Goal: Task Accomplishment & Management: Complete application form

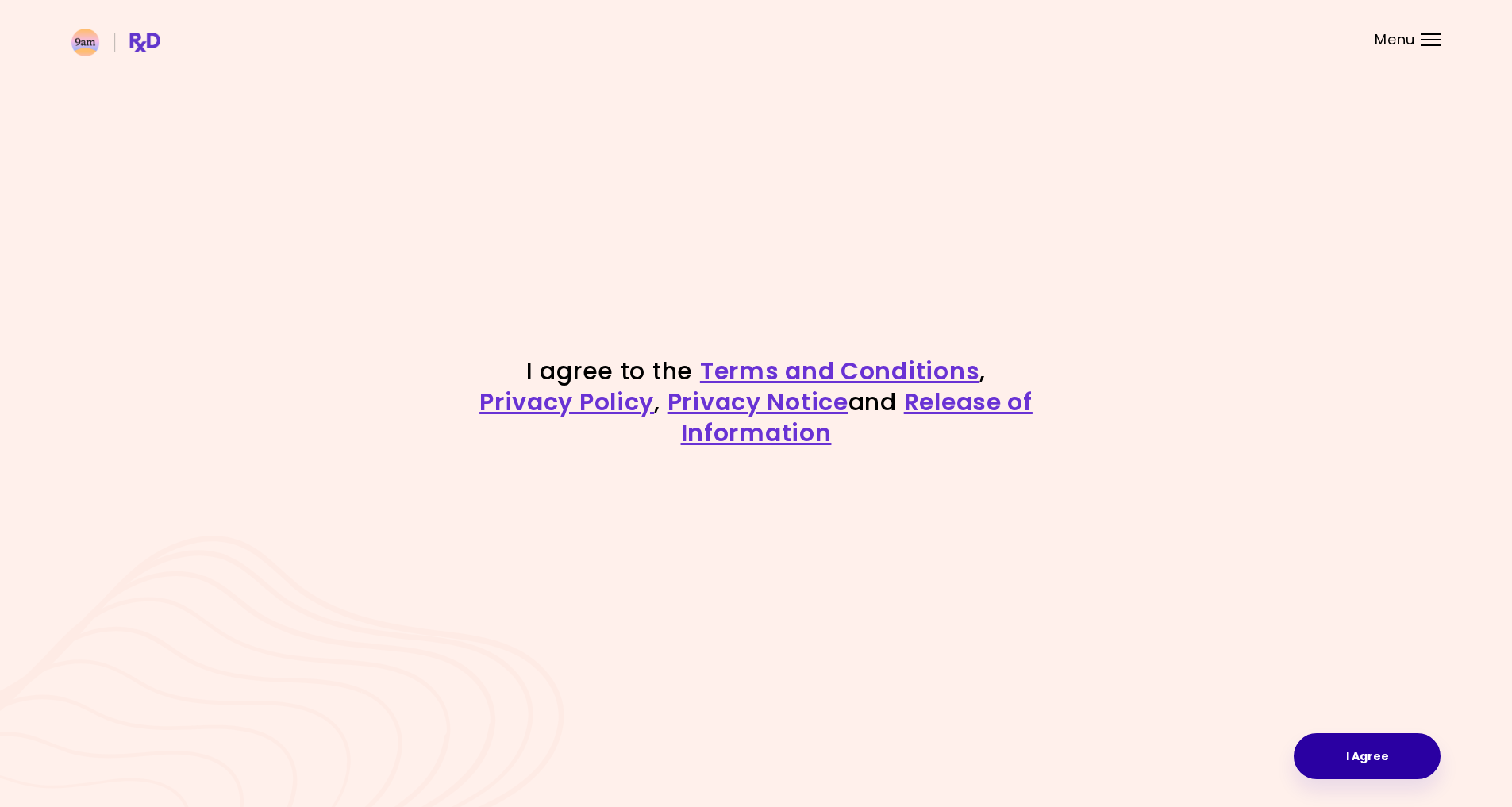
click at [1383, 757] on button "I Agree" at bounding box center [1366, 756] width 147 height 46
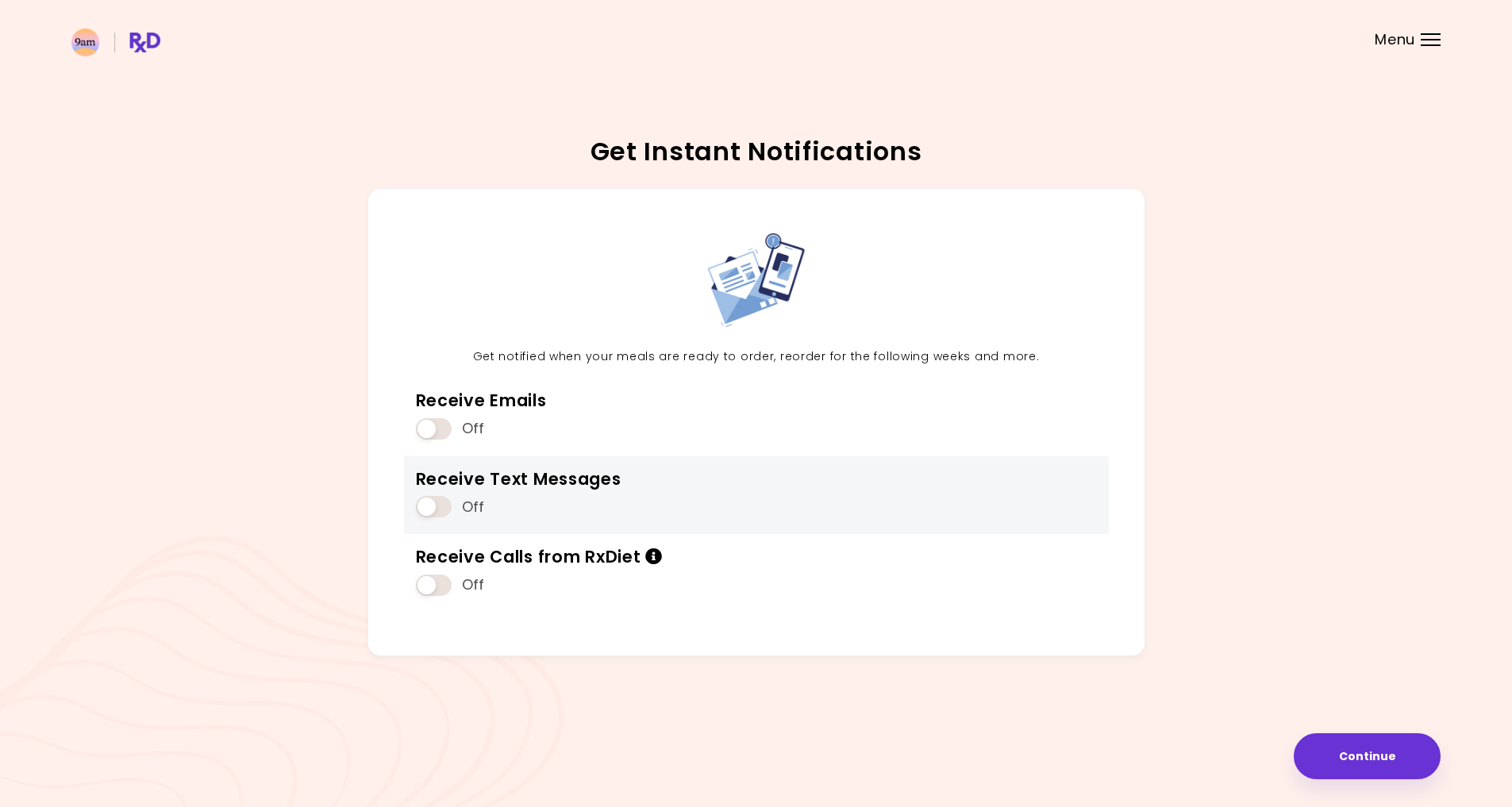
click at [422, 501] on span at bounding box center [433, 507] width 35 height 22
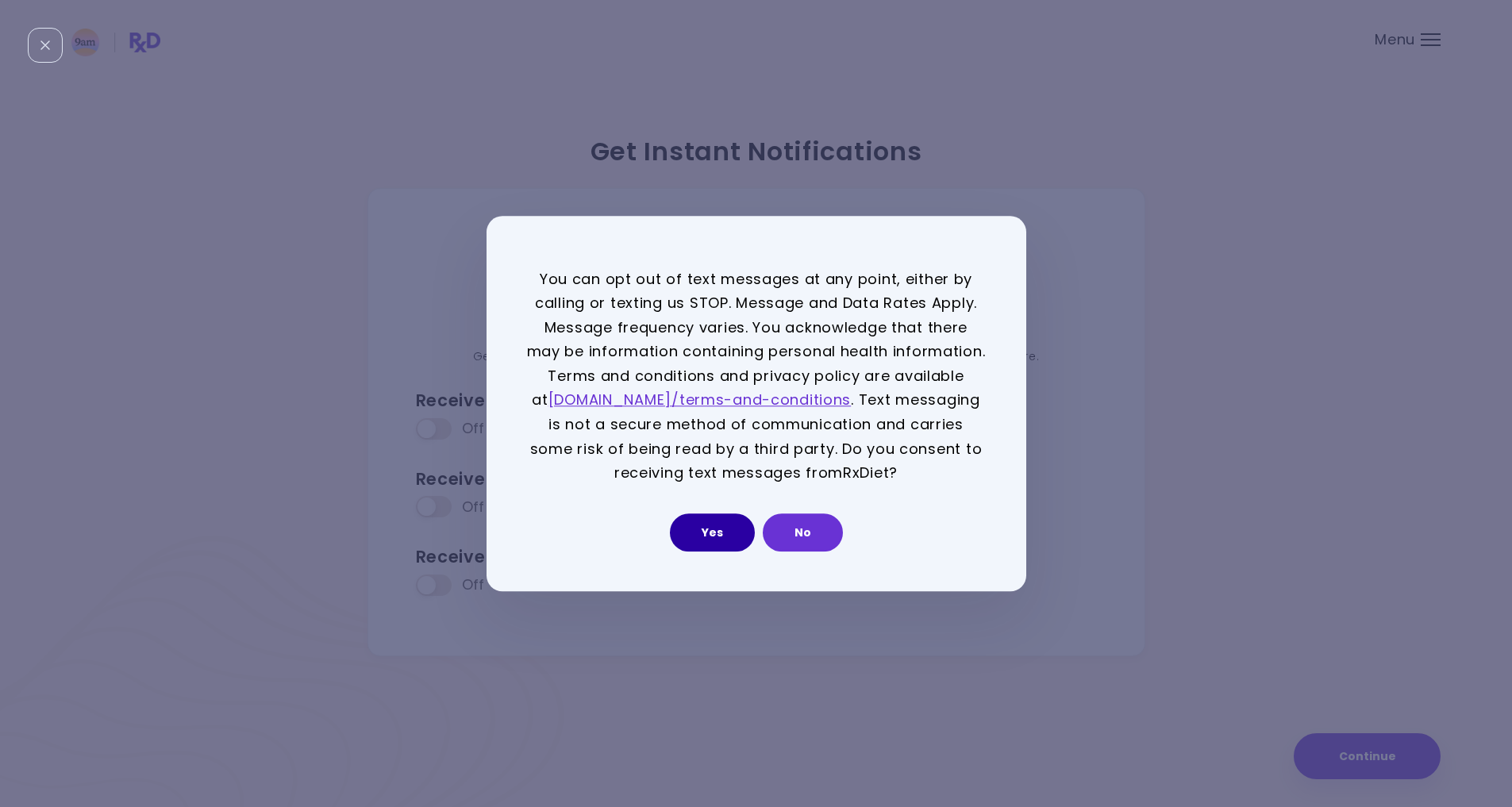
click at [739, 534] on button "Yes" at bounding box center [712, 532] width 85 height 38
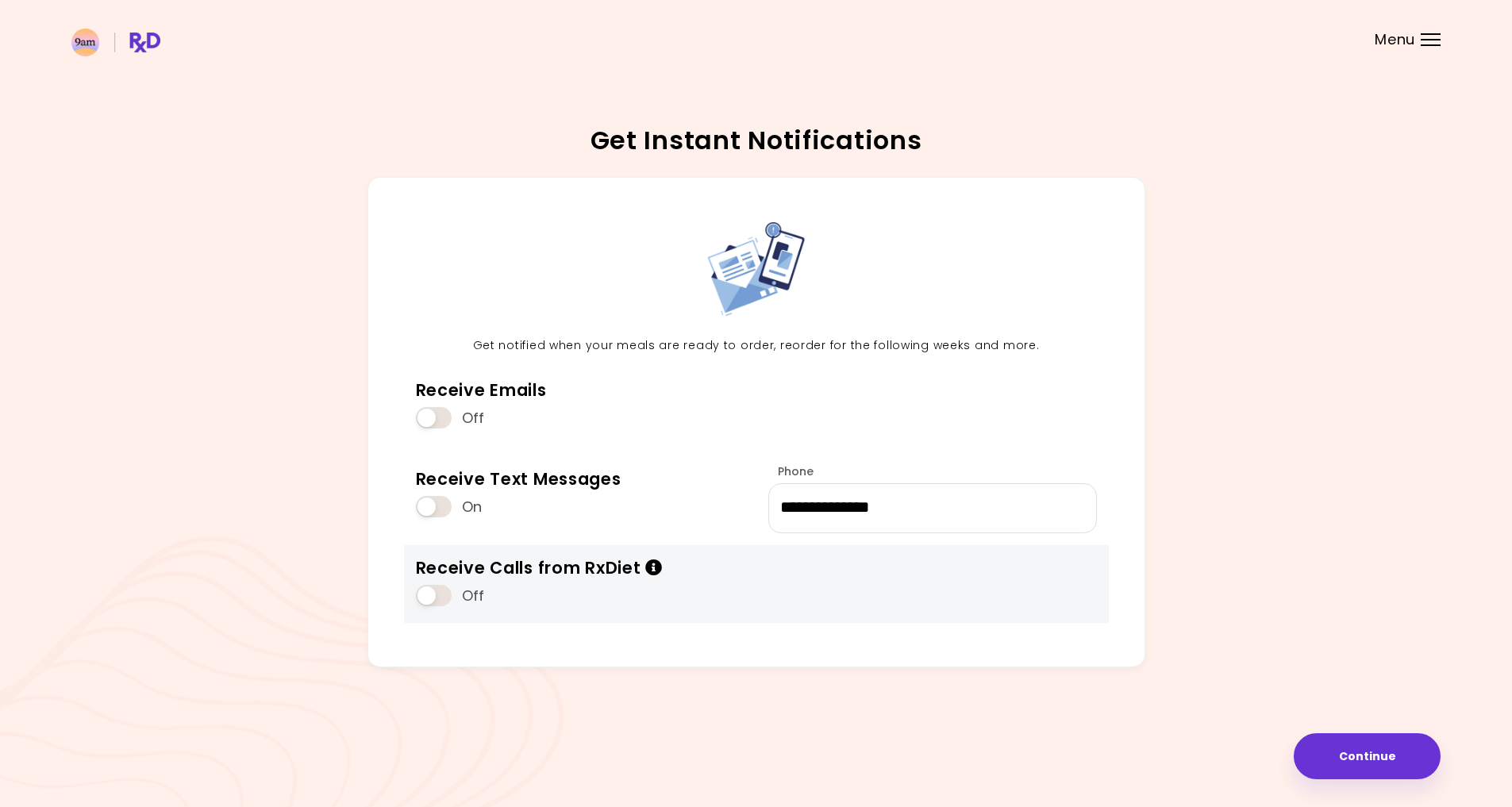
click at [422, 593] on span at bounding box center [433, 595] width 35 height 22
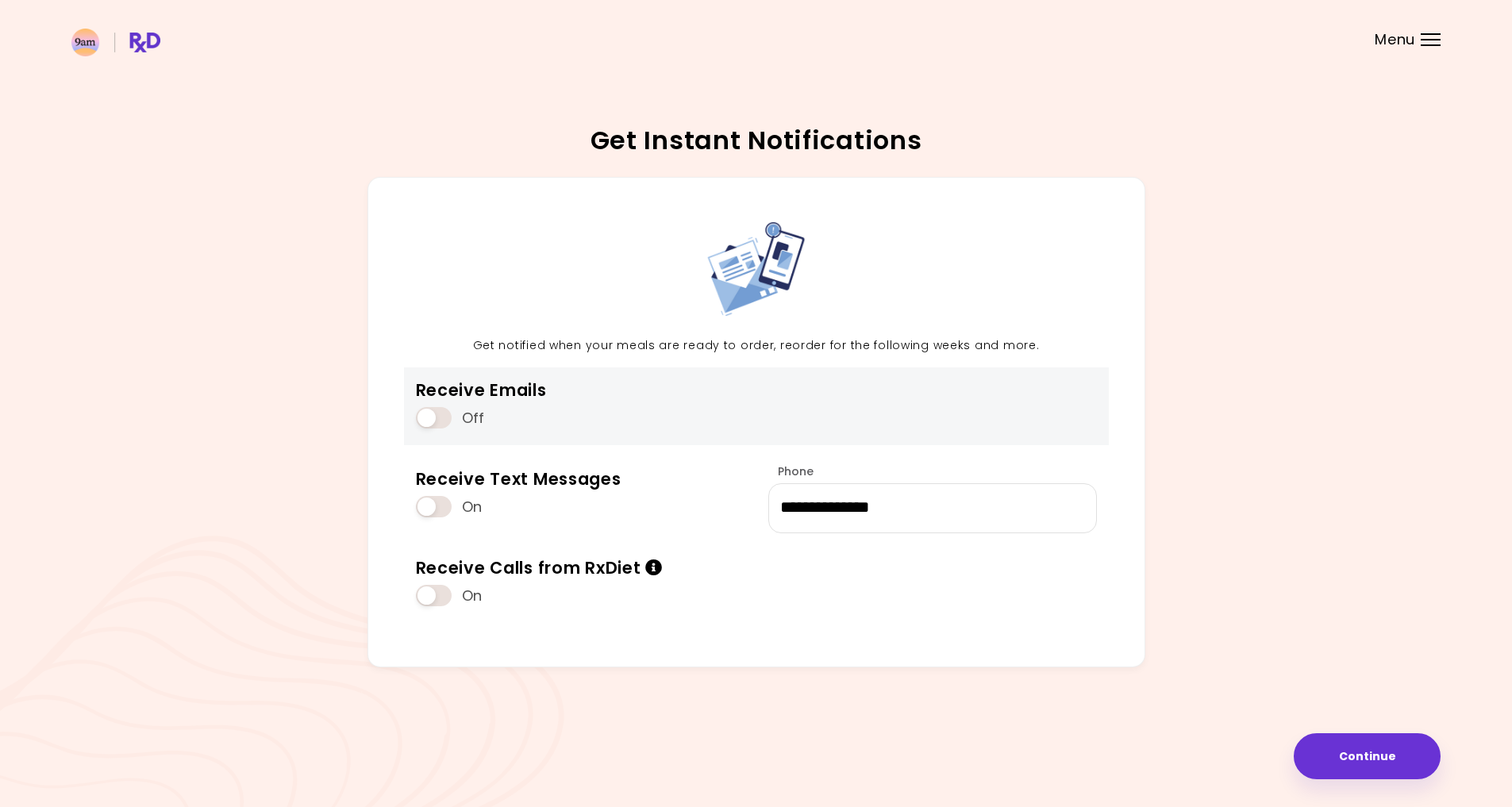
click at [439, 414] on span at bounding box center [433, 418] width 35 height 22
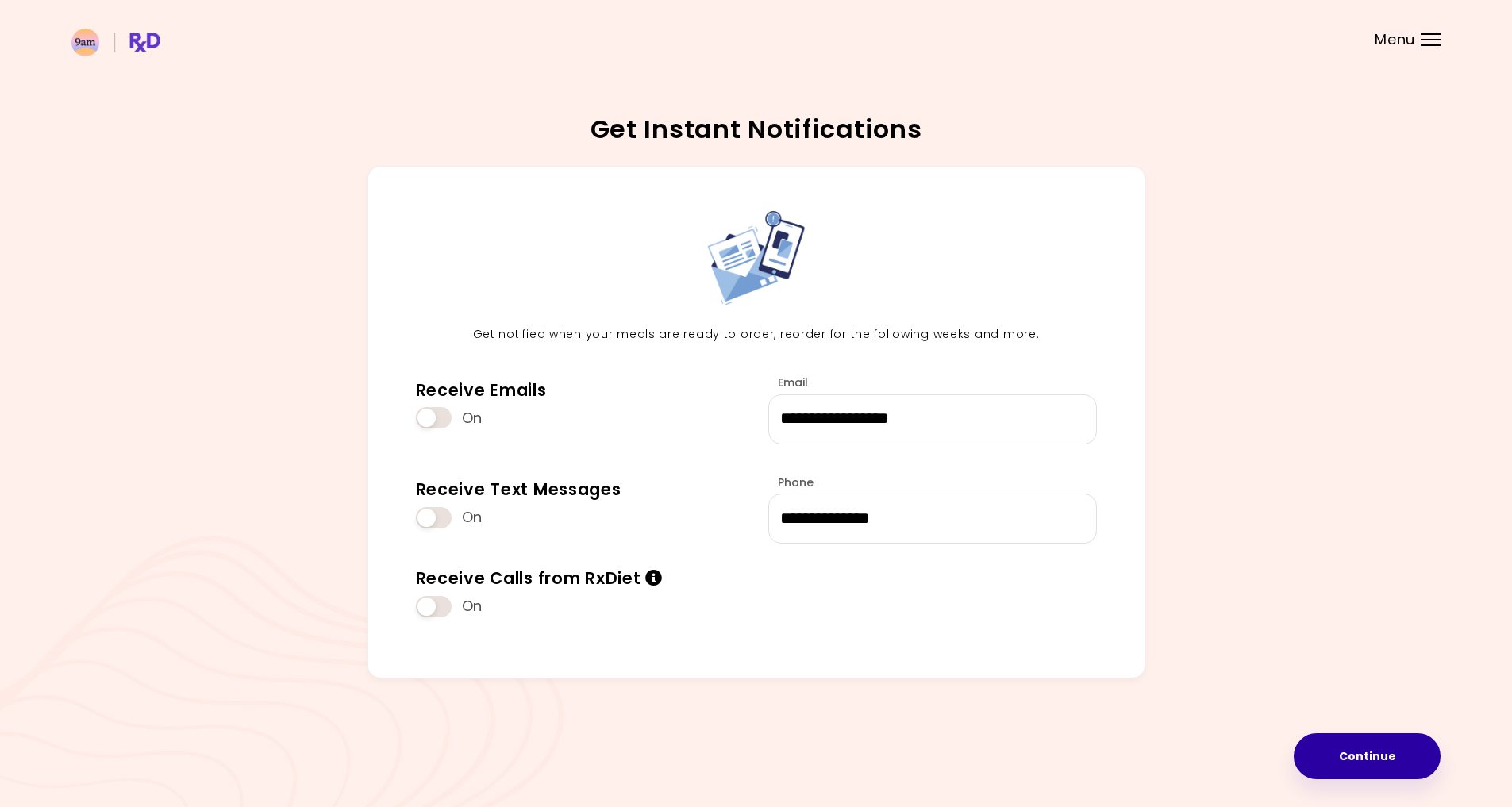
click at [1378, 748] on button "Continue" at bounding box center [1366, 756] width 147 height 46
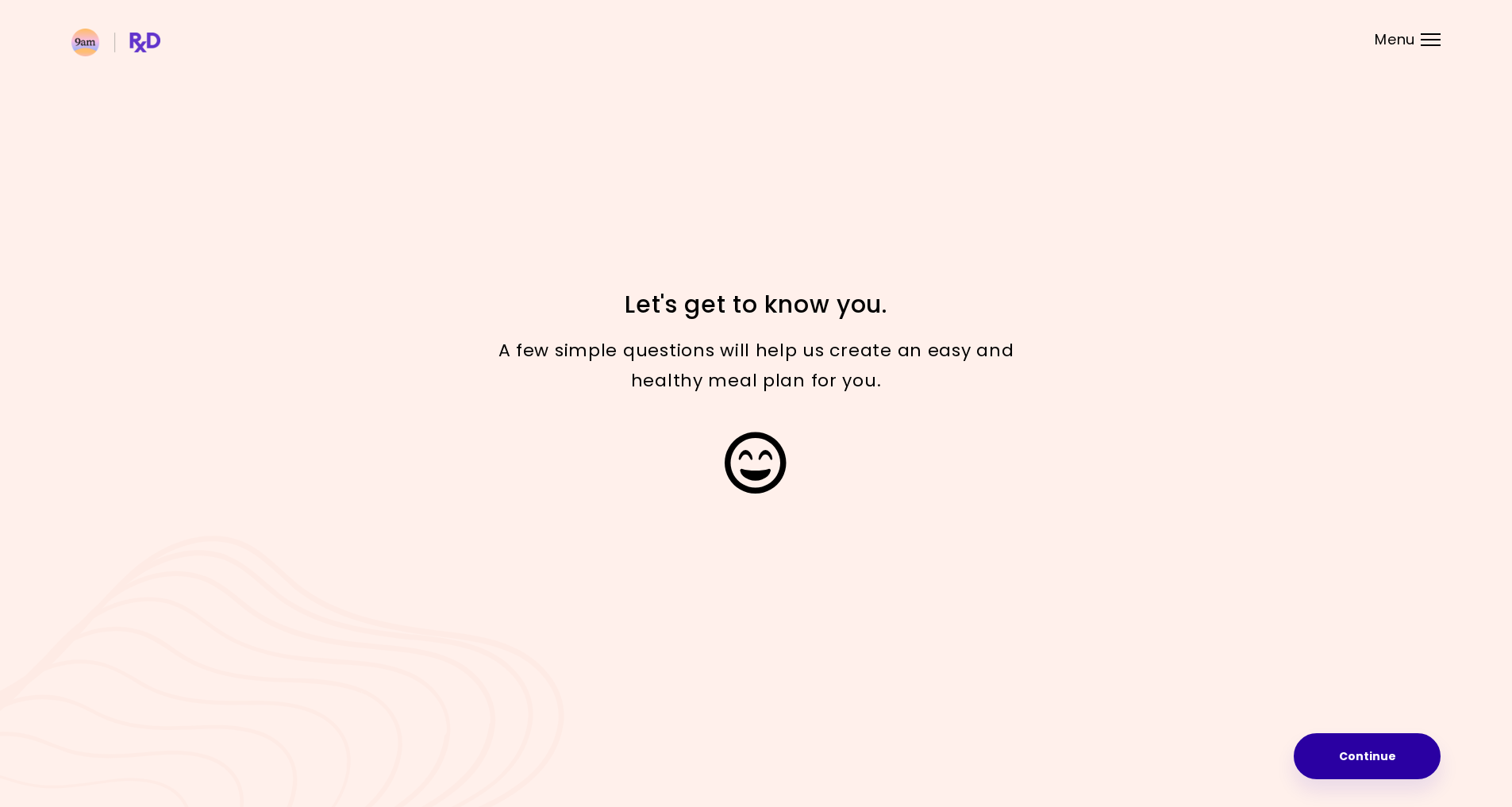
click at [1383, 750] on button "Continue" at bounding box center [1366, 756] width 147 height 46
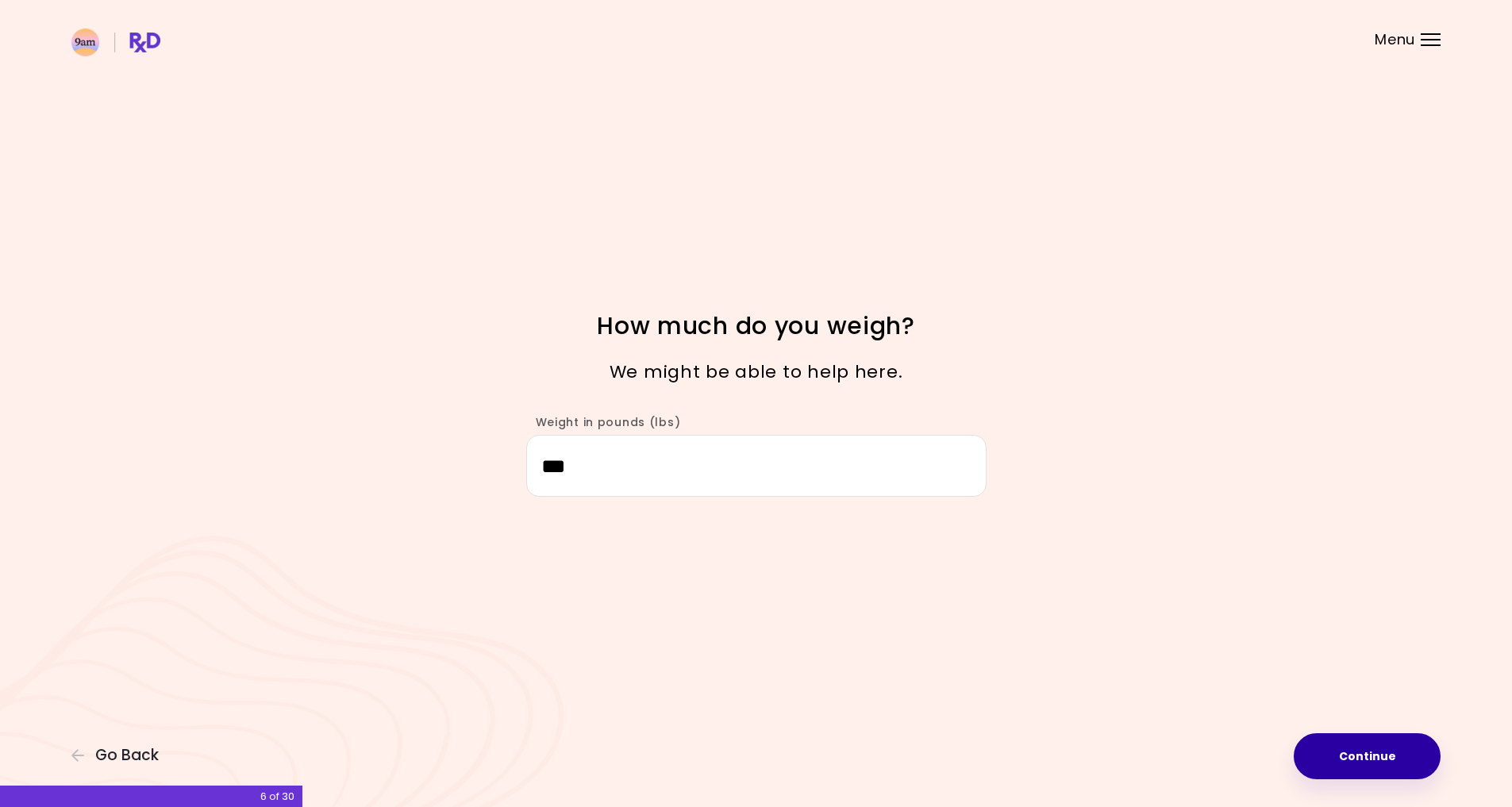
click at [1401, 754] on button "Continue" at bounding box center [1366, 756] width 147 height 46
select select "****"
click at [1402, 754] on button "Continue" at bounding box center [1366, 756] width 147 height 46
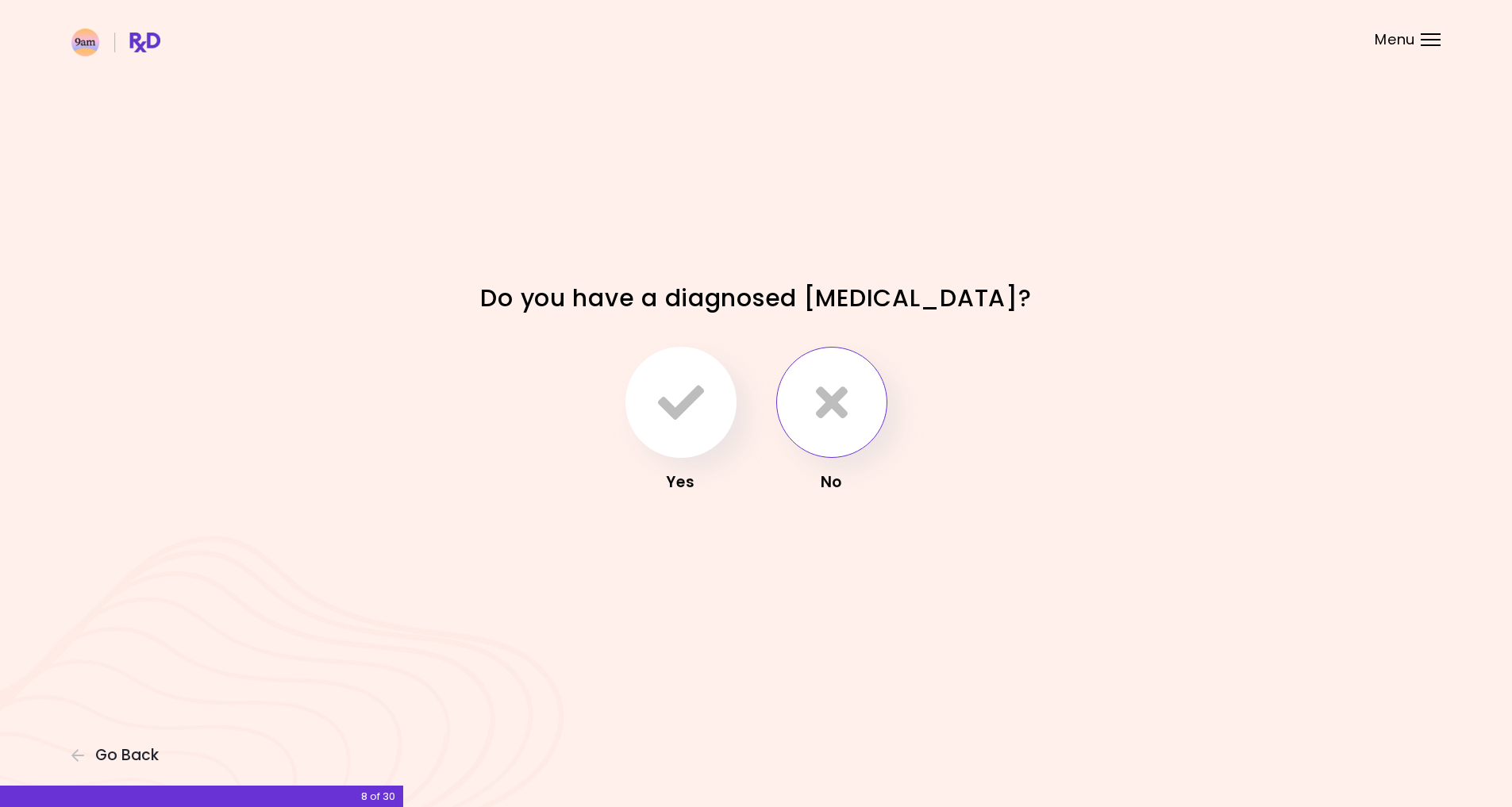
click at [833, 378] on button "button" at bounding box center [831, 402] width 111 height 111
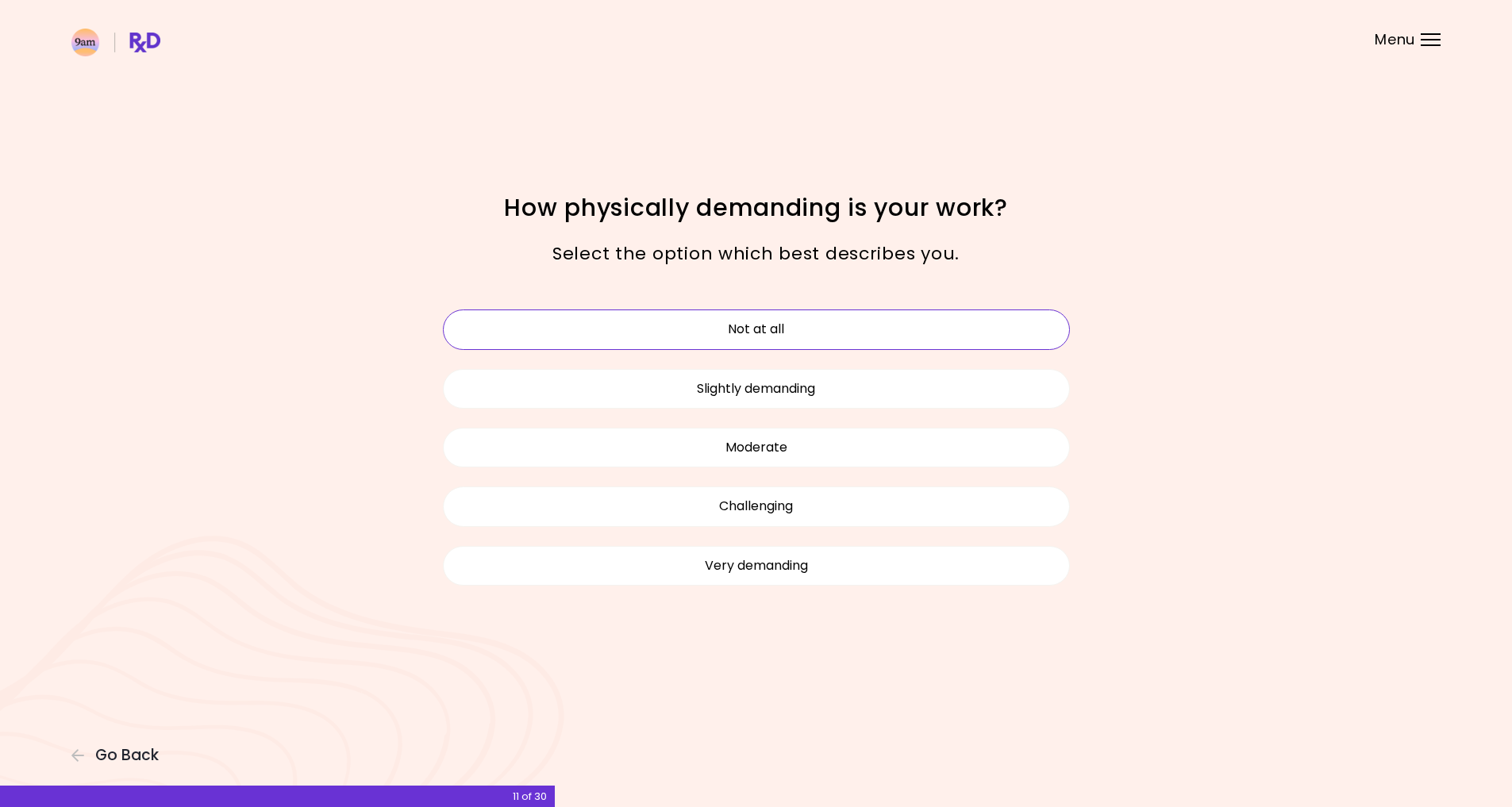
click at [842, 338] on button "Not at all" at bounding box center [756, 329] width 627 height 39
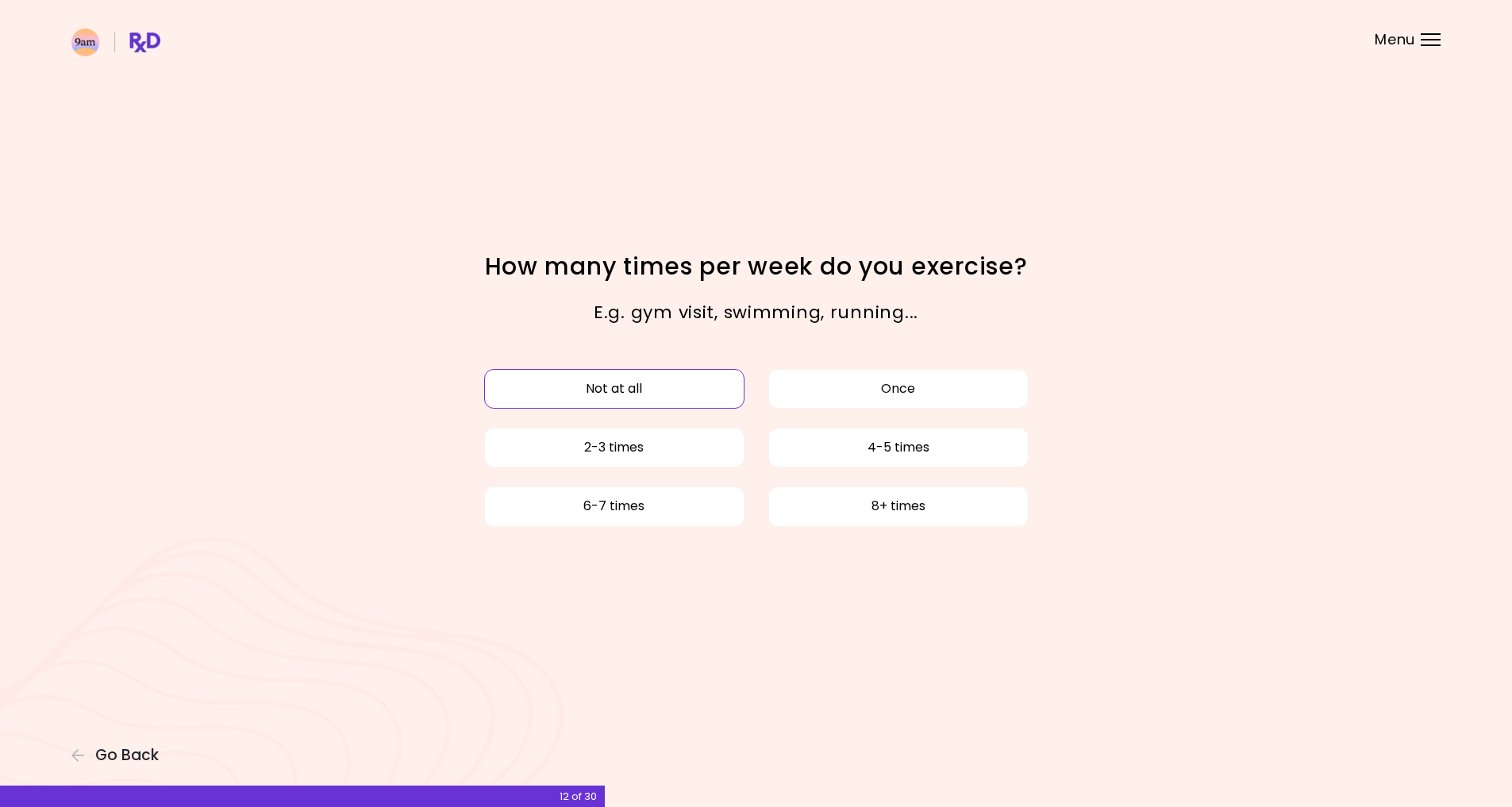
click at [649, 374] on button "Not at all" at bounding box center [614, 389] width 260 height 39
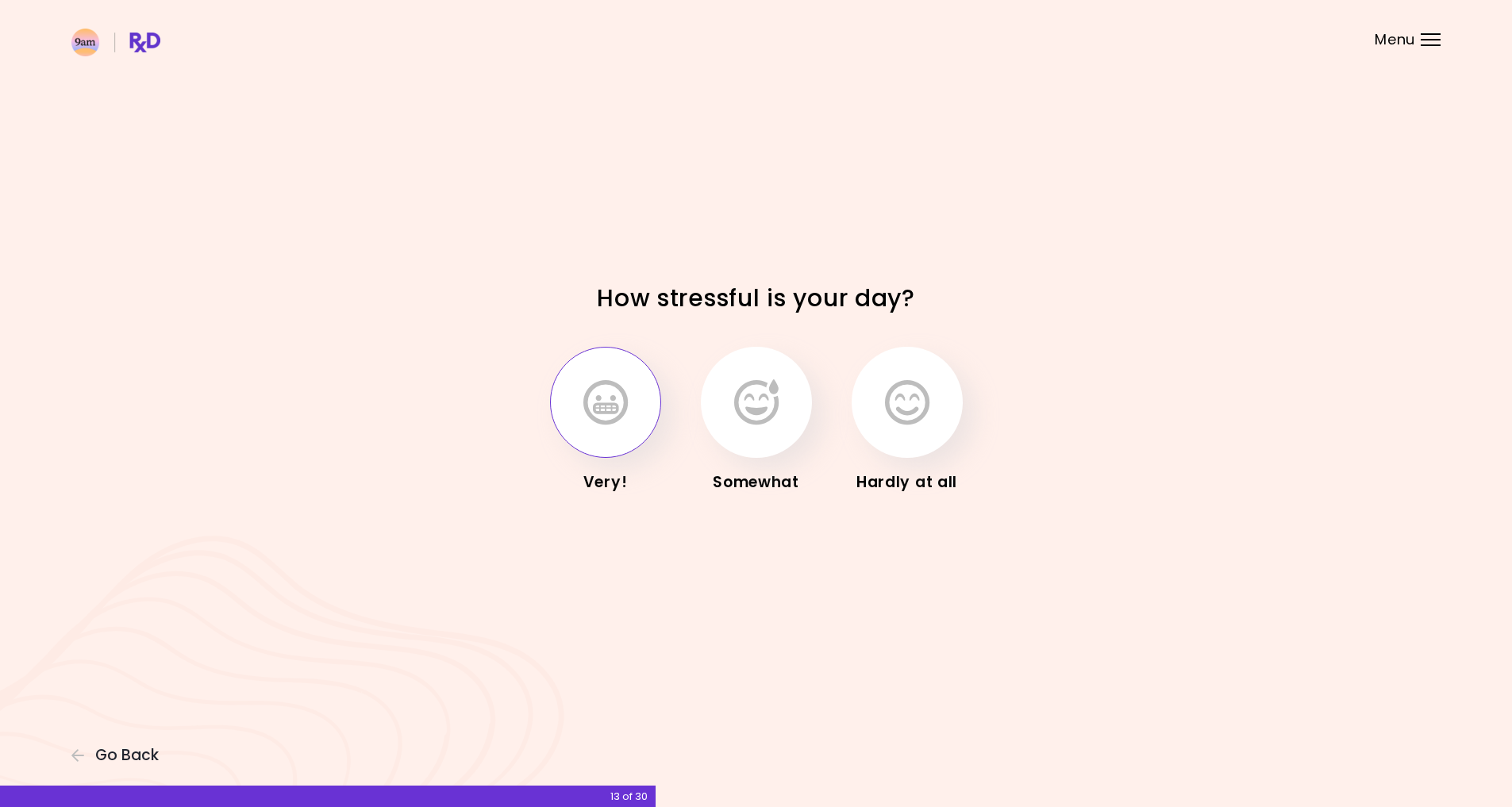
click at [603, 395] on icon "button" at bounding box center [605, 402] width 44 height 46
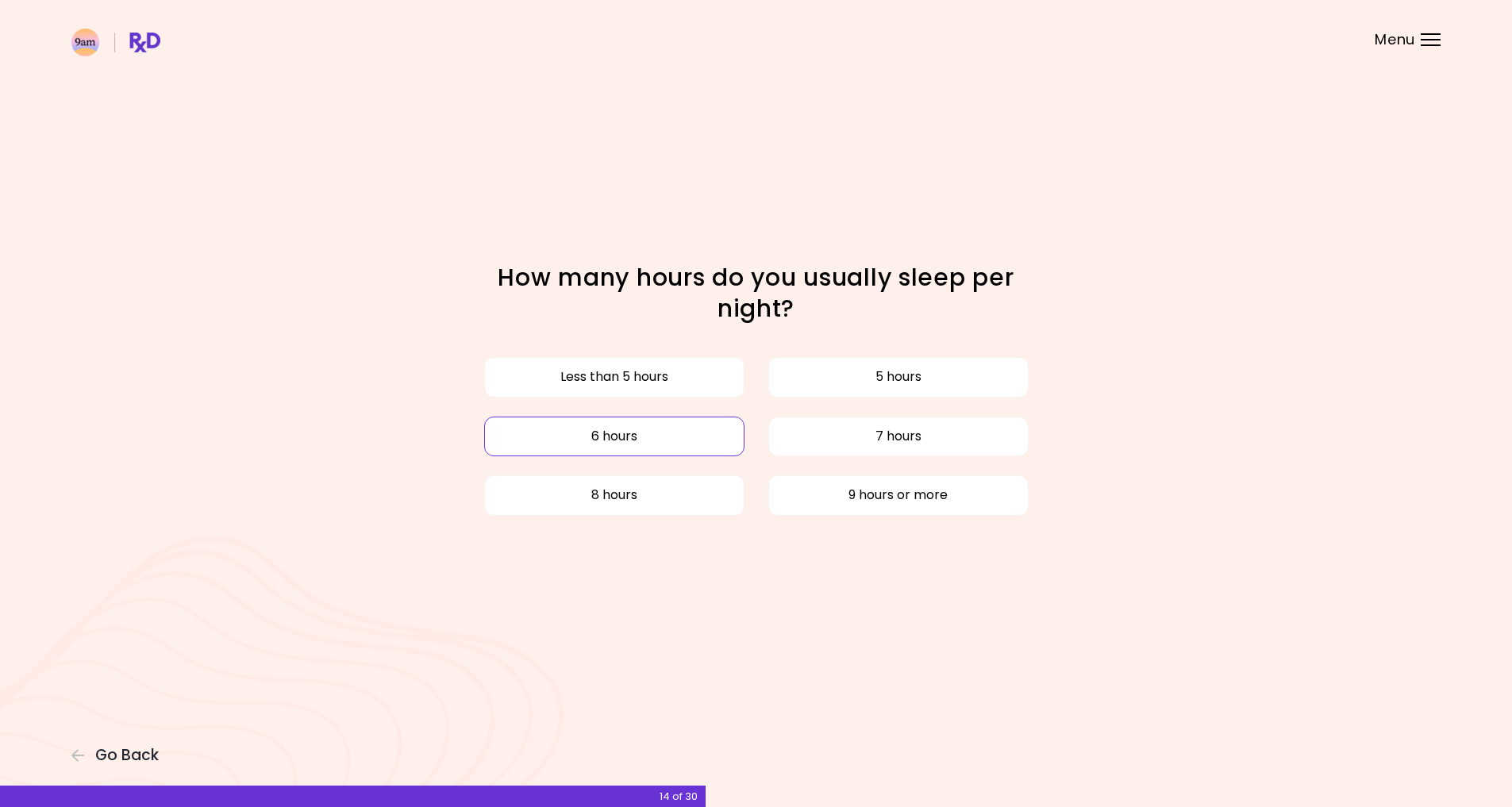
click at [662, 422] on button "6 hours" at bounding box center [614, 436] width 260 height 39
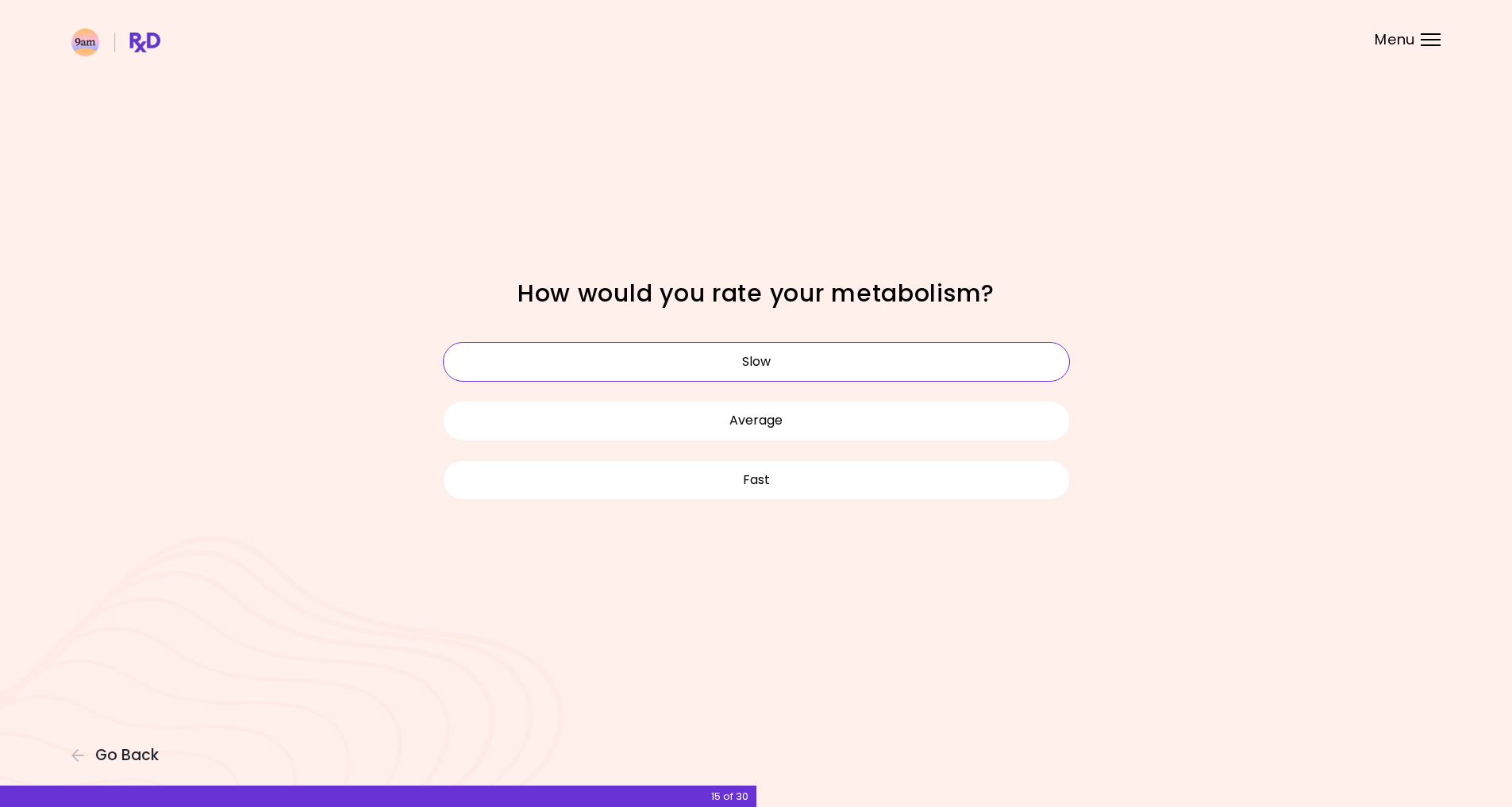
click at [802, 359] on button "Slow" at bounding box center [756, 361] width 627 height 39
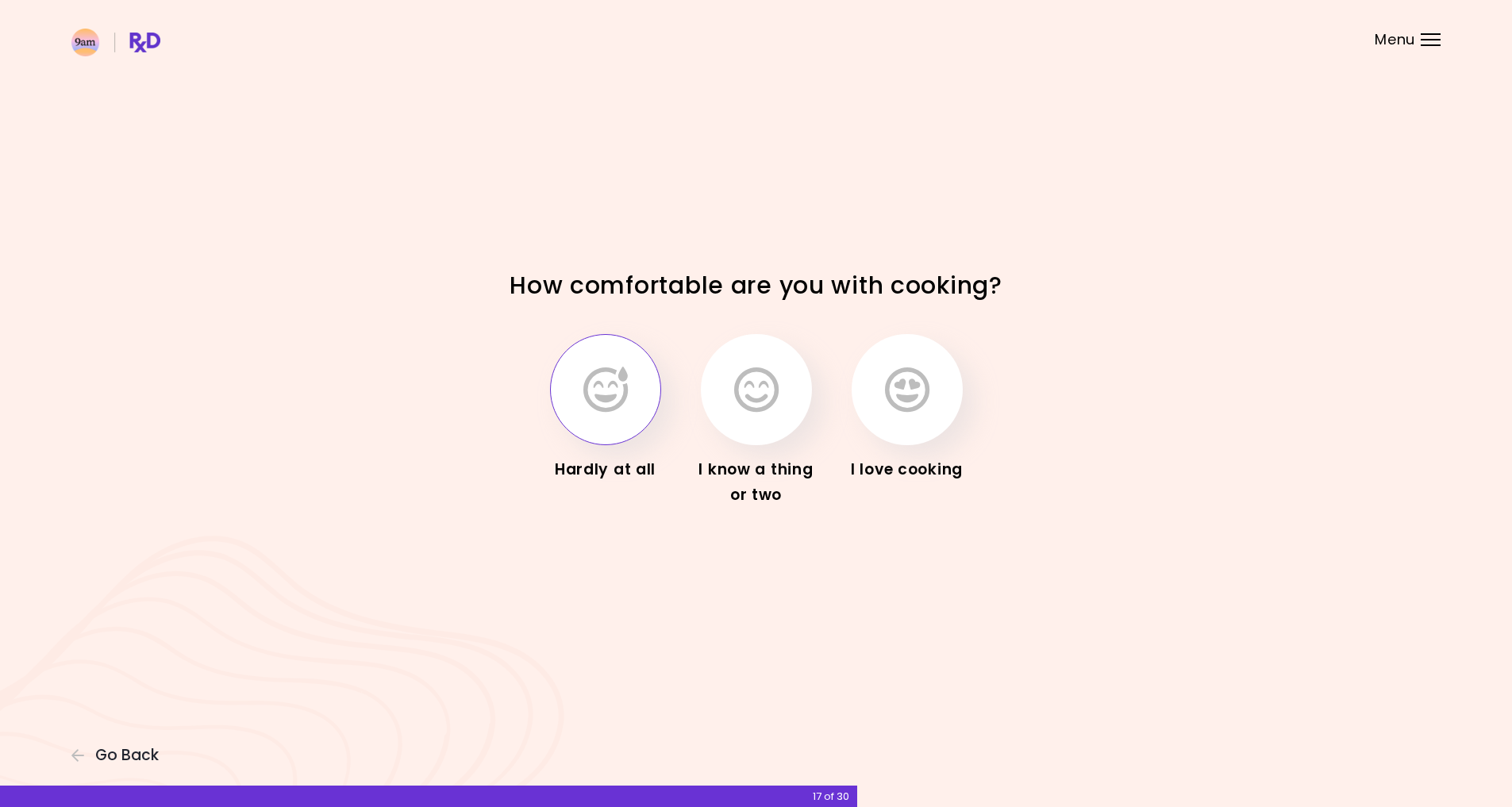
click at [632, 424] on button "button" at bounding box center [605, 389] width 111 height 111
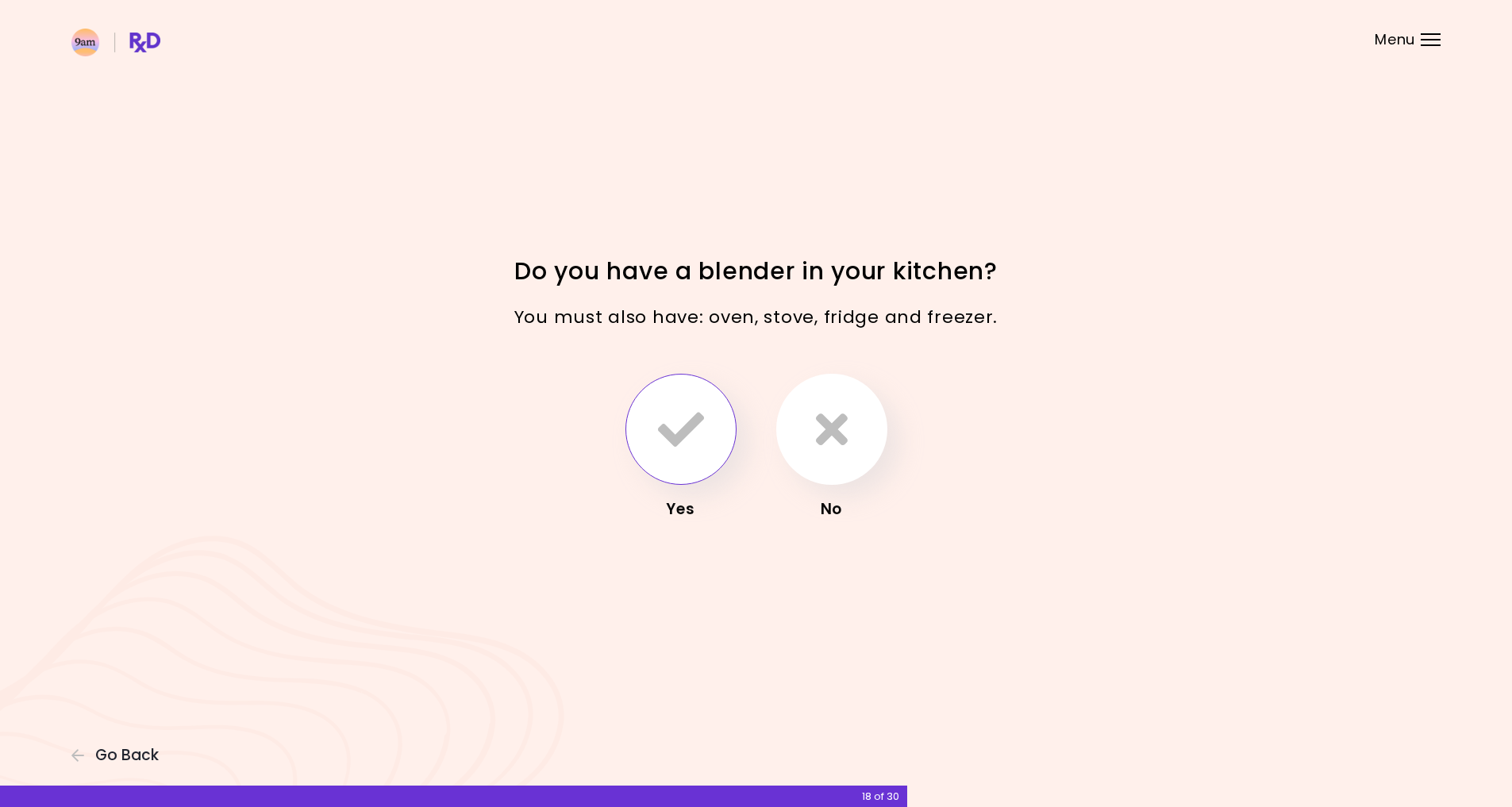
click at [690, 440] on icon "button" at bounding box center [680, 429] width 46 height 46
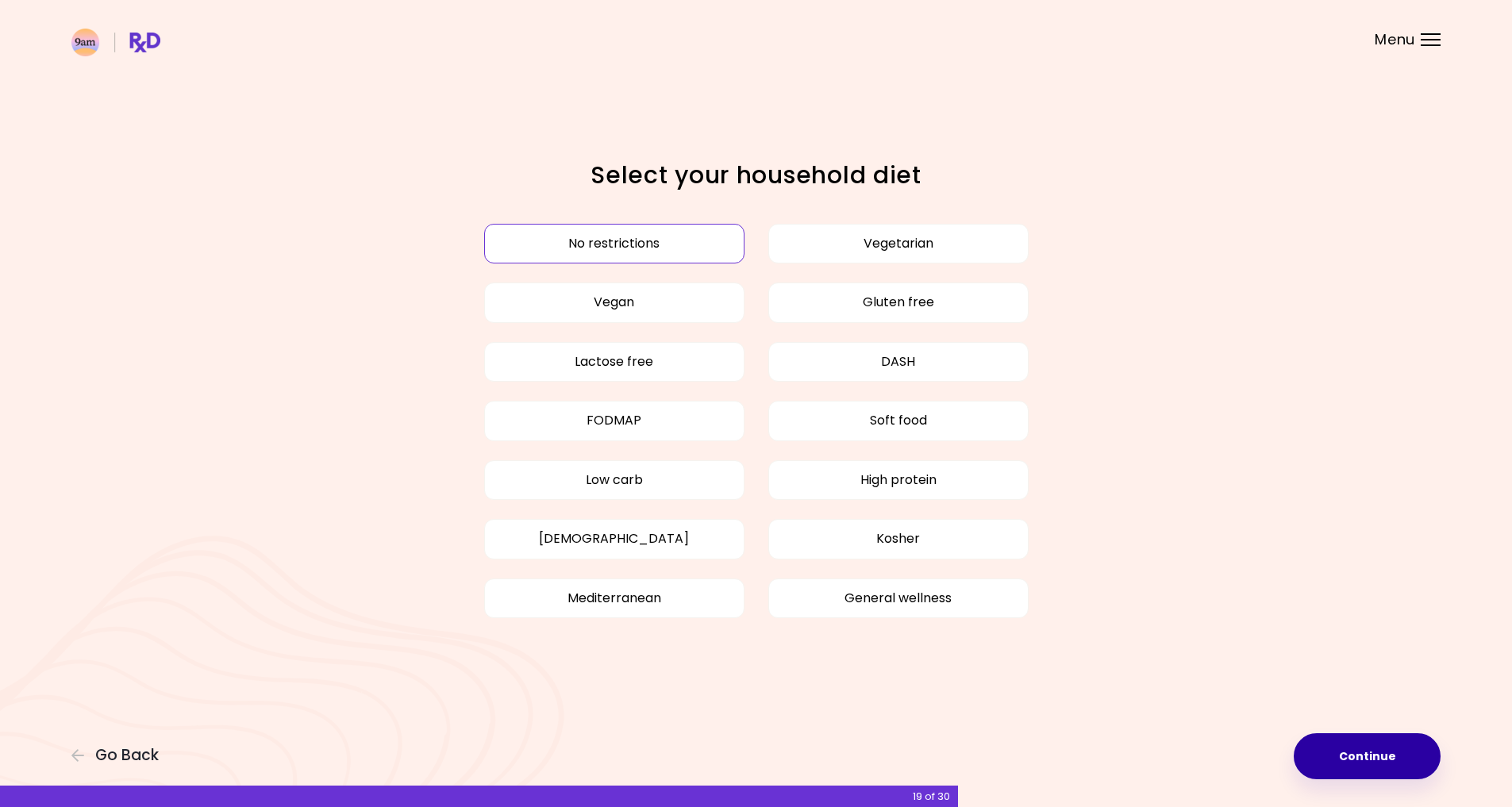
click at [1334, 752] on button "Continue" at bounding box center [1366, 756] width 147 height 46
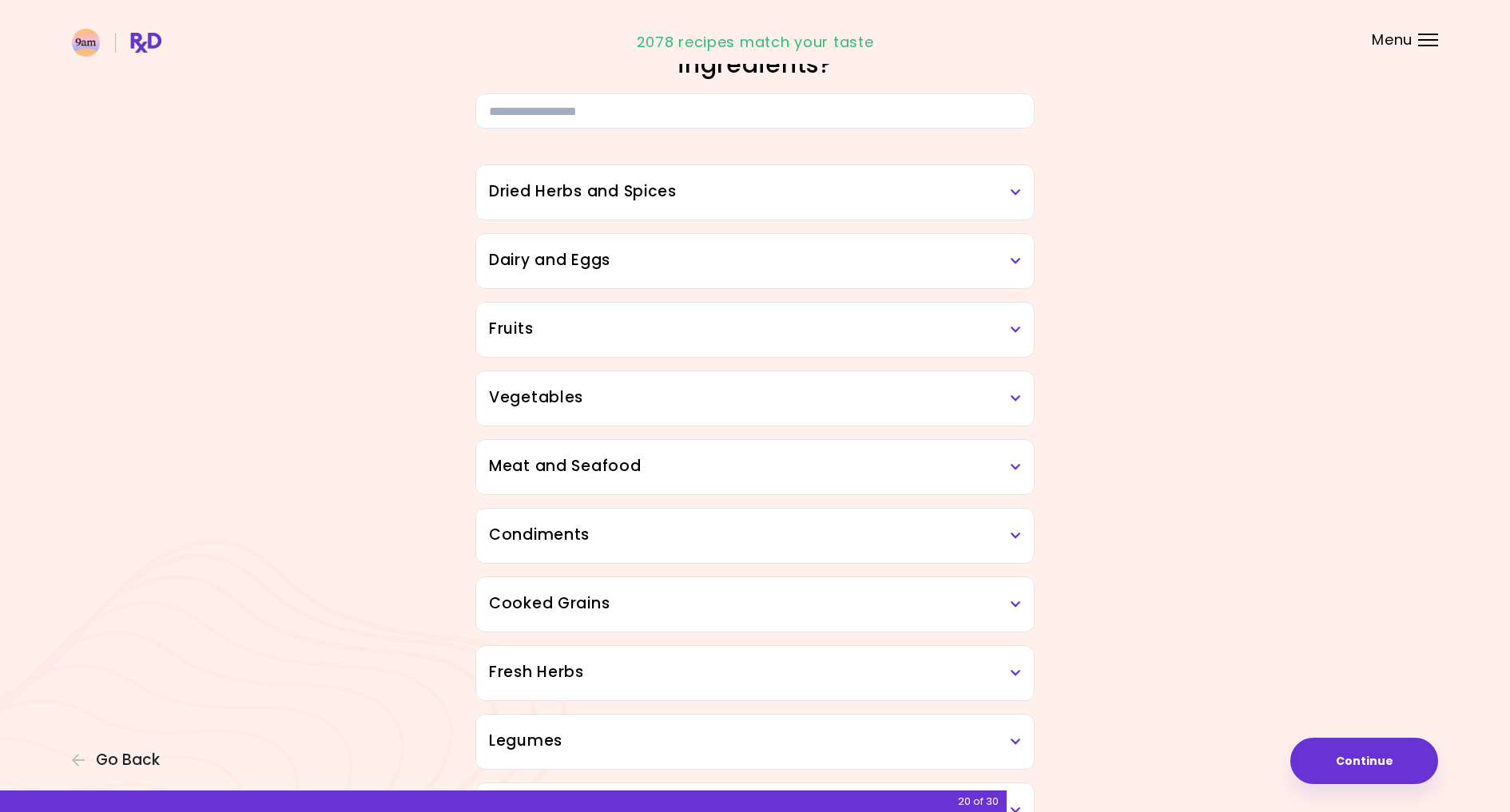
scroll to position [55, 0]
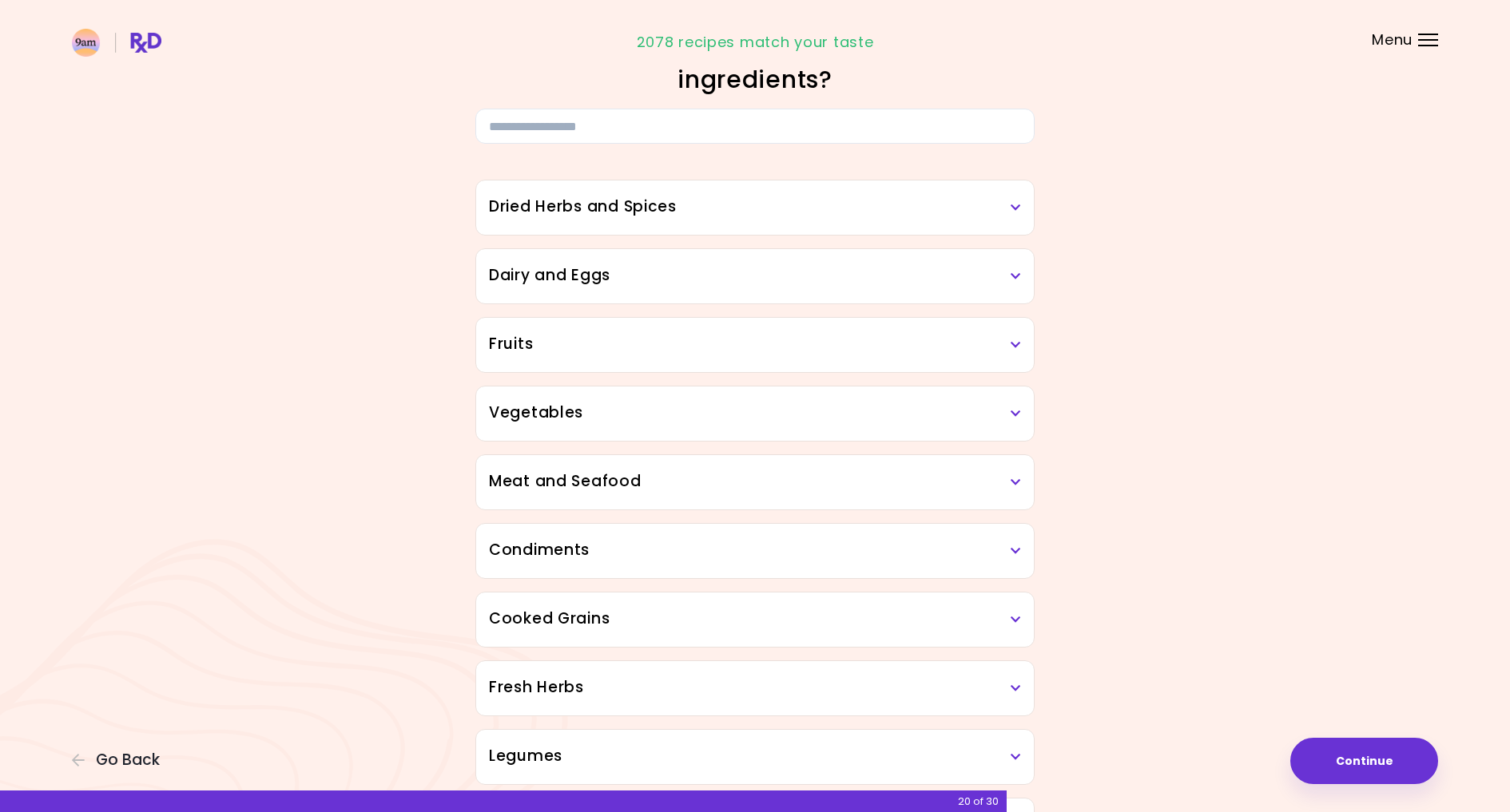
click at [1021, 279] on icon at bounding box center [1016, 275] width 10 height 11
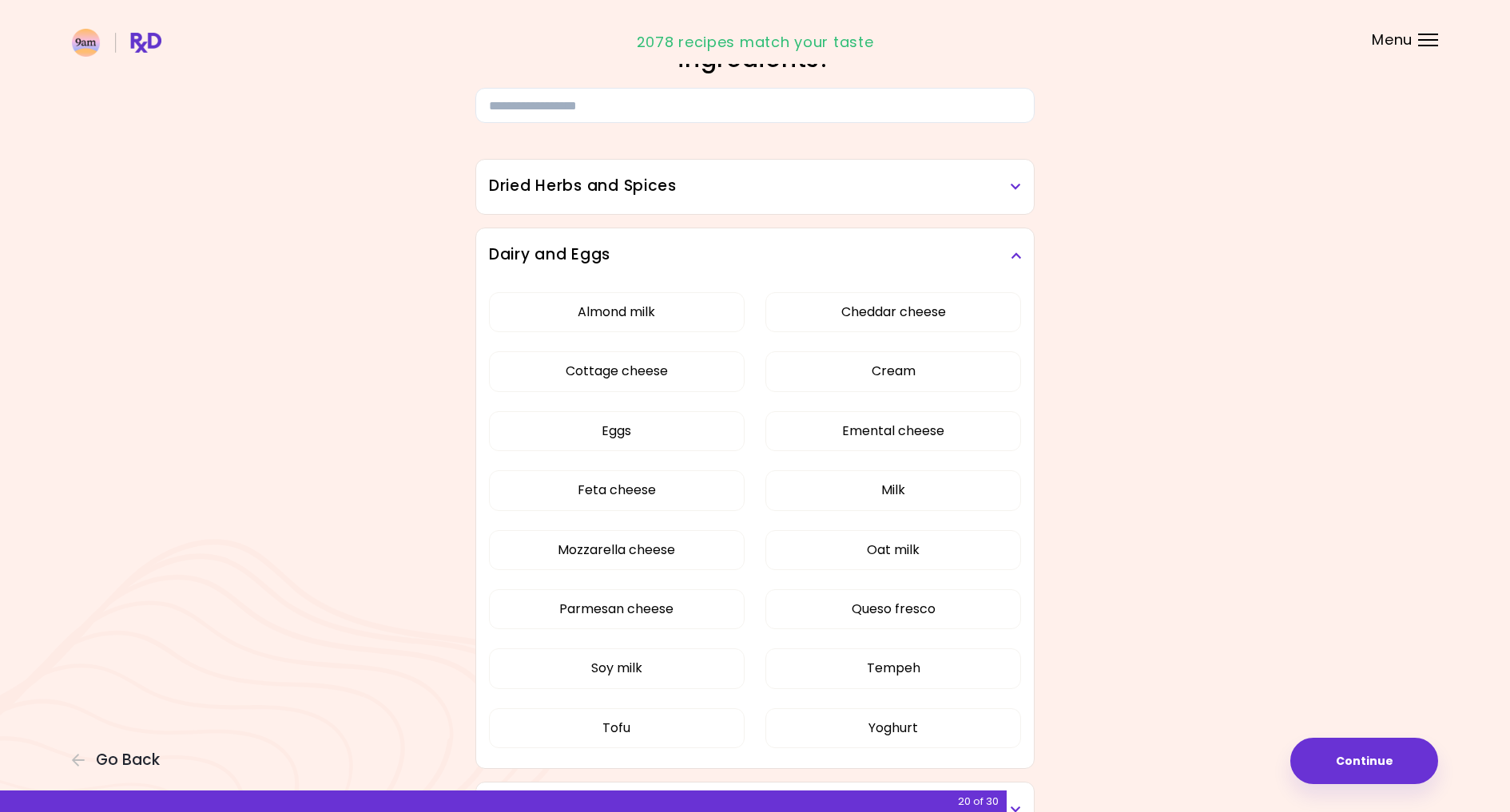
scroll to position [75, 0]
click at [1024, 261] on div "Dairy and Eggs" at bounding box center [754, 255] width 558 height 54
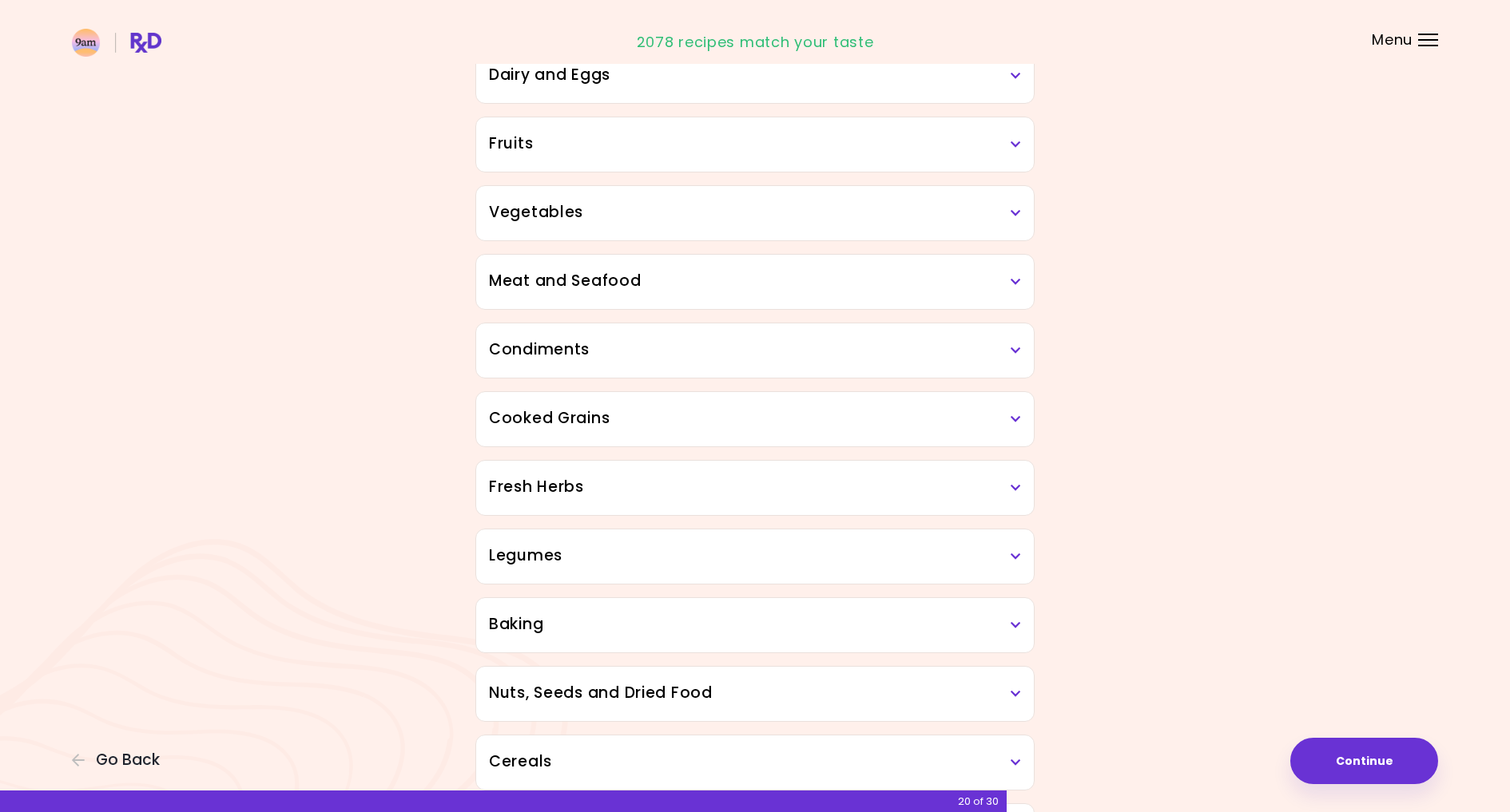
scroll to position [261, 0]
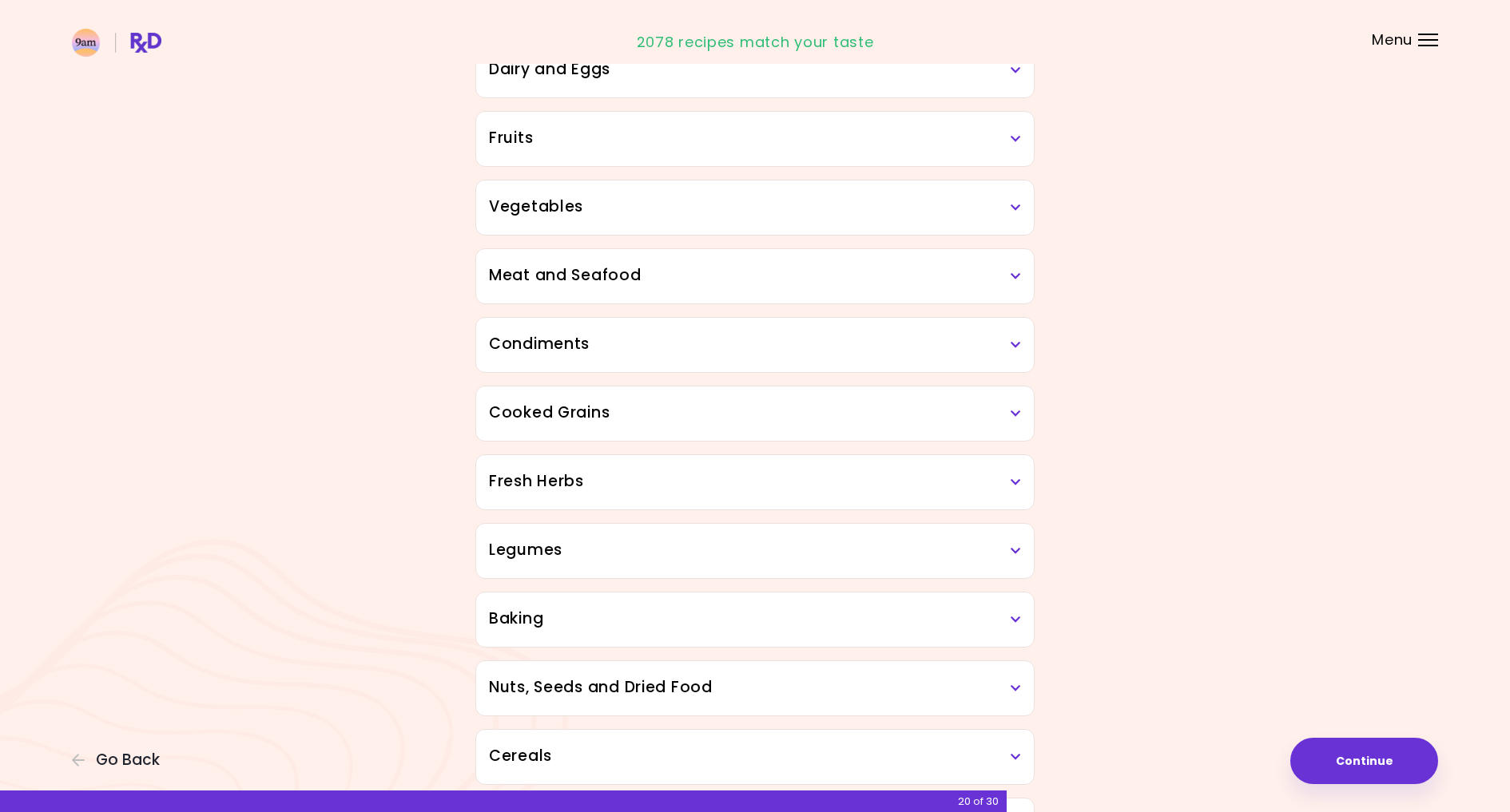
click at [1014, 353] on h3 "Condiments" at bounding box center [754, 344] width 532 height 23
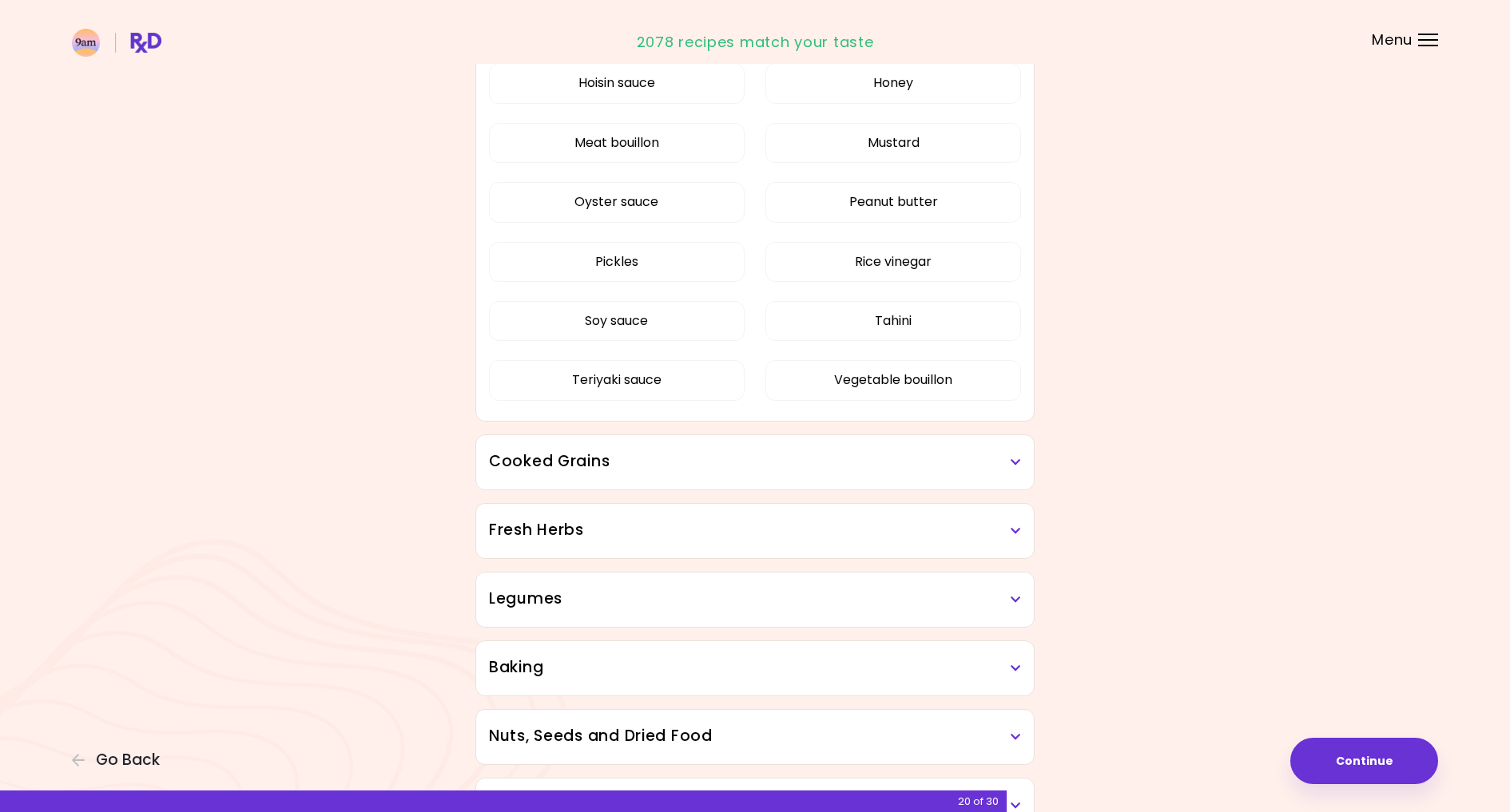
scroll to position [652, 0]
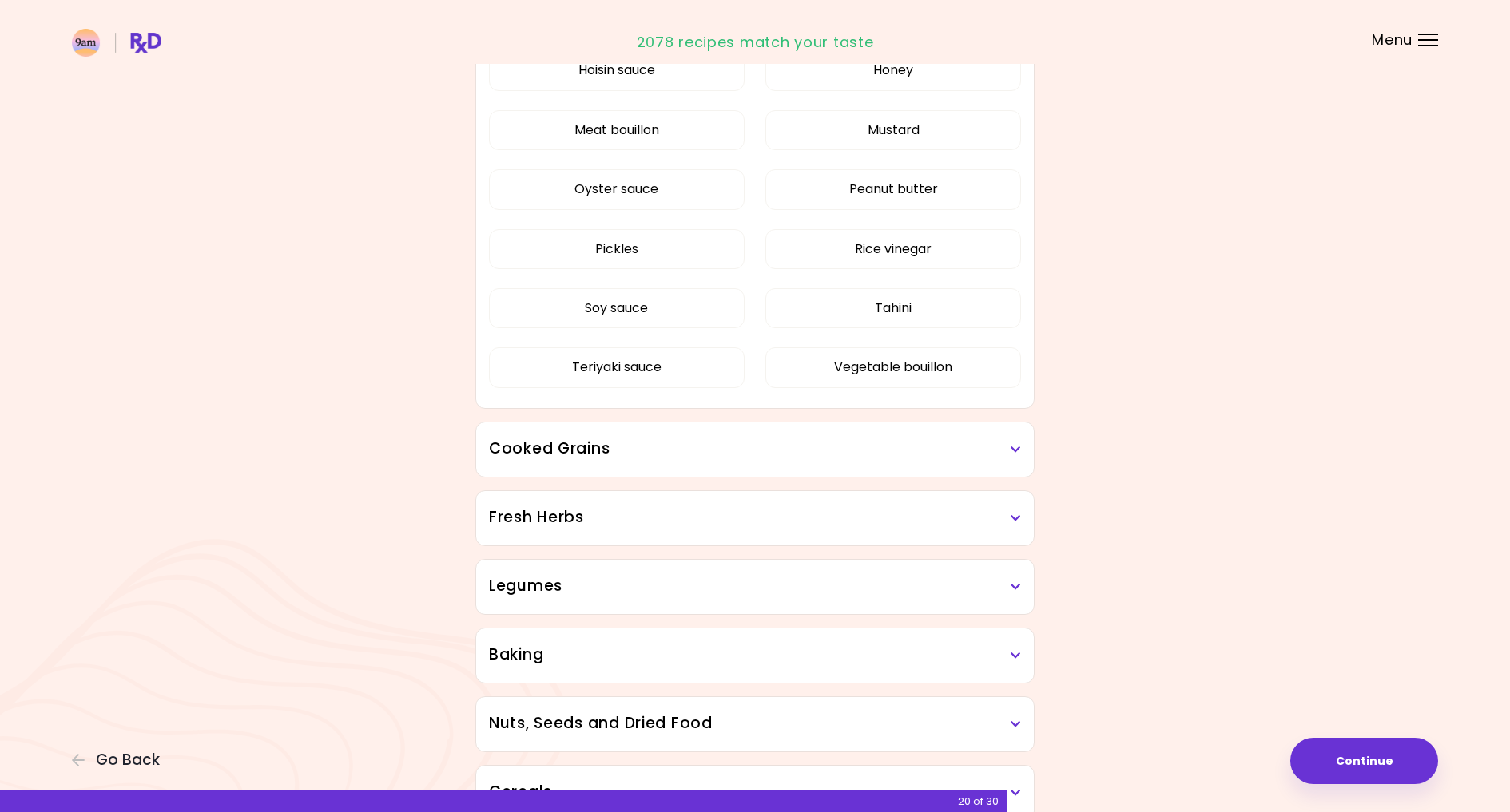
click at [1004, 450] on h3 "Cooked Grains" at bounding box center [754, 449] width 532 height 23
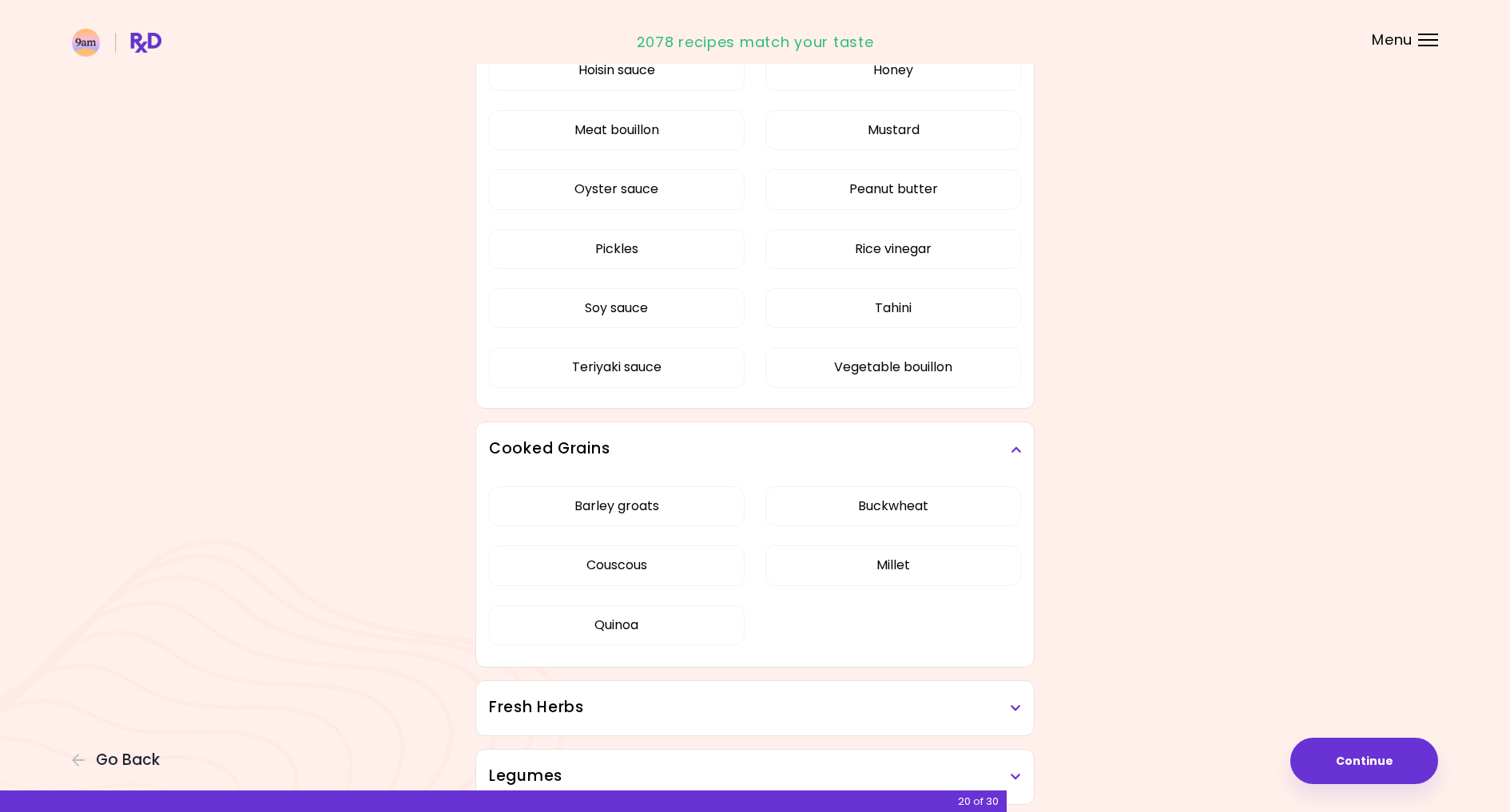
click at [1004, 450] on h3 "Cooked Grains" at bounding box center [754, 449] width 532 height 23
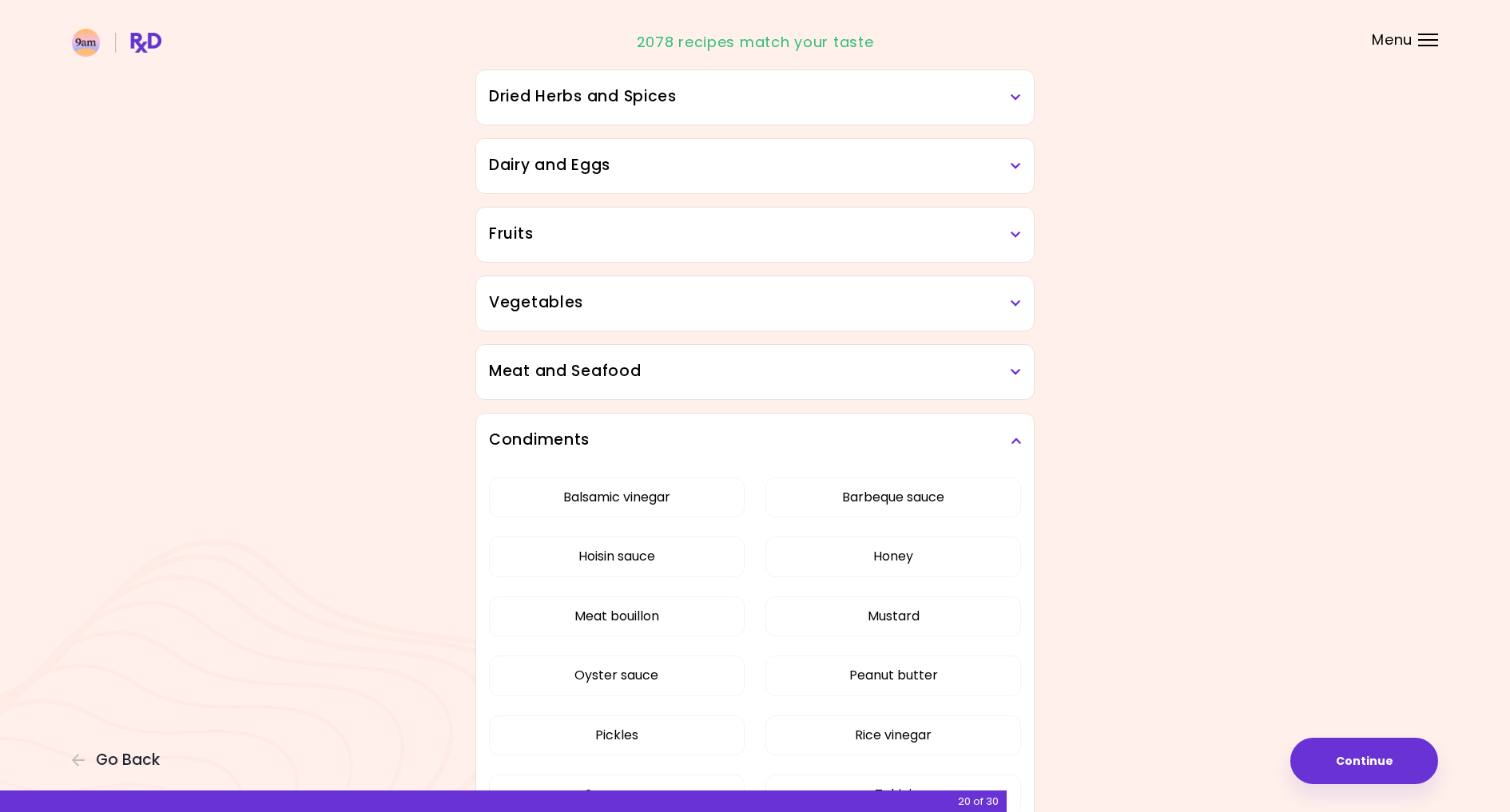
scroll to position [158, 0]
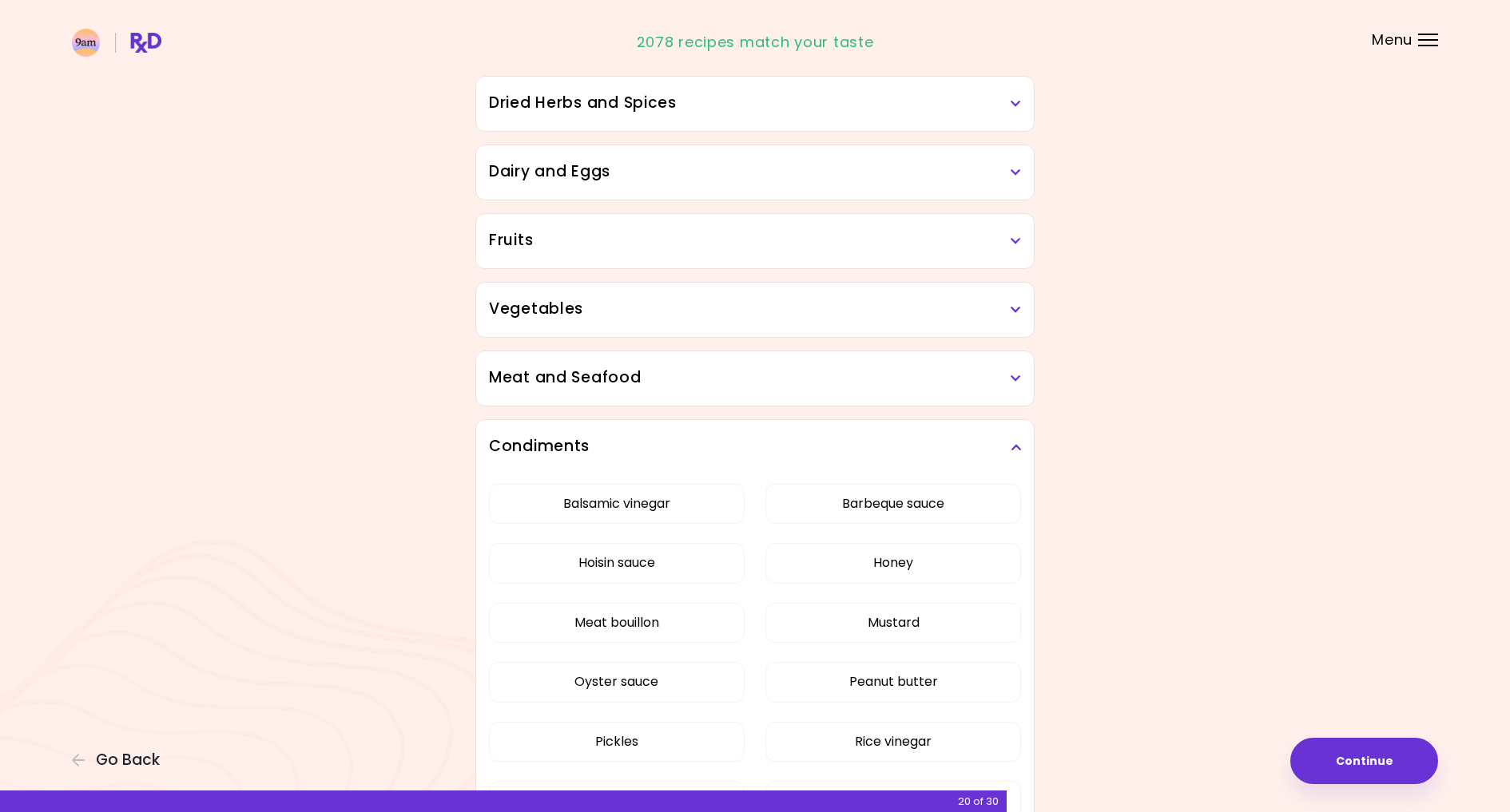
click at [1016, 305] on icon at bounding box center [1016, 309] width 10 height 11
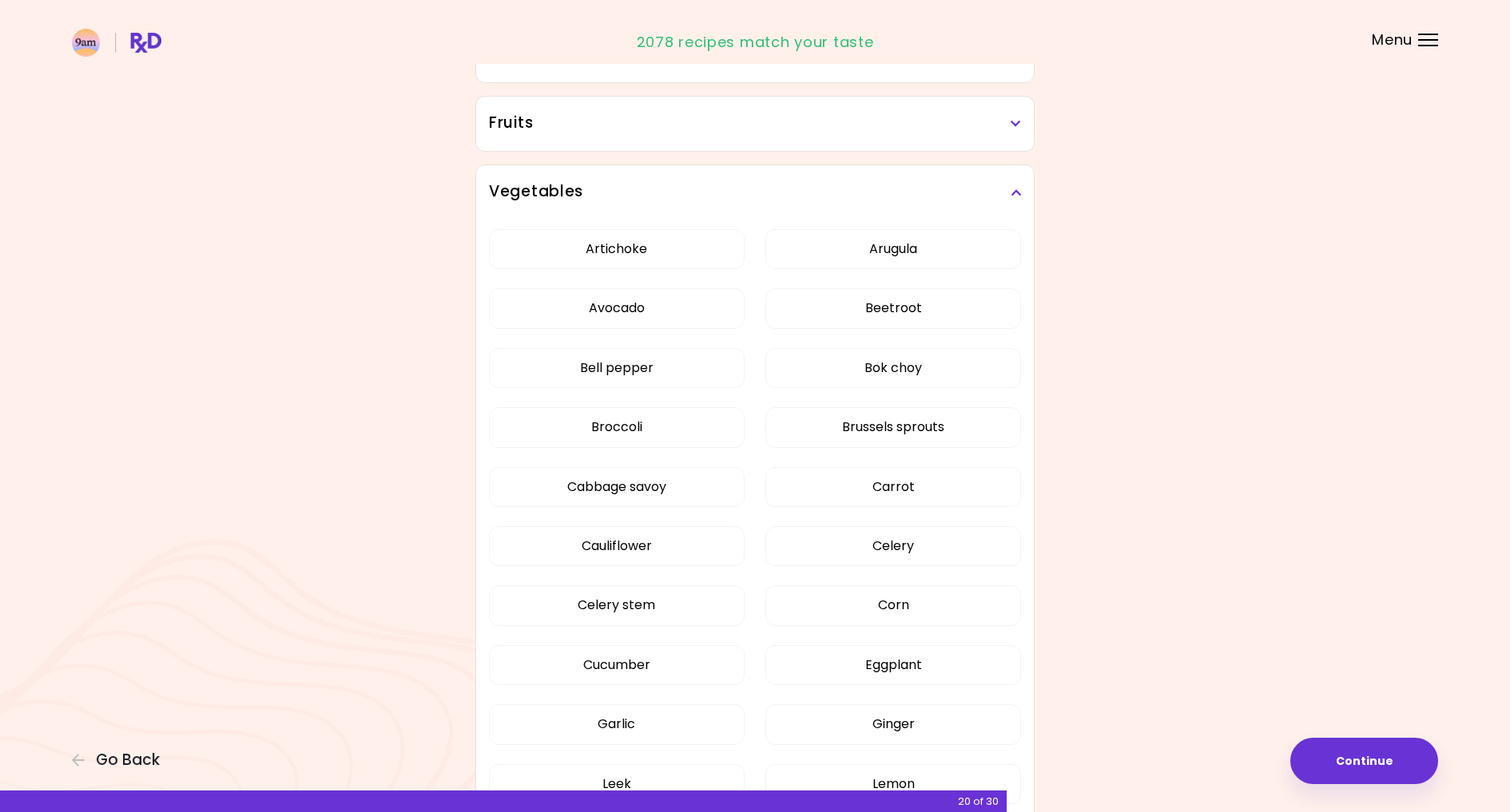
scroll to position [280, 0]
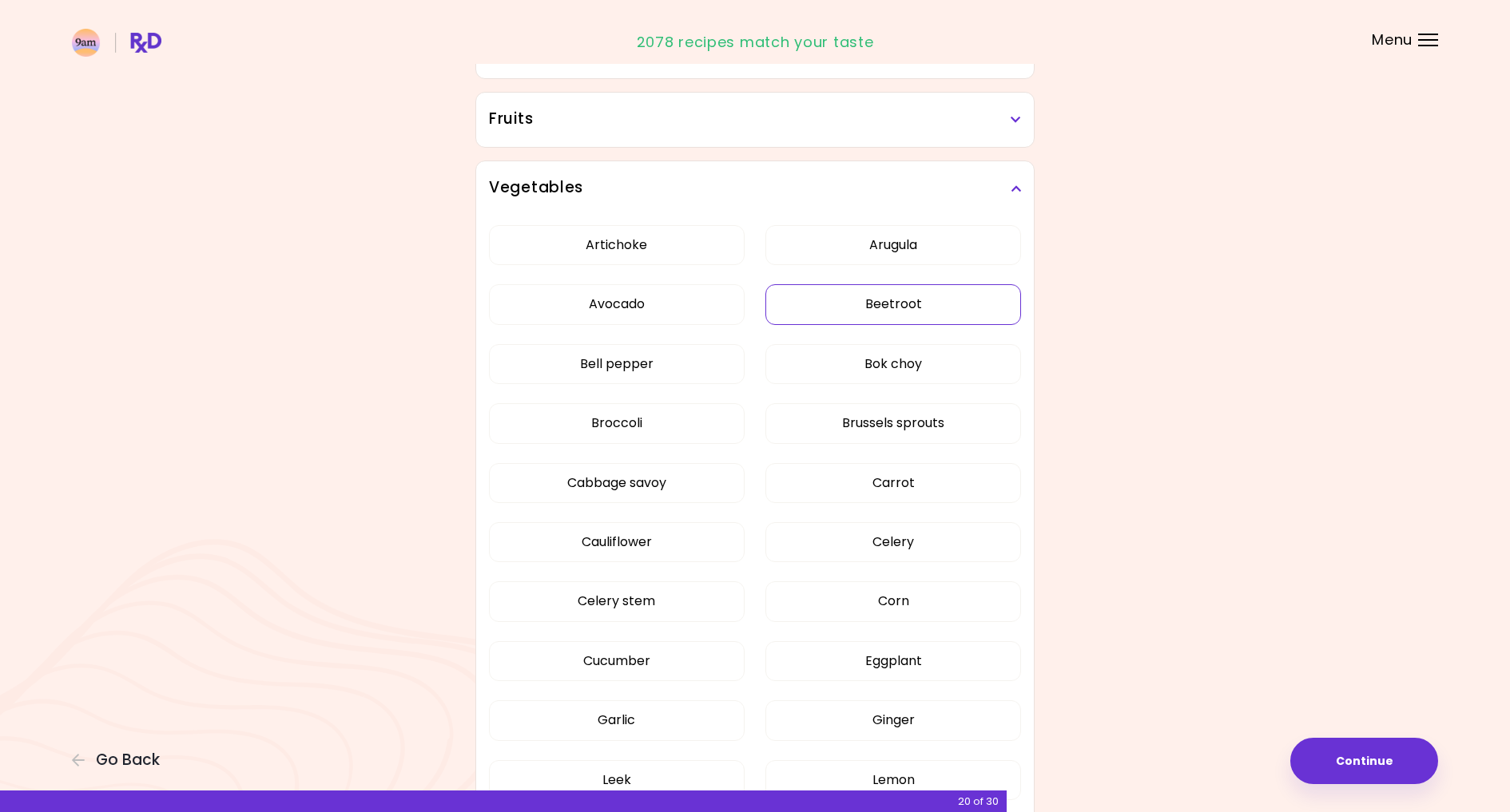
click at [954, 307] on button "Beetroot" at bounding box center [893, 304] width 256 height 40
click at [961, 431] on button "Brussels sprouts" at bounding box center [893, 423] width 256 height 40
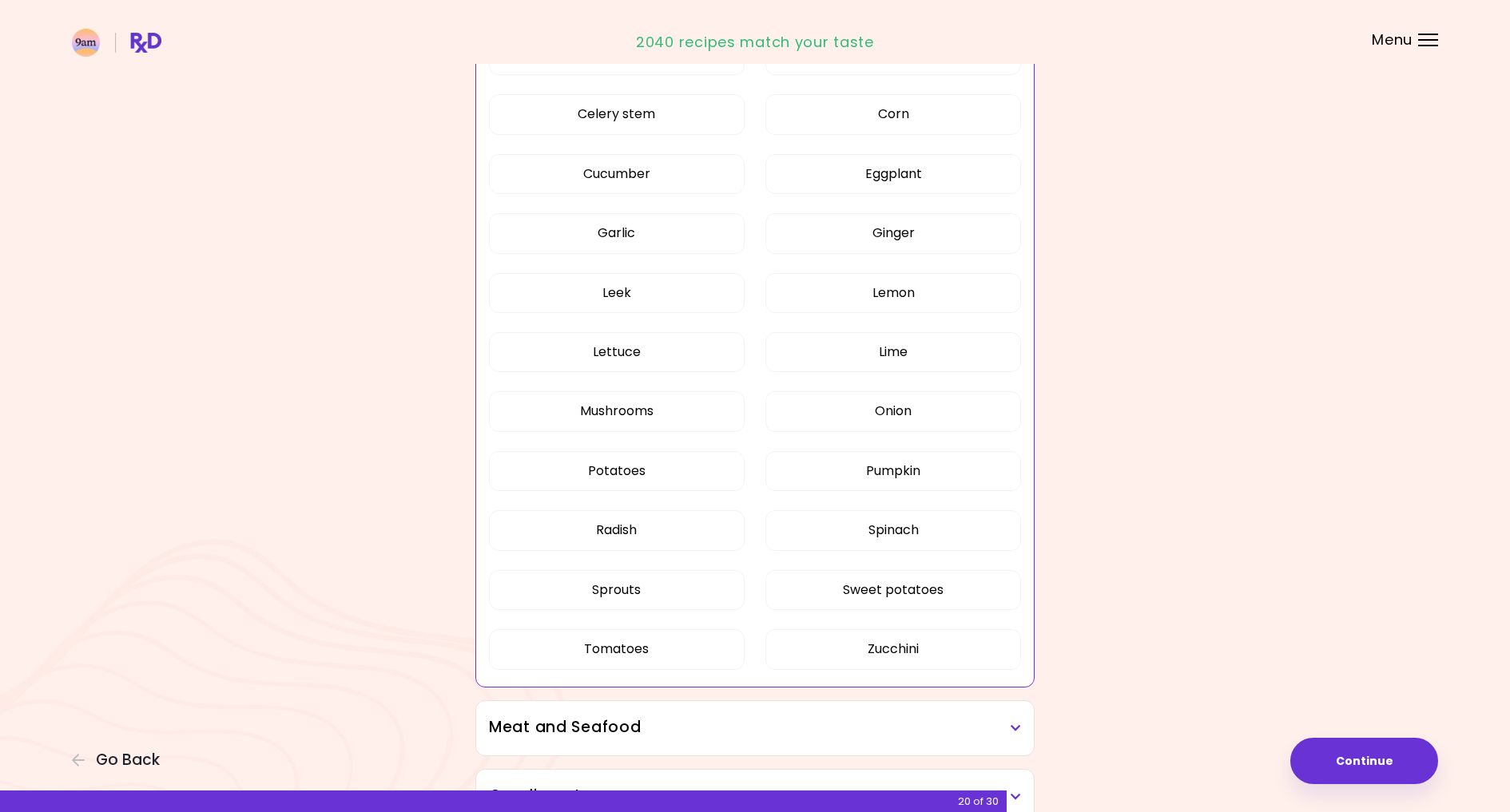
scroll to position [775, 0]
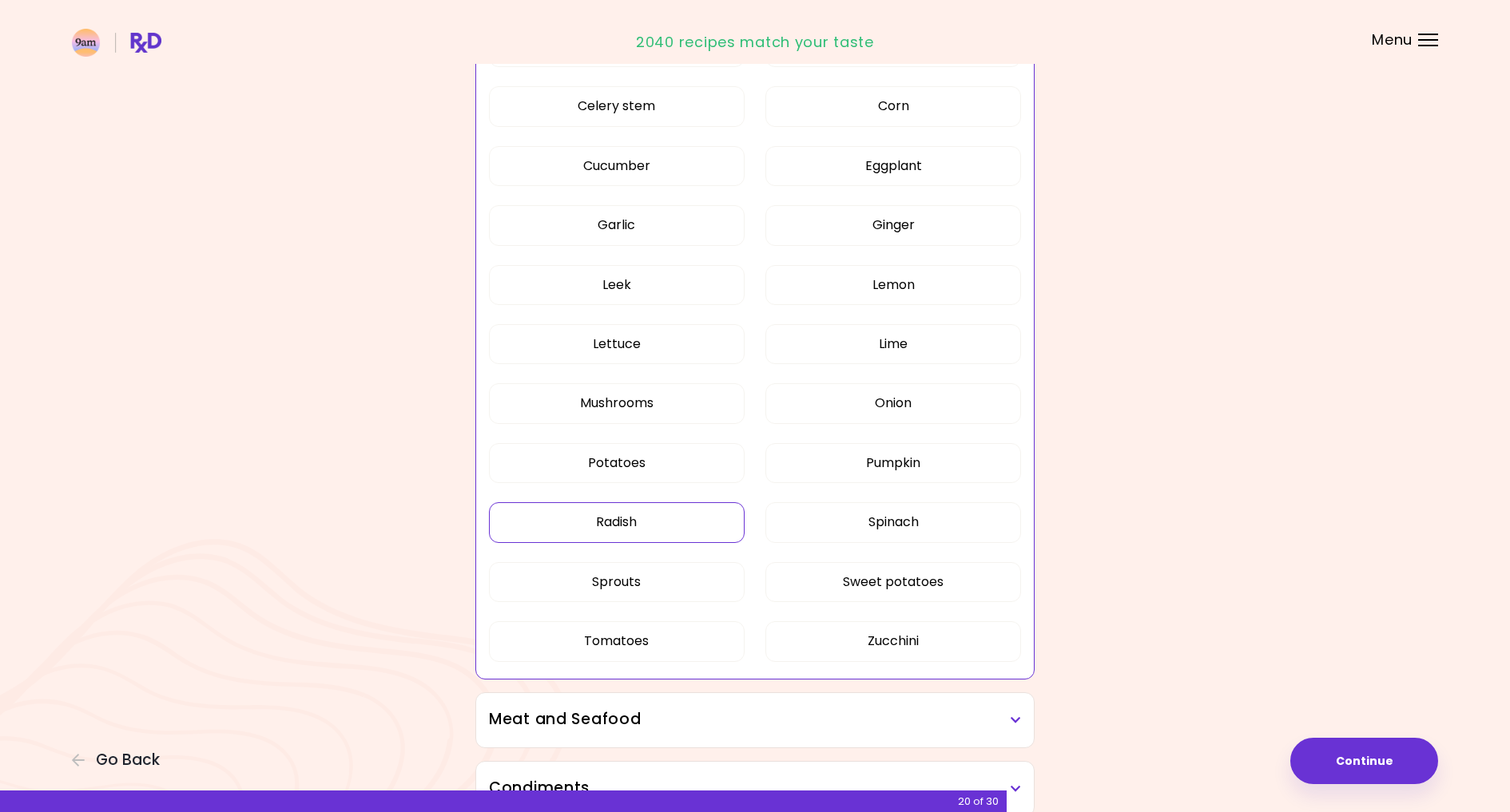
click at [632, 510] on button "Radish" at bounding box center [616, 522] width 256 height 40
click at [948, 507] on button "Spinach" at bounding box center [893, 522] width 256 height 40
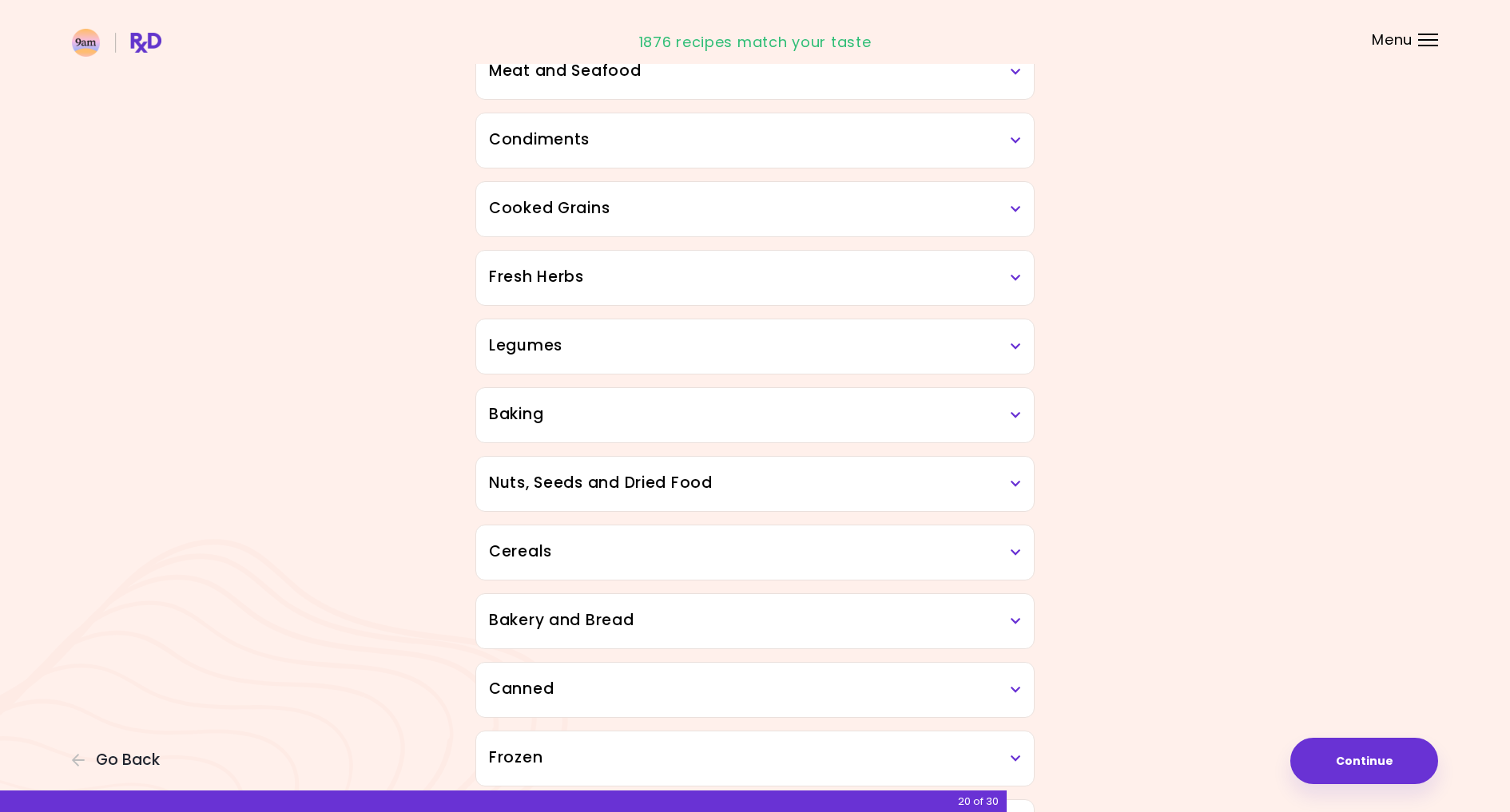
click at [972, 402] on div "Baking" at bounding box center [754, 415] width 558 height 54
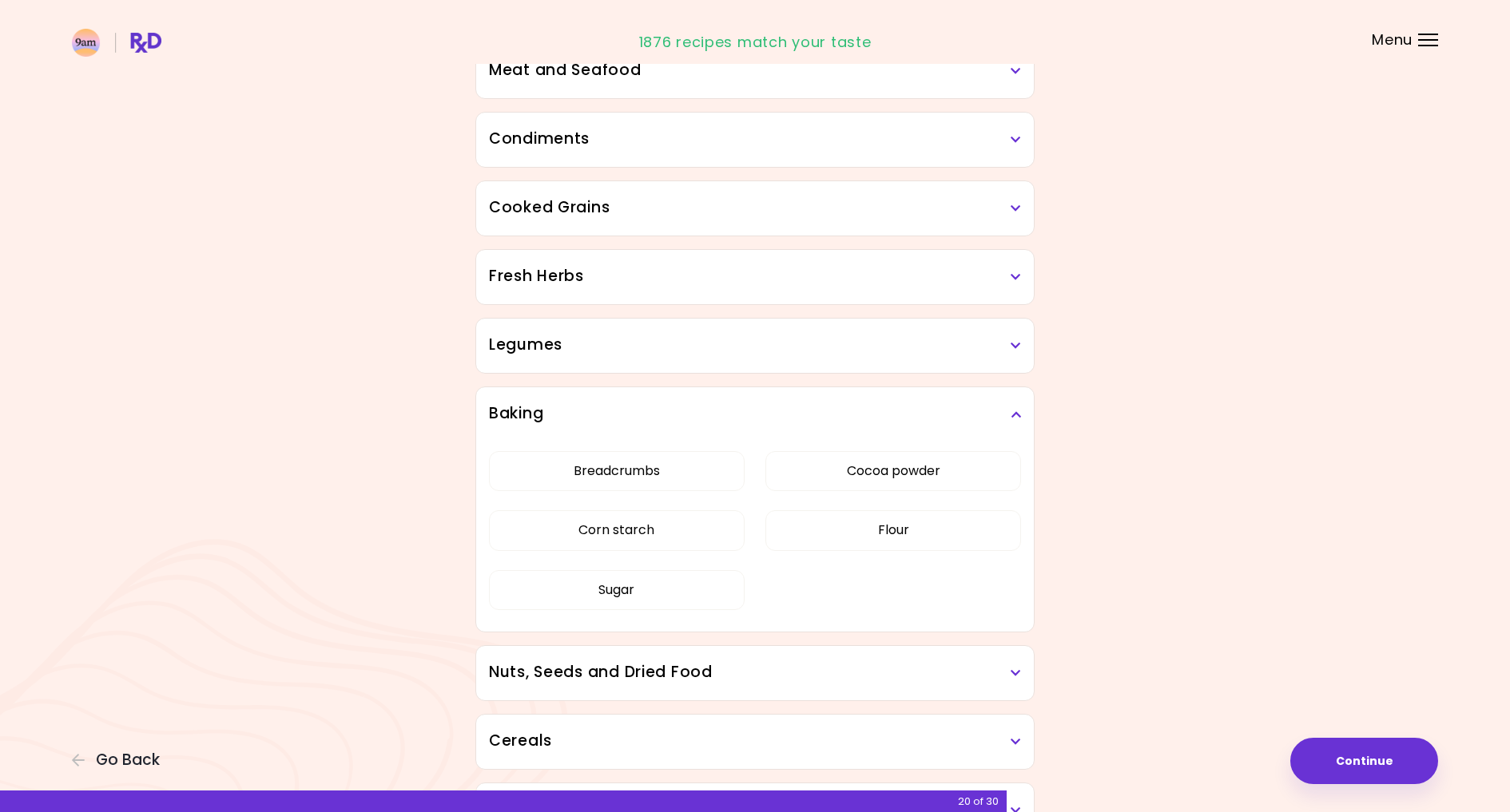
scroll to position [1427, 0]
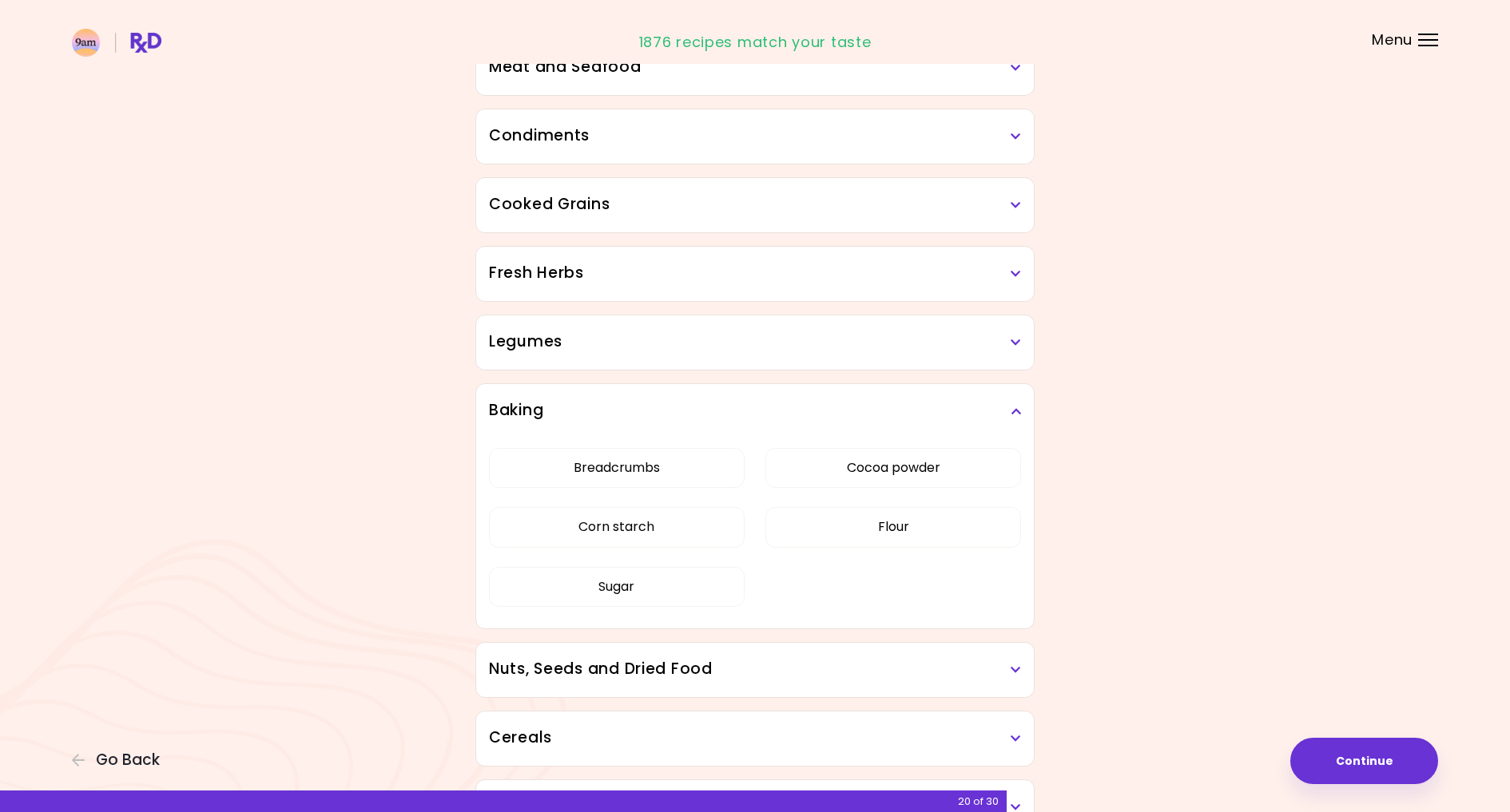
click at [994, 360] on div "Legumes" at bounding box center [754, 342] width 558 height 54
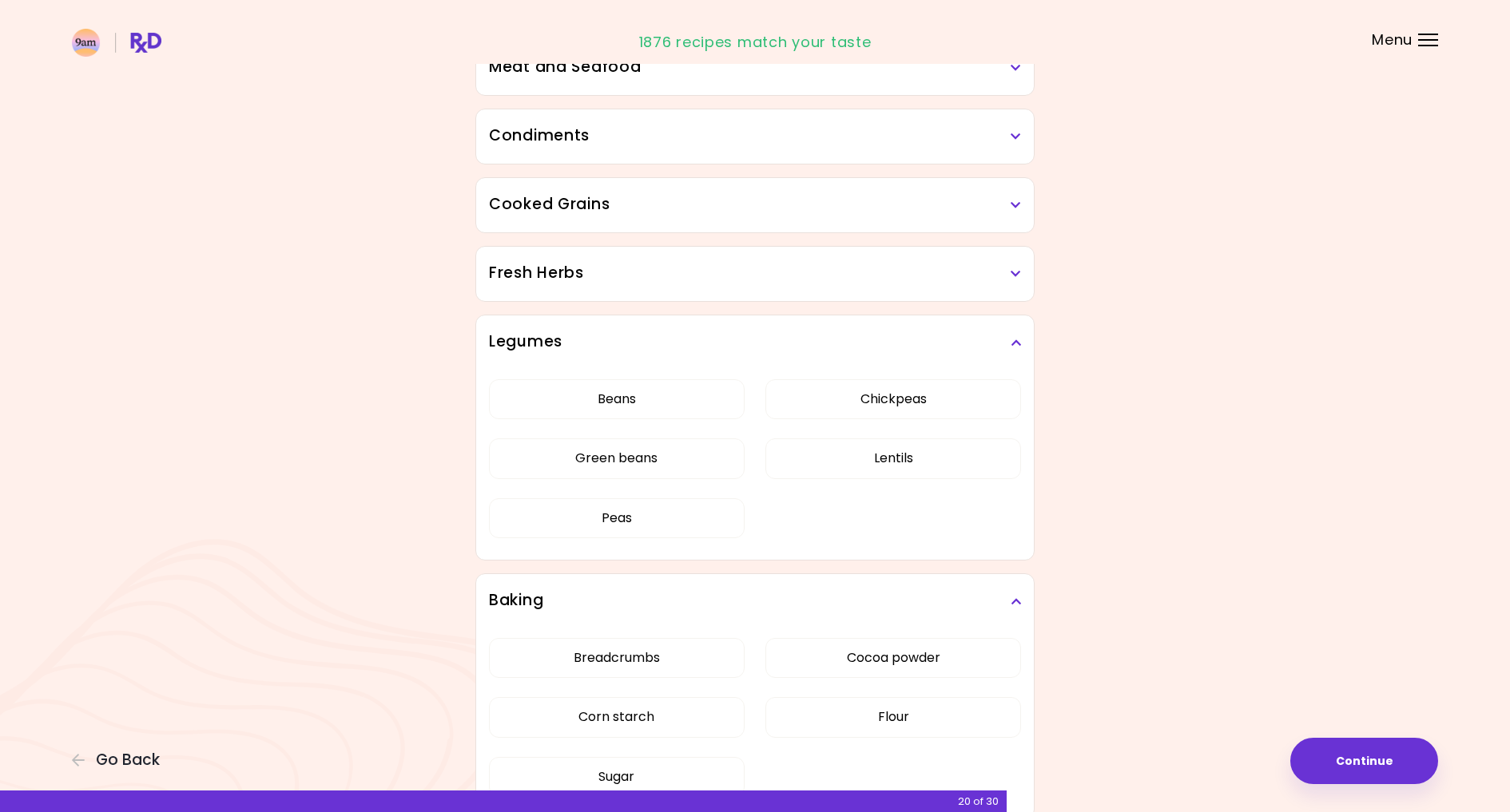
click at [1025, 341] on div "Legumes" at bounding box center [754, 342] width 558 height 54
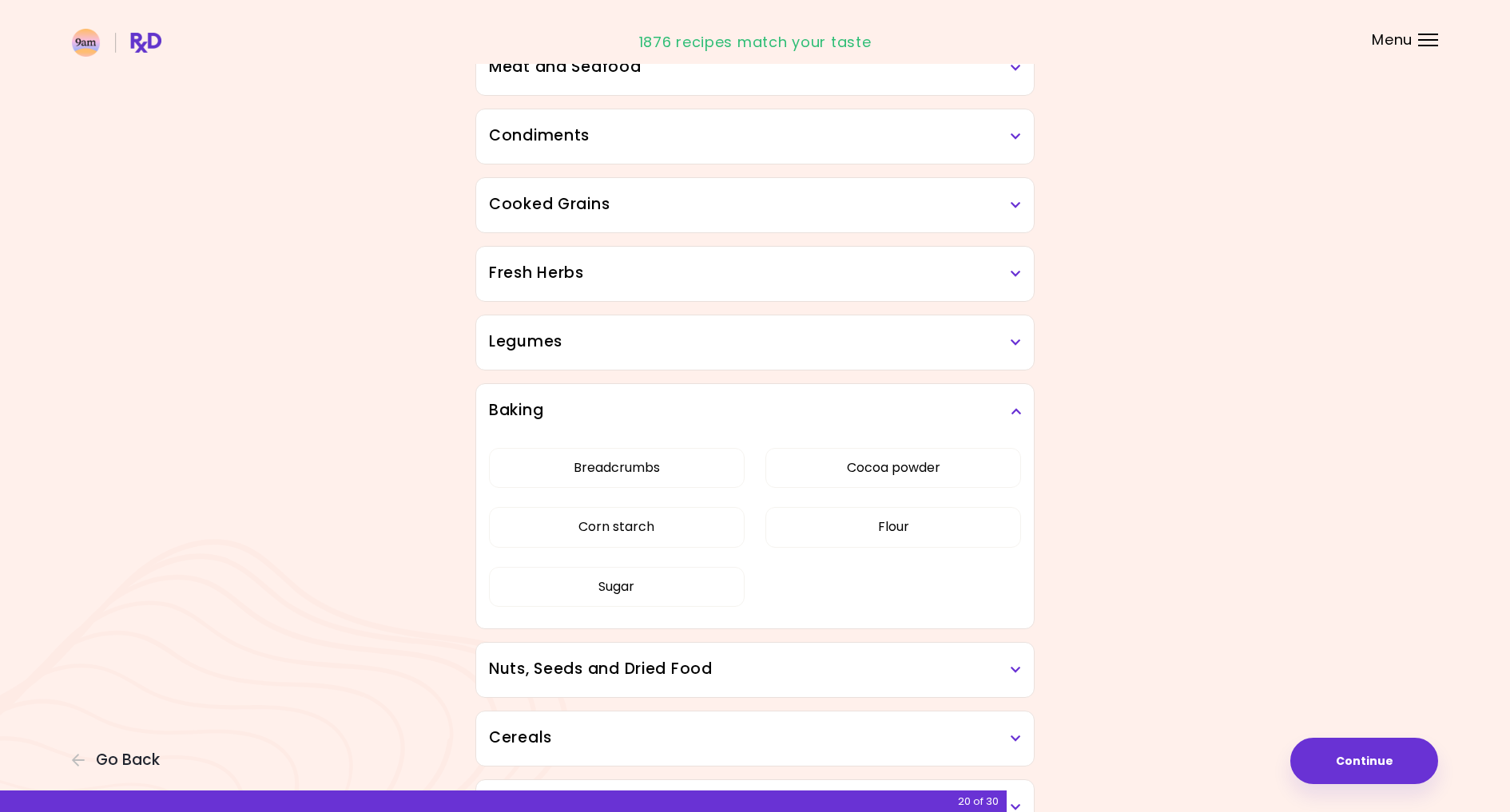
click at [1011, 410] on h3 "Baking" at bounding box center [754, 410] width 532 height 23
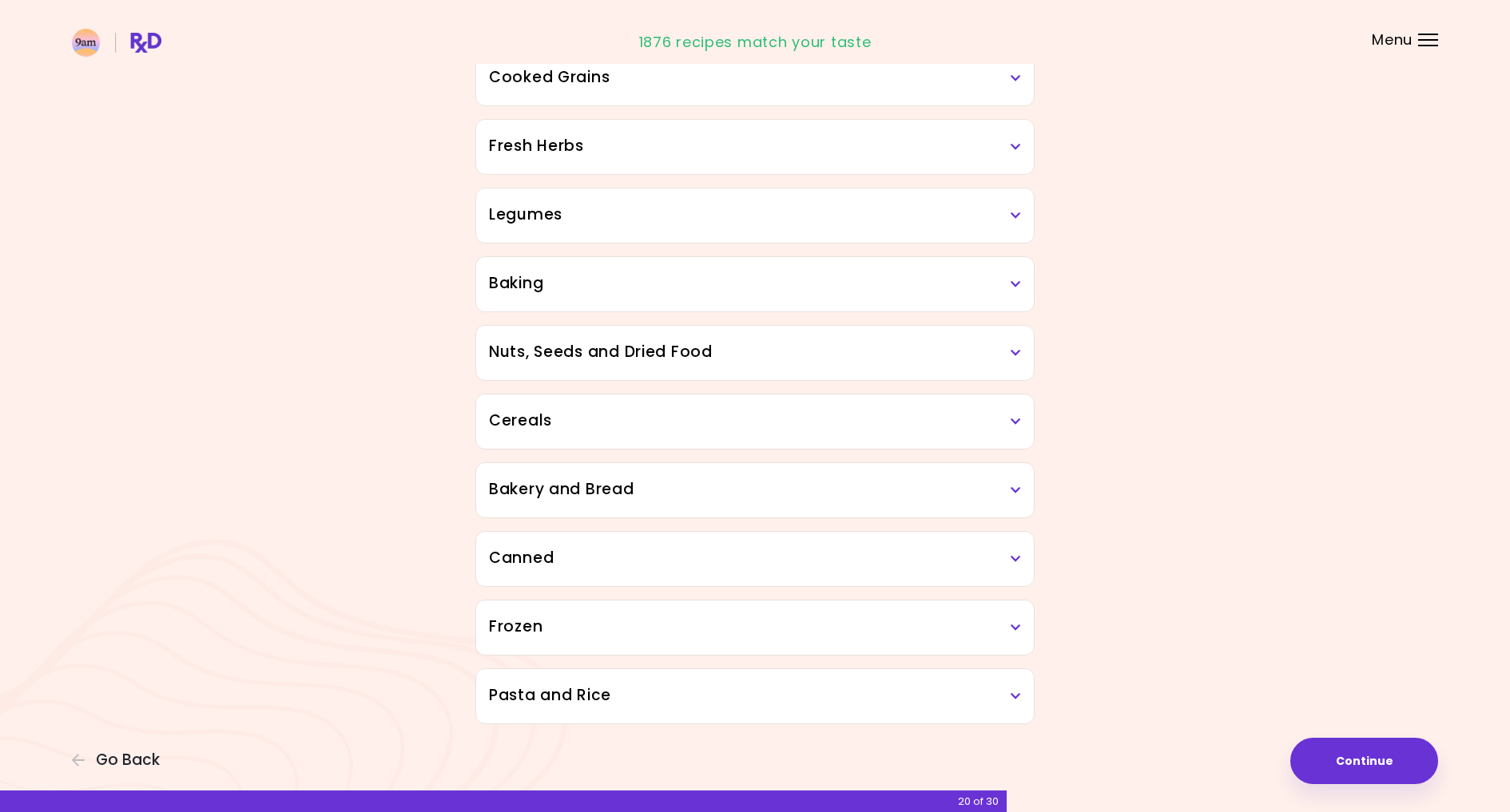
scroll to position [1555, 0]
click at [1006, 555] on h3 "Canned" at bounding box center [754, 558] width 532 height 23
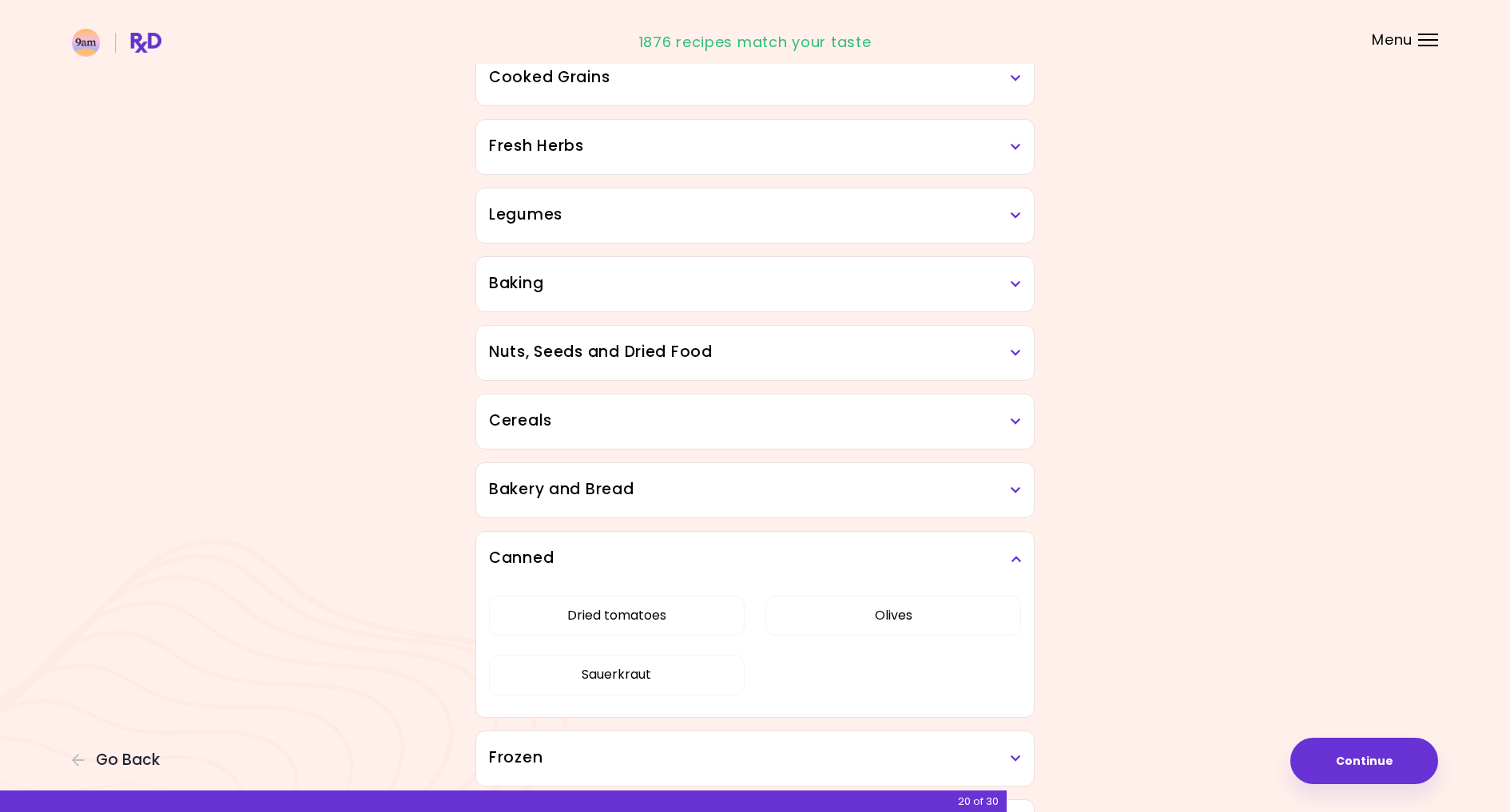
click at [1007, 555] on h3 "Canned" at bounding box center [754, 558] width 532 height 23
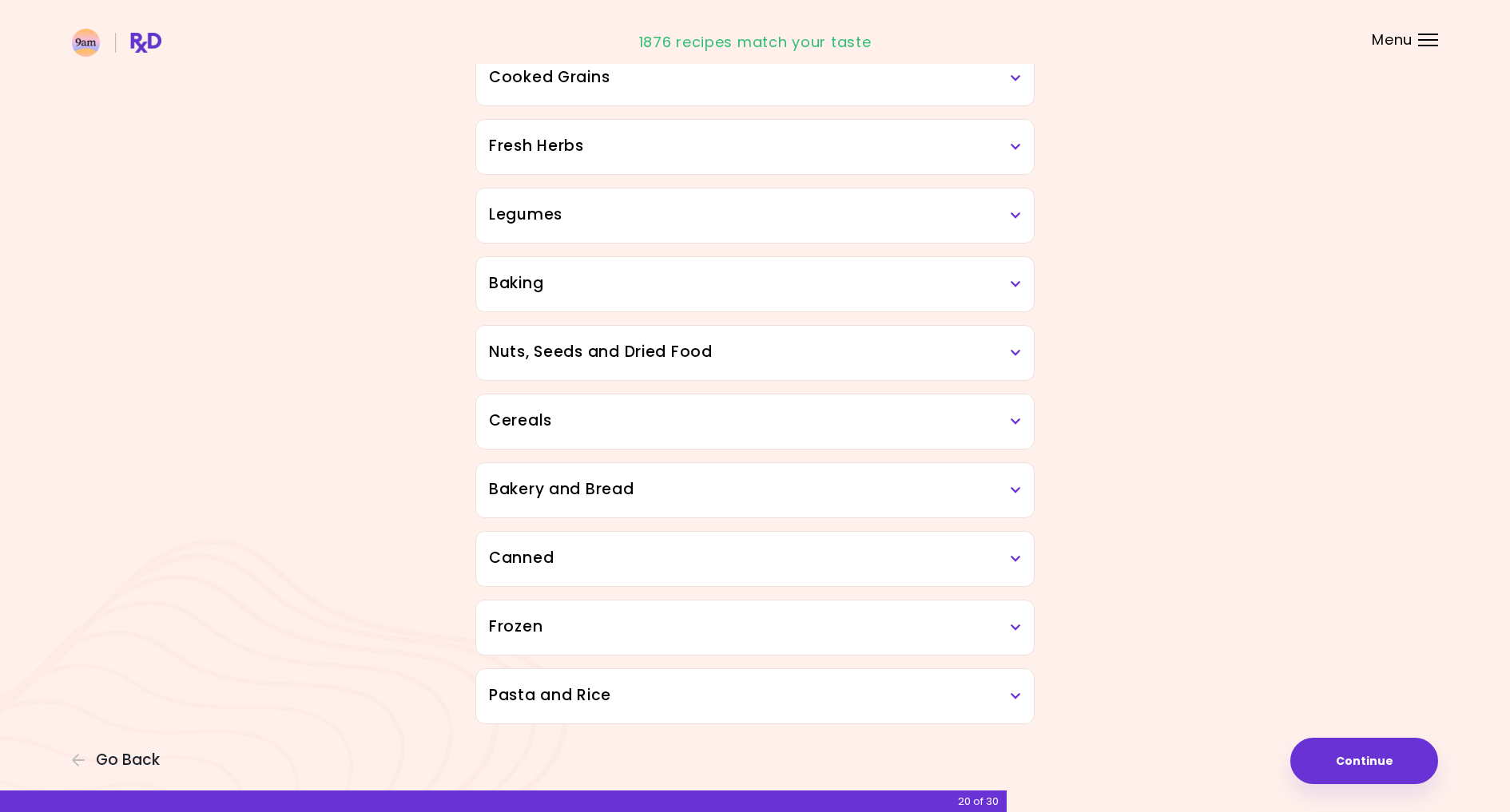
click at [1008, 627] on h3 "Frozen" at bounding box center [754, 627] width 532 height 23
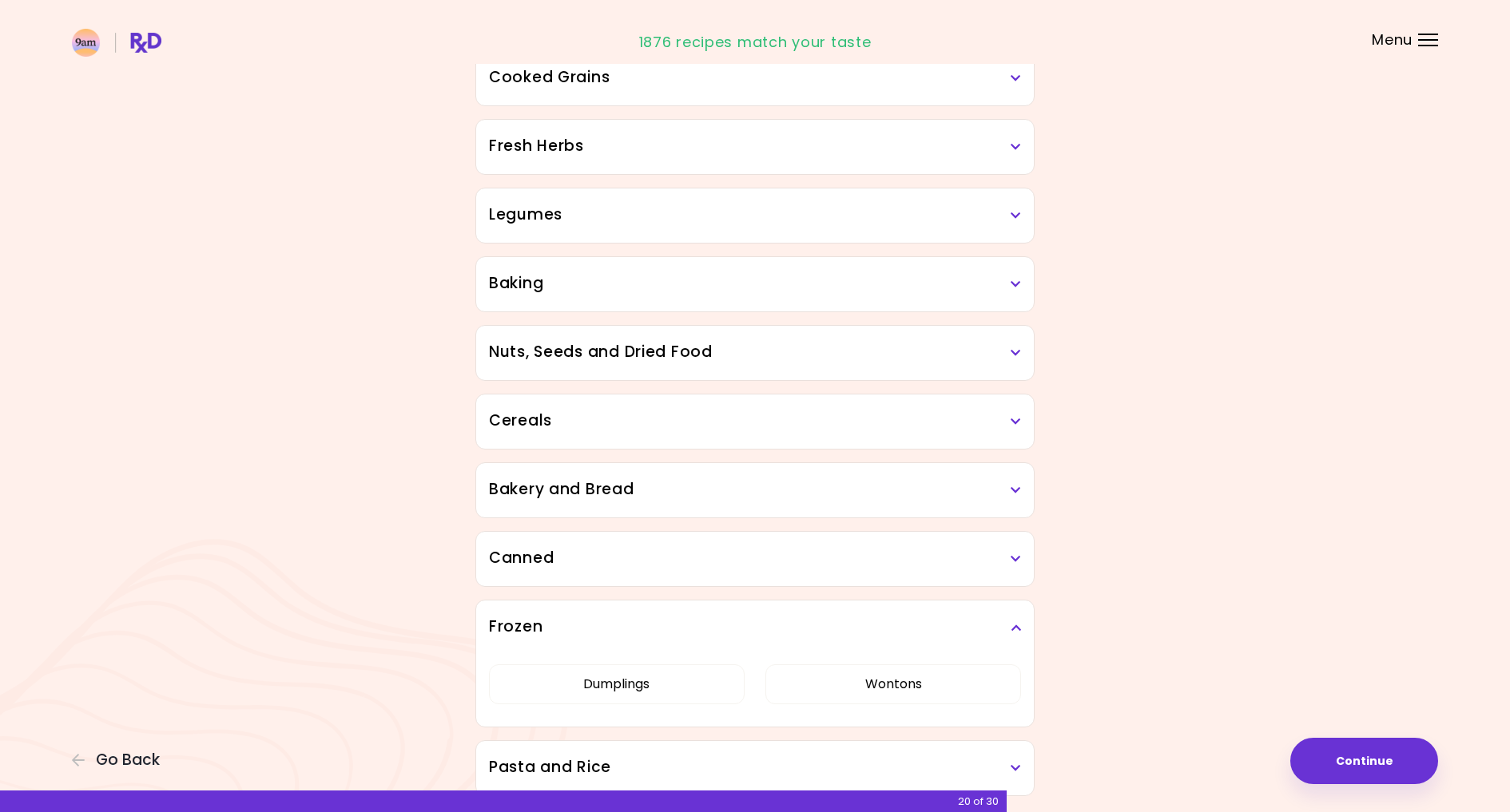
click at [1009, 626] on h3 "Frozen" at bounding box center [754, 627] width 532 height 23
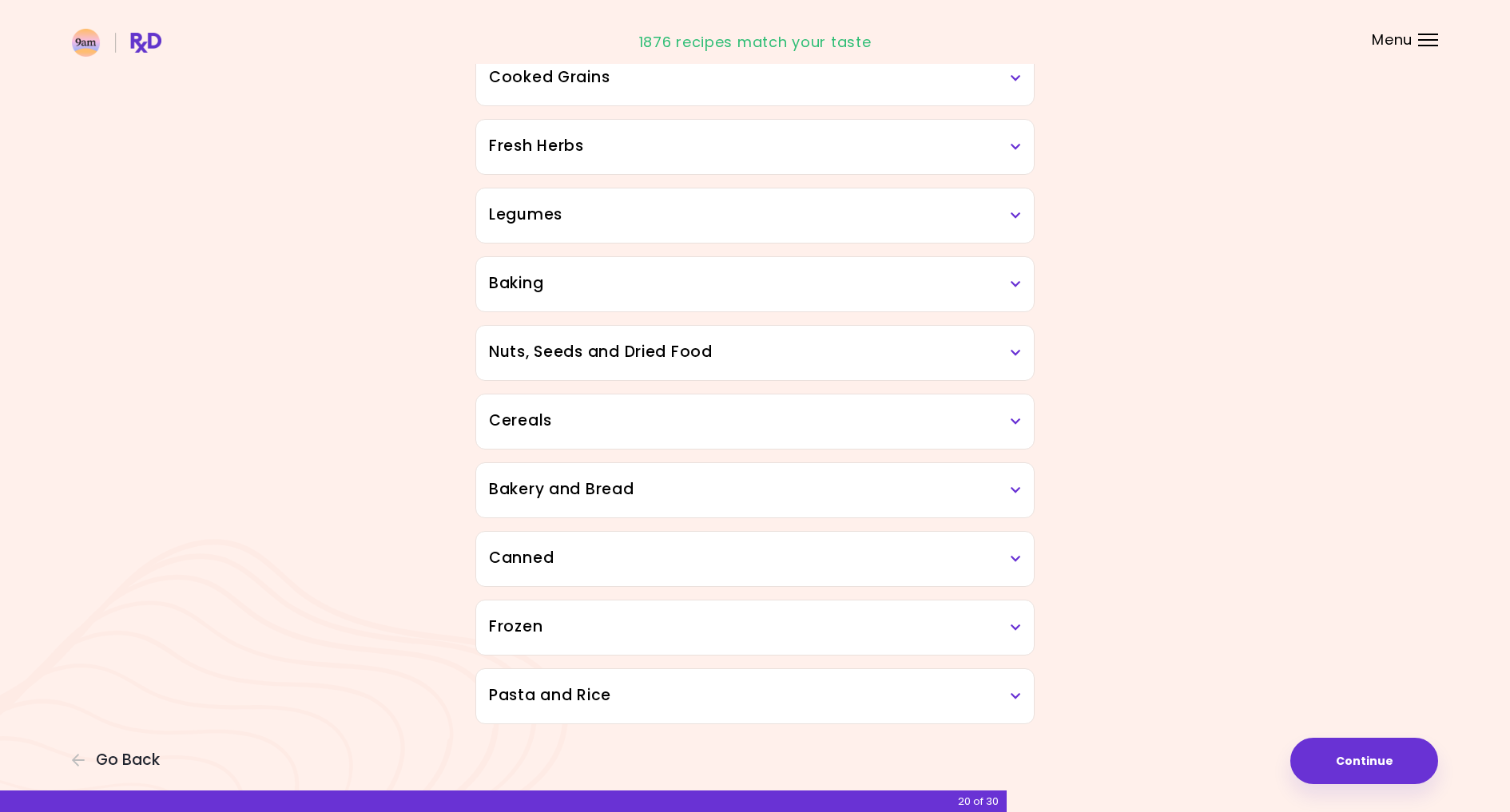
click at [1004, 692] on h3 "Pasta and Rice" at bounding box center [754, 695] width 532 height 23
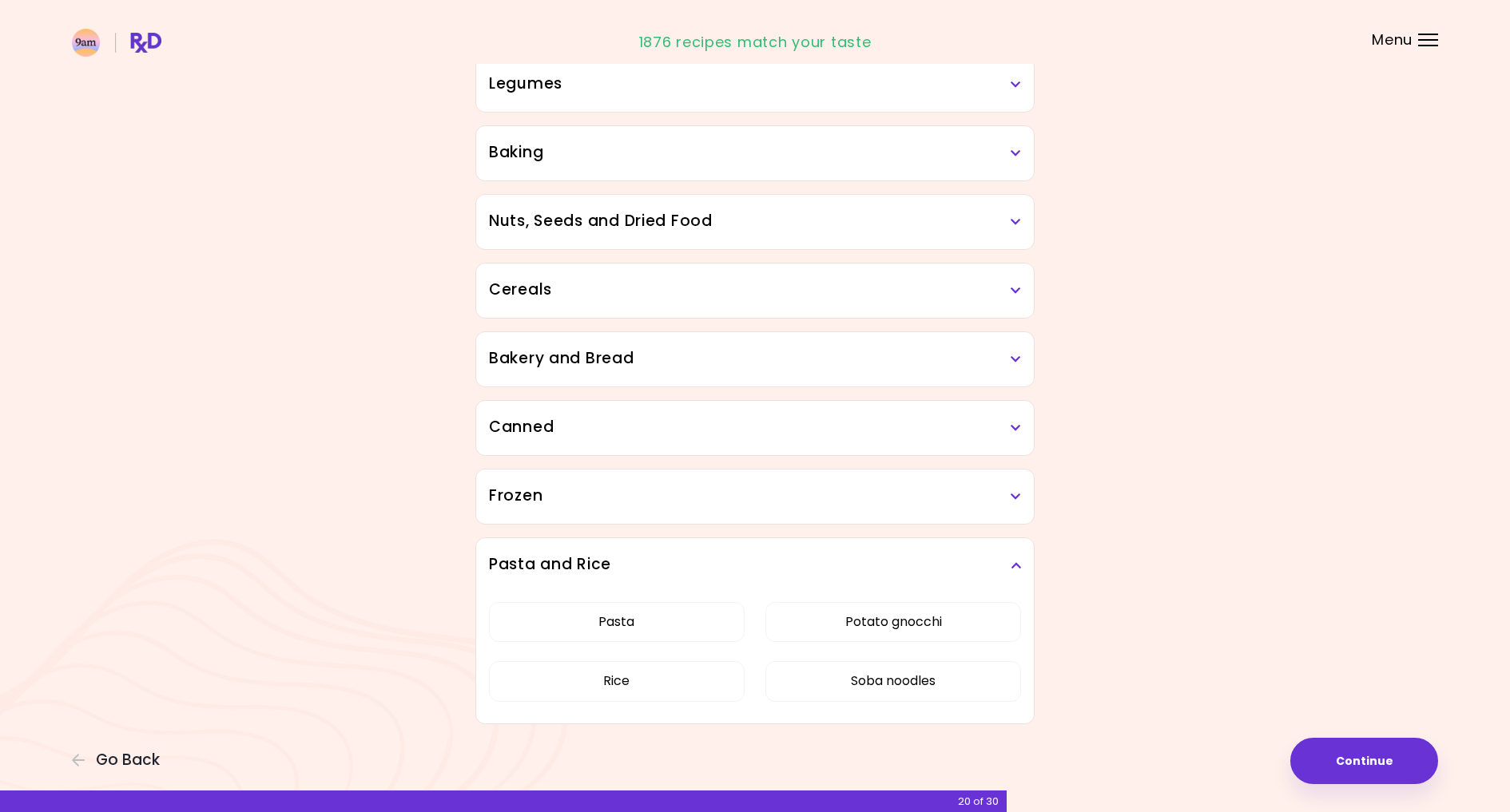
scroll to position [1685, 0]
click at [1349, 757] on button "Continue" at bounding box center [1363, 761] width 148 height 47
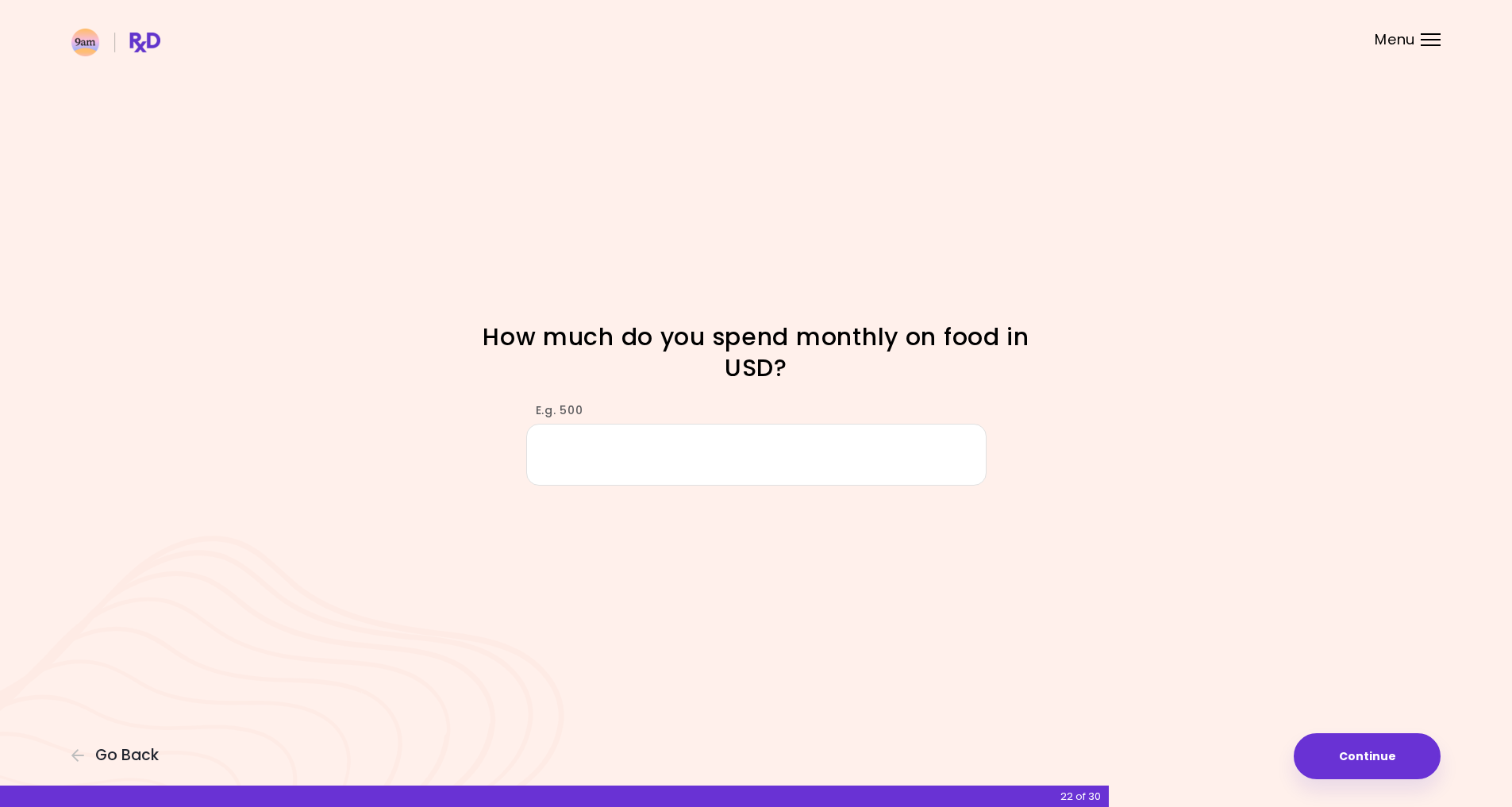
type input "*"
type input "***"
click at [1378, 757] on button "Continue" at bounding box center [1366, 756] width 147 height 46
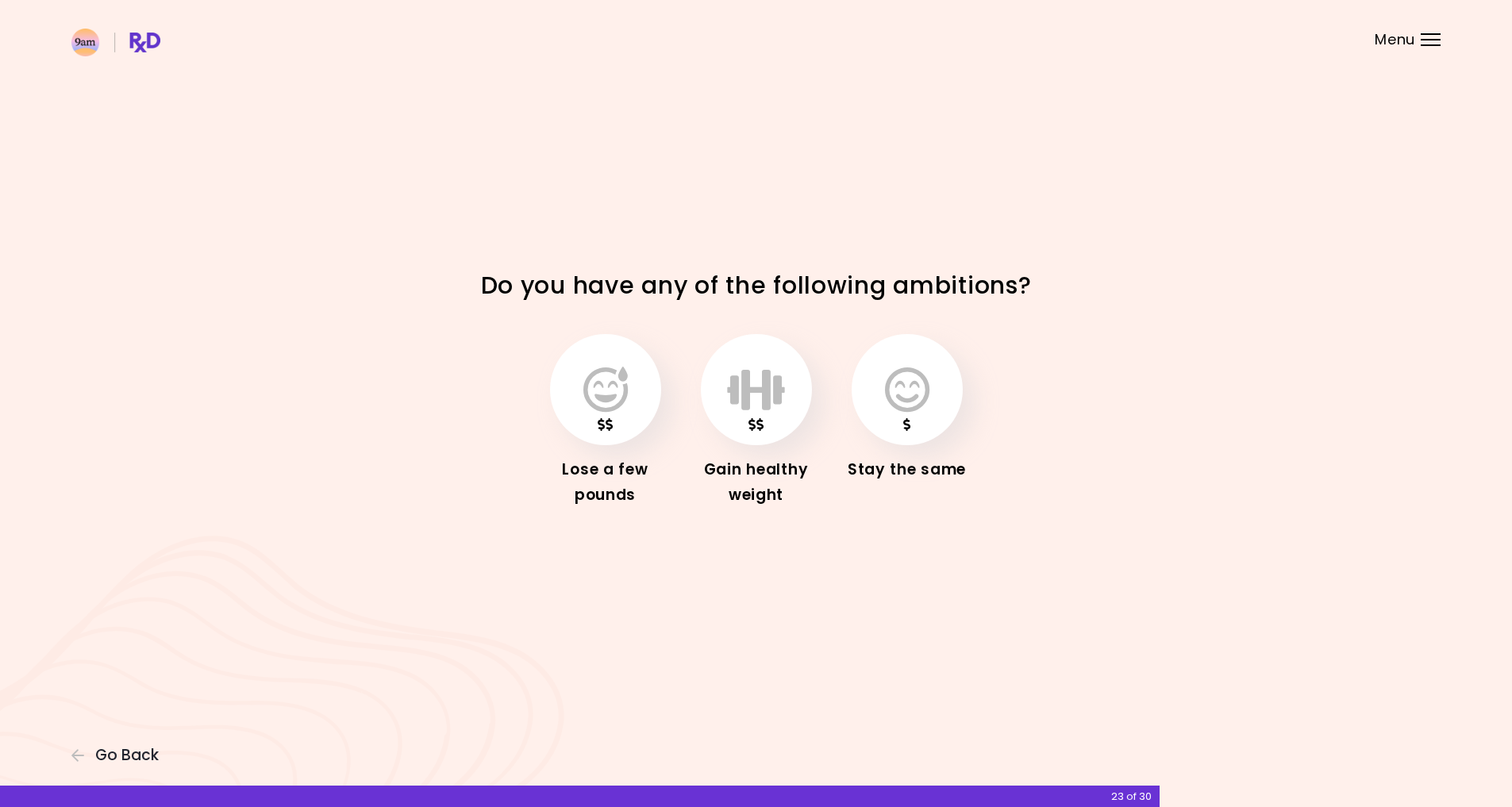
click at [985, 669] on div "Focusable invisible element Do you have any of the following ambitions? Lose a …" at bounding box center [756, 404] width 1512 height 807
click at [641, 407] on button "button" at bounding box center [605, 389] width 111 height 111
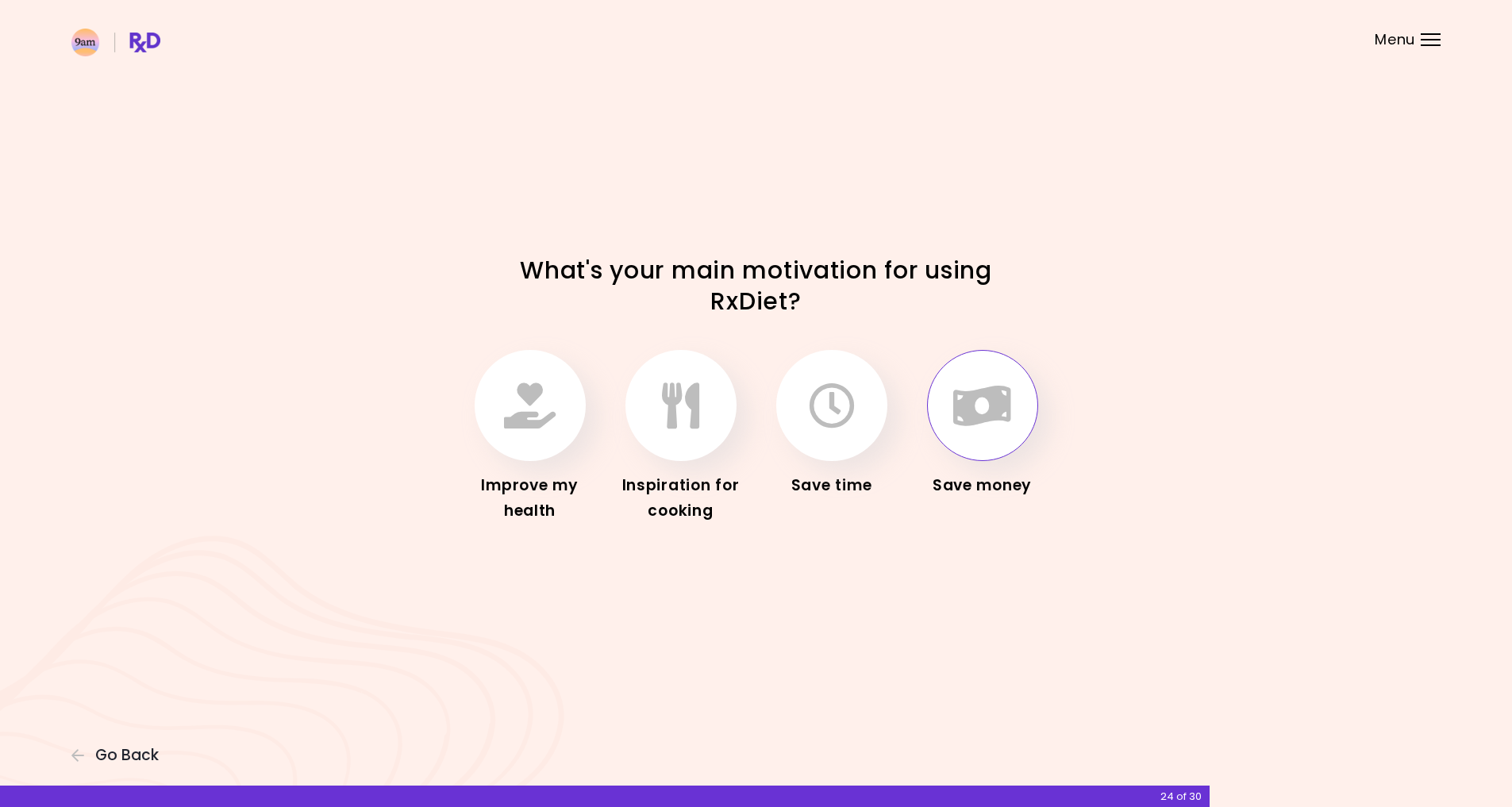
click at [1014, 419] on button "button" at bounding box center [982, 405] width 111 height 111
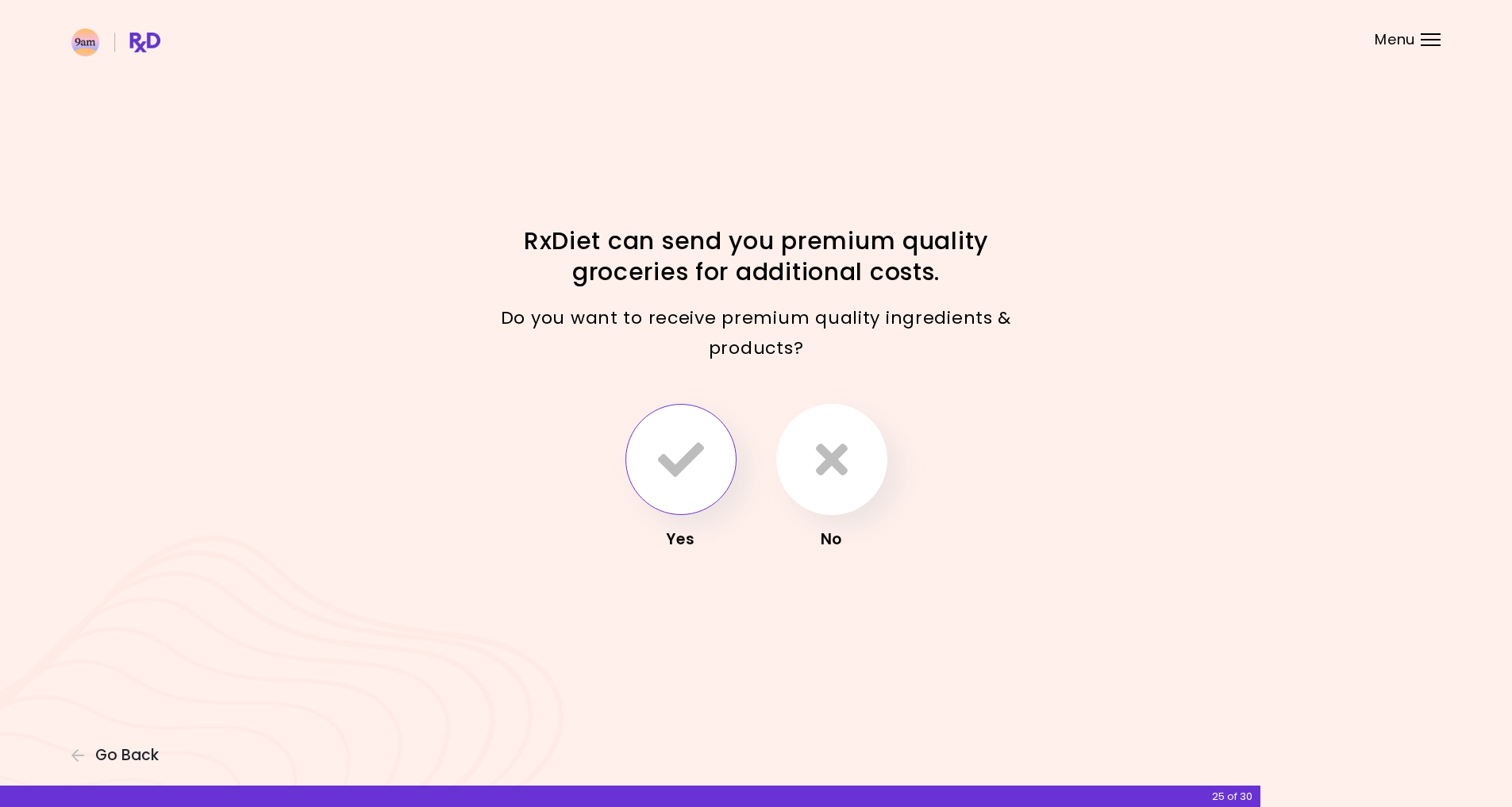
click at [686, 457] on icon "button" at bounding box center [680, 459] width 46 height 46
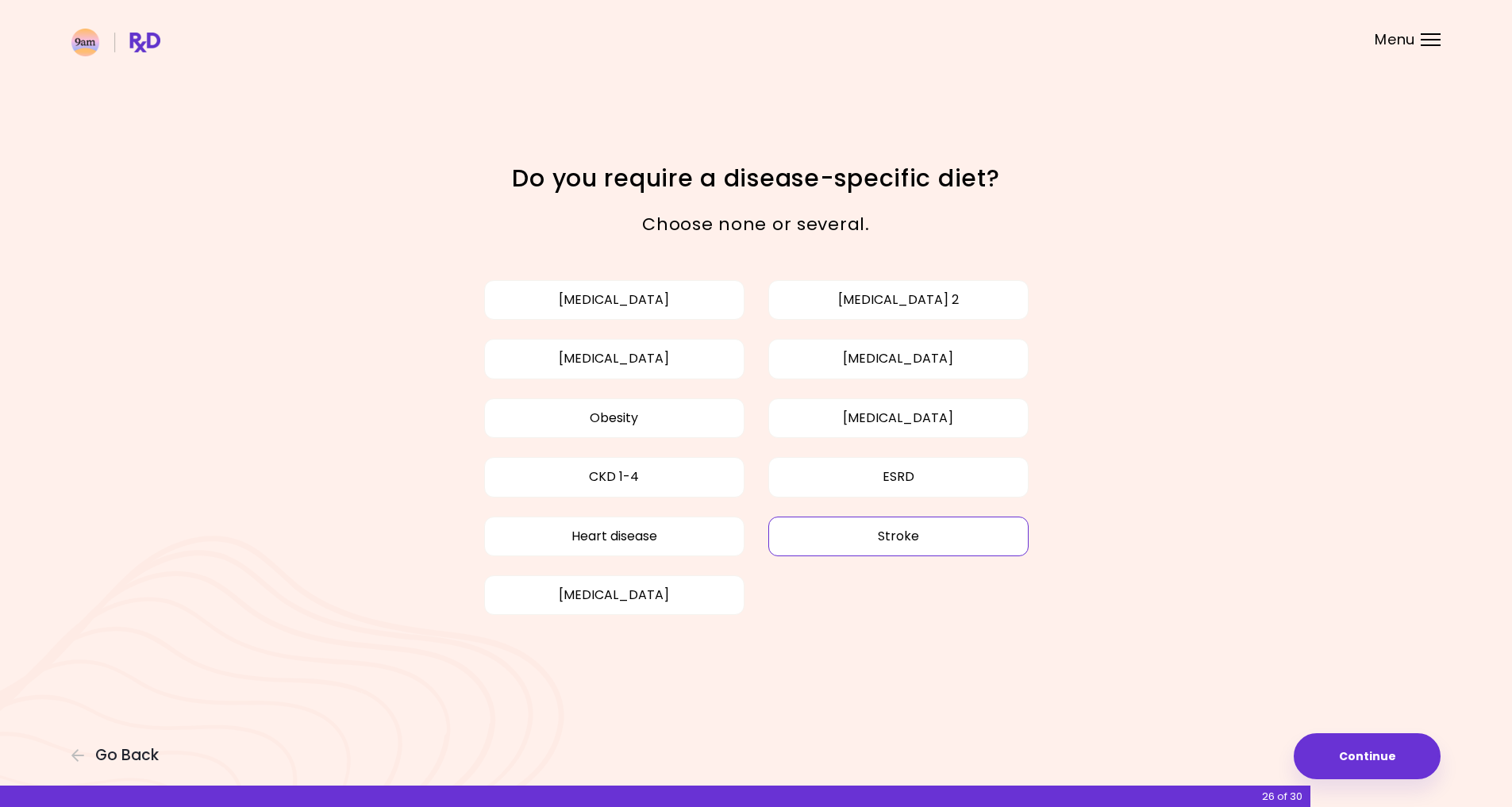
drag, startPoint x: 943, startPoint y: 533, endPoint x: 809, endPoint y: 532, distance: 134.0
click at [942, 533] on button "Stroke" at bounding box center [898, 536] width 260 height 39
click at [685, 536] on button "Heart disease" at bounding box center [614, 536] width 260 height 39
click at [682, 536] on button "Heart disease" at bounding box center [614, 536] width 260 height 39
click at [960, 359] on button "[MEDICAL_DATA]" at bounding box center [898, 358] width 260 height 39
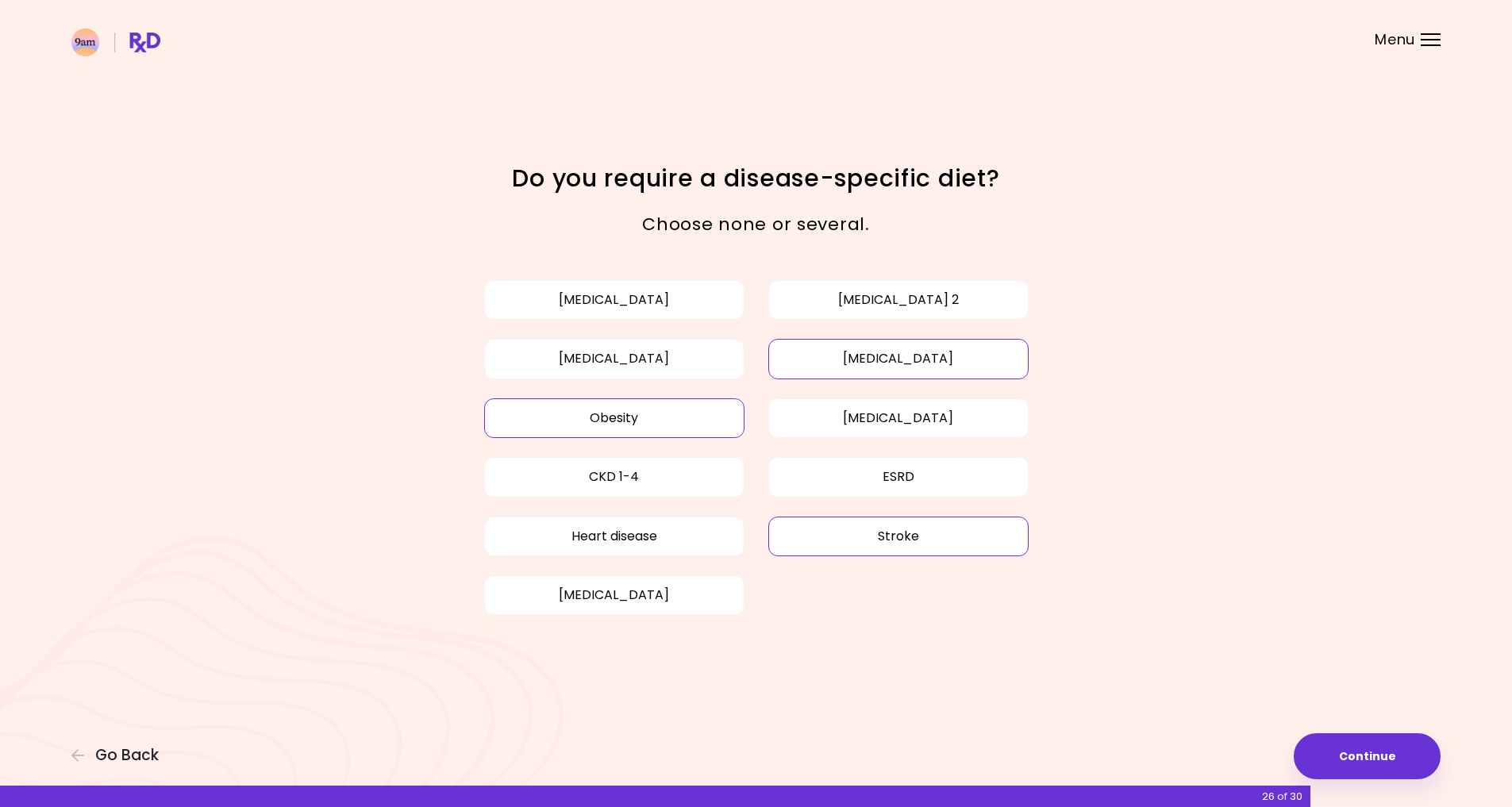
click at [657, 415] on button "Obesity" at bounding box center [614, 418] width 260 height 39
click at [1383, 759] on button "Continue" at bounding box center [1366, 756] width 147 height 46
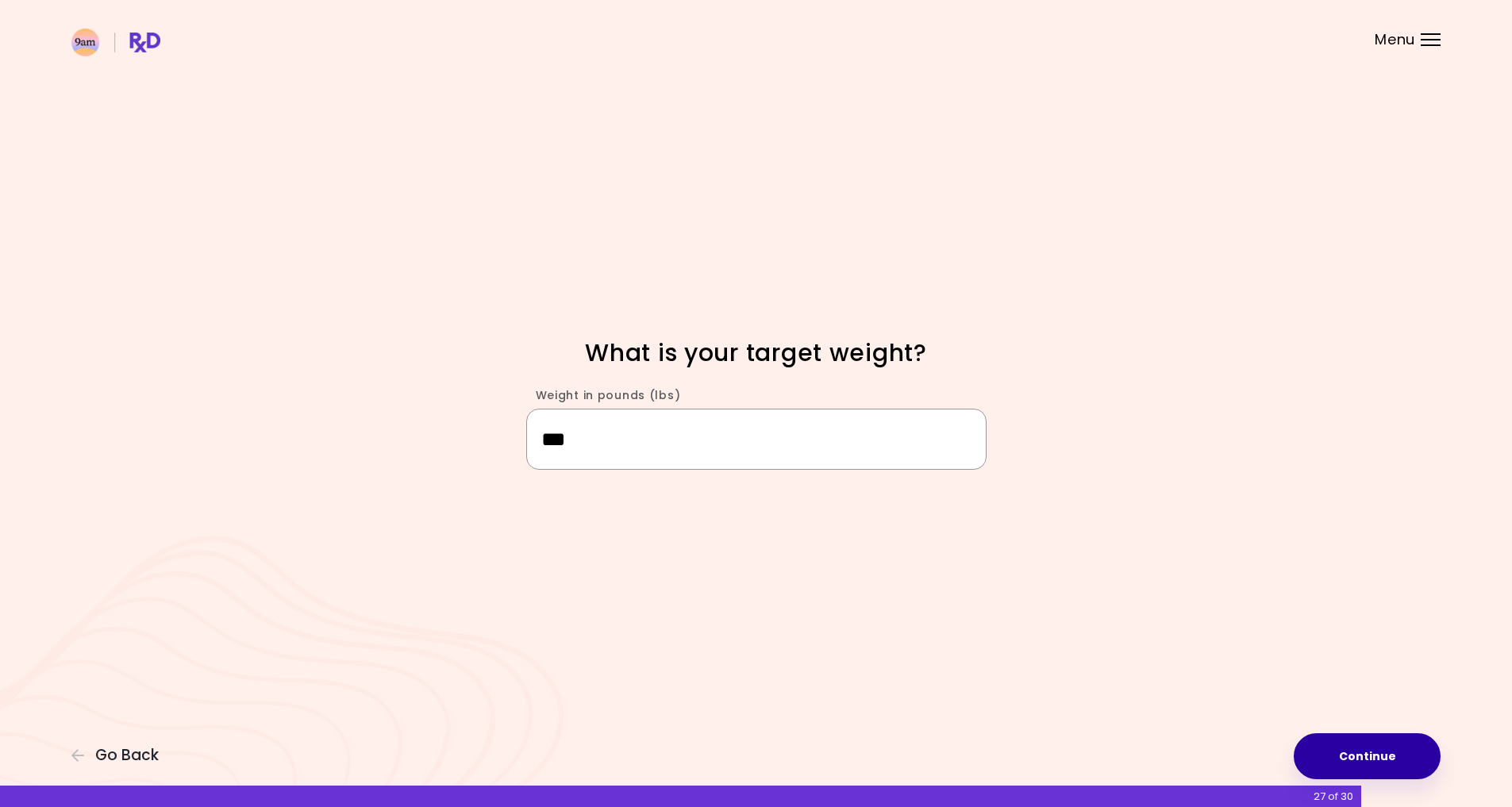
type input "***"
click at [1371, 758] on button "Continue" at bounding box center [1366, 756] width 147 height 46
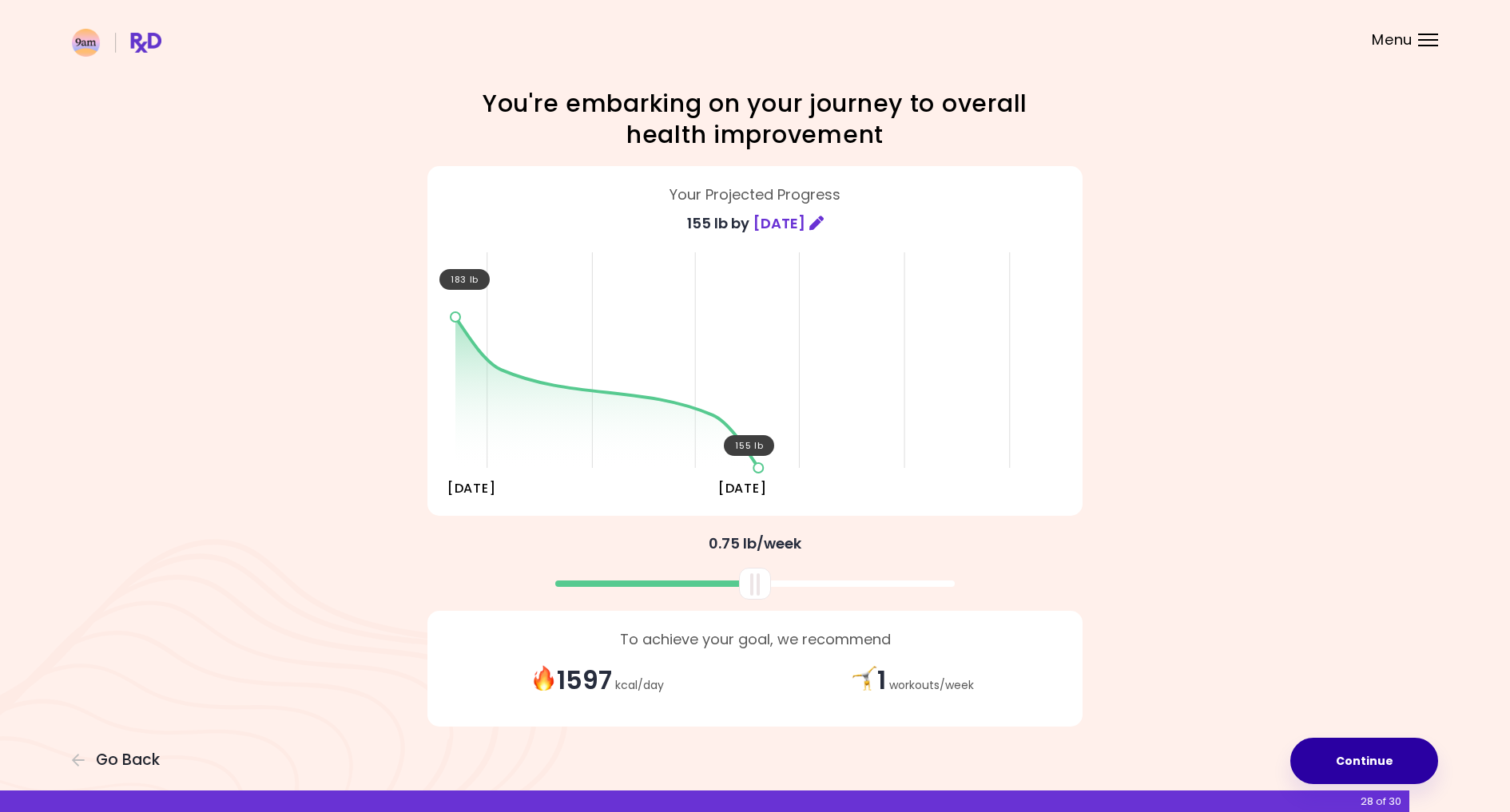
scroll to position [2, 0]
click at [1373, 762] on button "Continue" at bounding box center [1363, 761] width 148 height 47
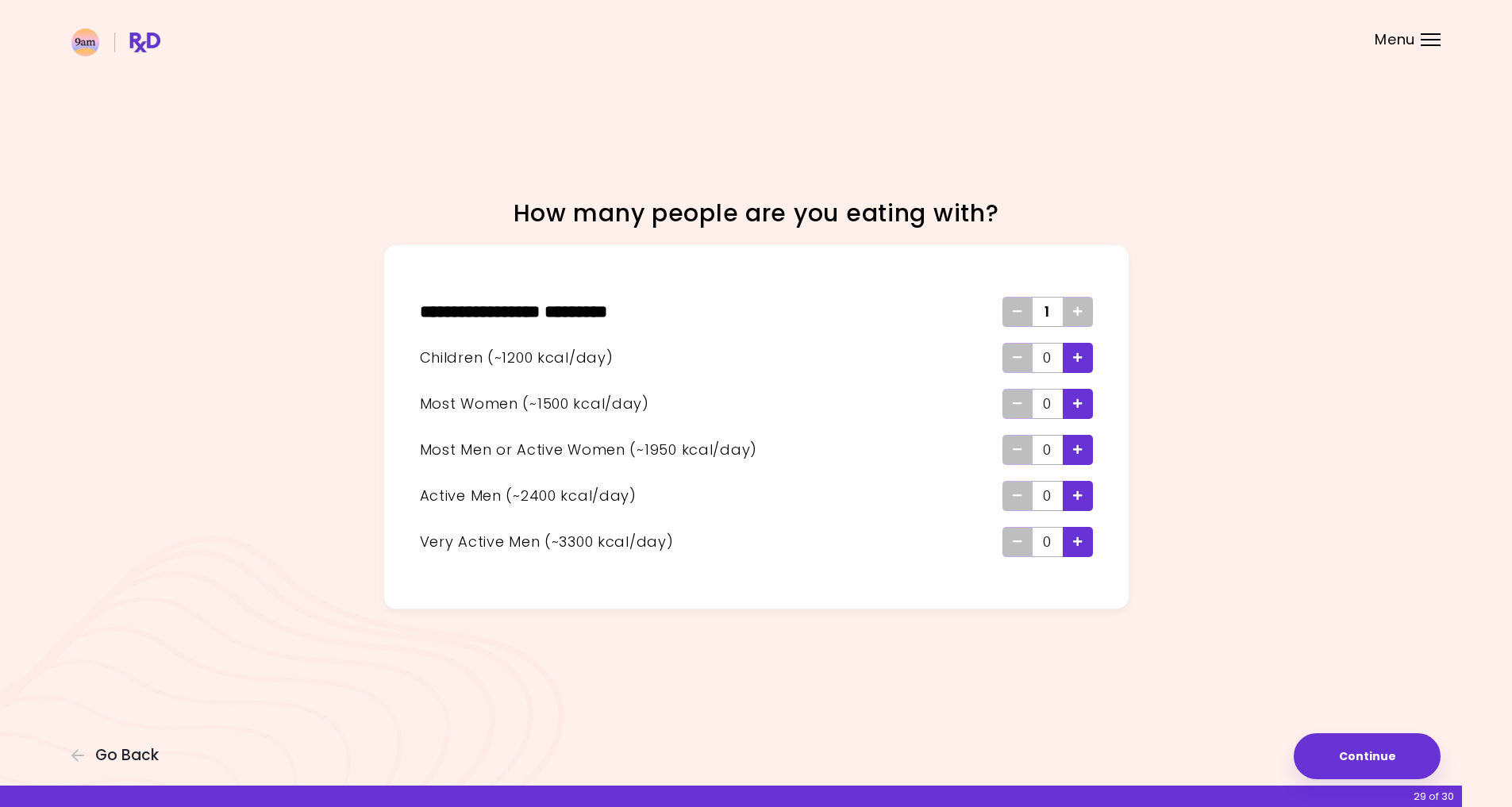
click at [1079, 506] on span "Add - Active Man" at bounding box center [1078, 496] width 10 height 26
click at [1372, 751] on button "Continue" at bounding box center [1366, 756] width 147 height 46
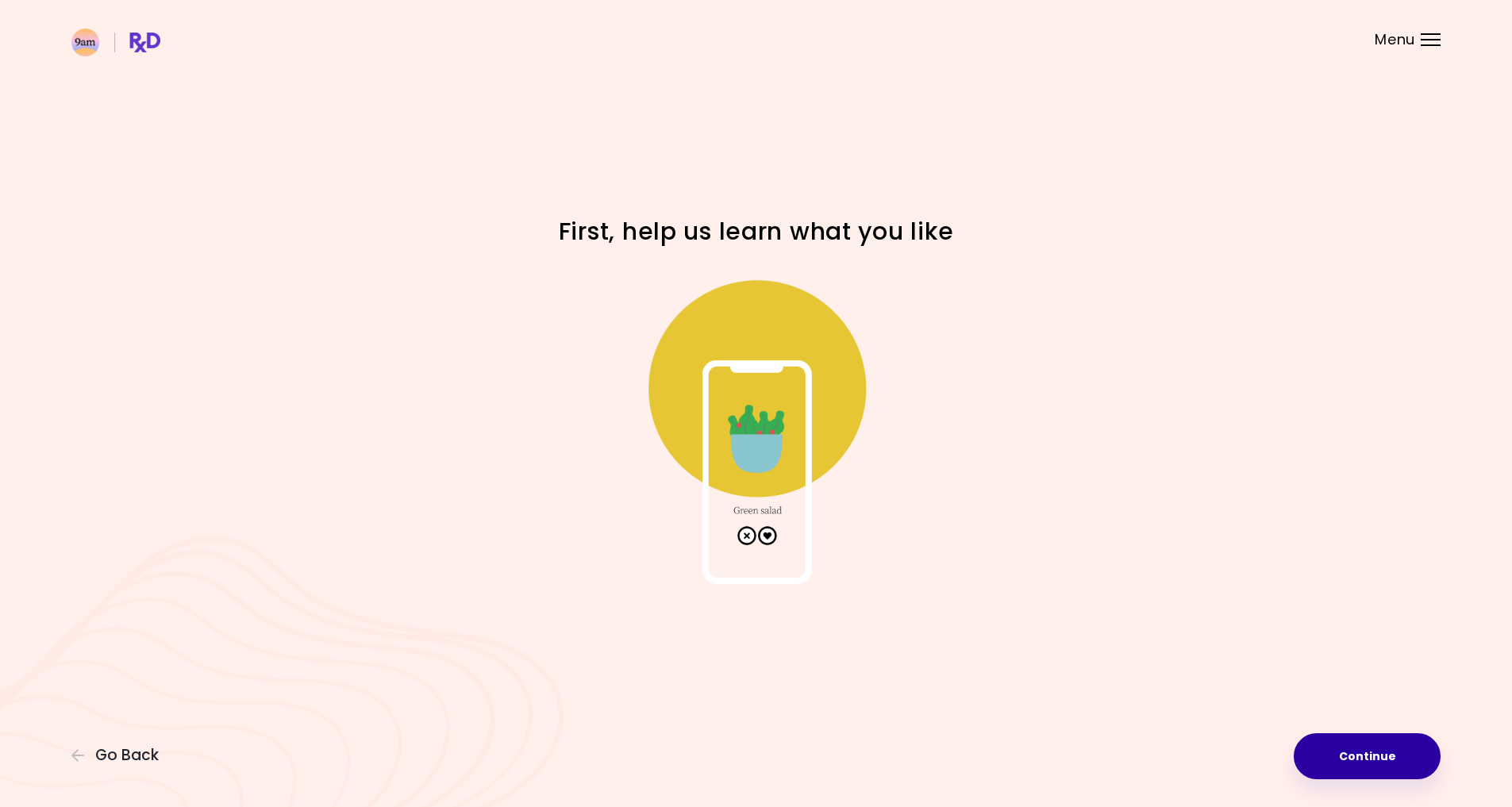
click at [1374, 756] on button "Continue" at bounding box center [1366, 756] width 147 height 46
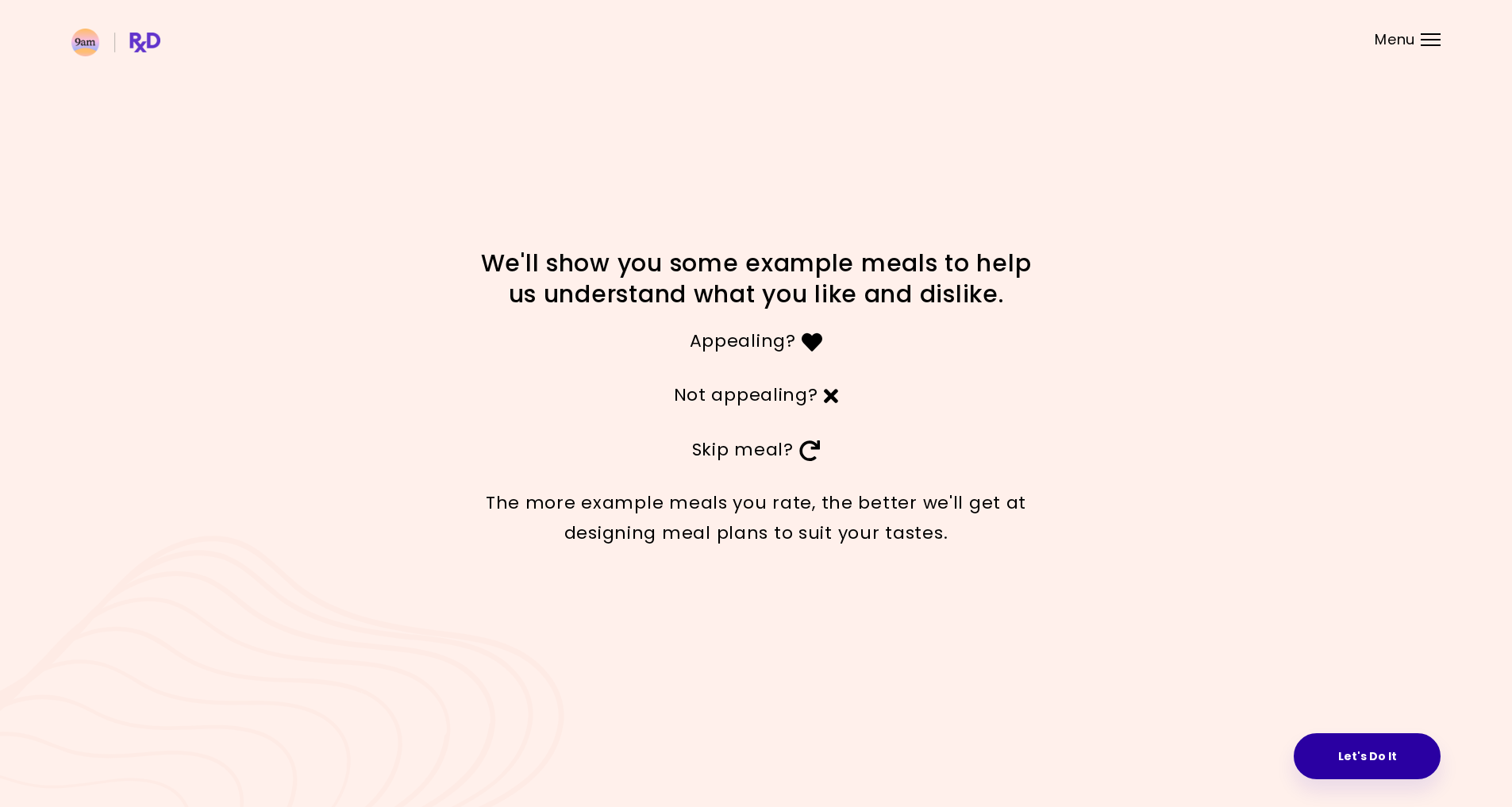
click at [1377, 764] on button "Let's Do It" at bounding box center [1366, 756] width 147 height 46
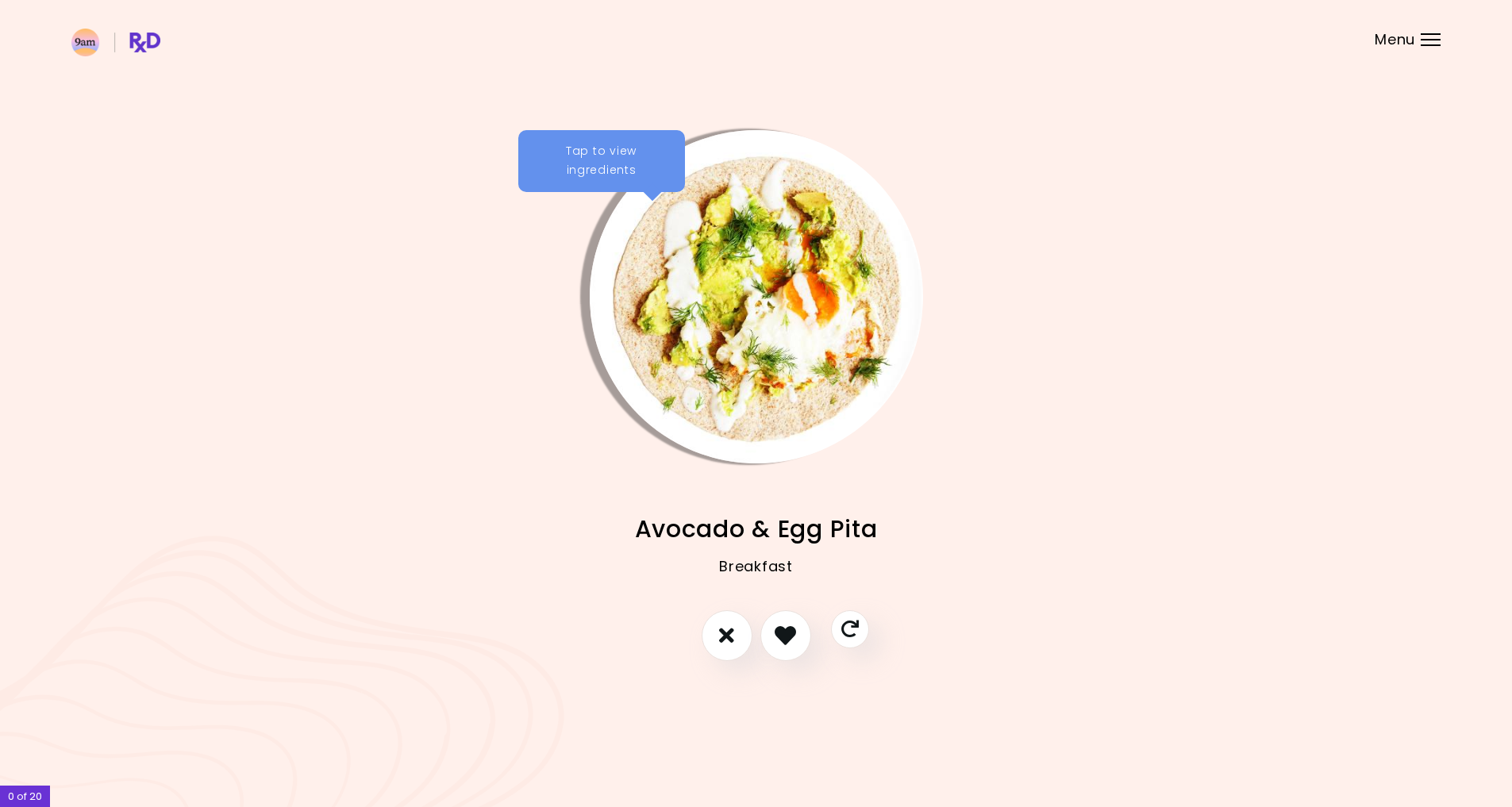
click at [1136, 499] on div "Avocado & Egg Pita Breakfast Avocado Carbonara Lunch/Dinner Raisin Pancakes Bre…" at bounding box center [756, 536] width 1369 height 147
click at [588, 143] on div "Tap to view ingredients" at bounding box center [600, 160] width 166 height 62
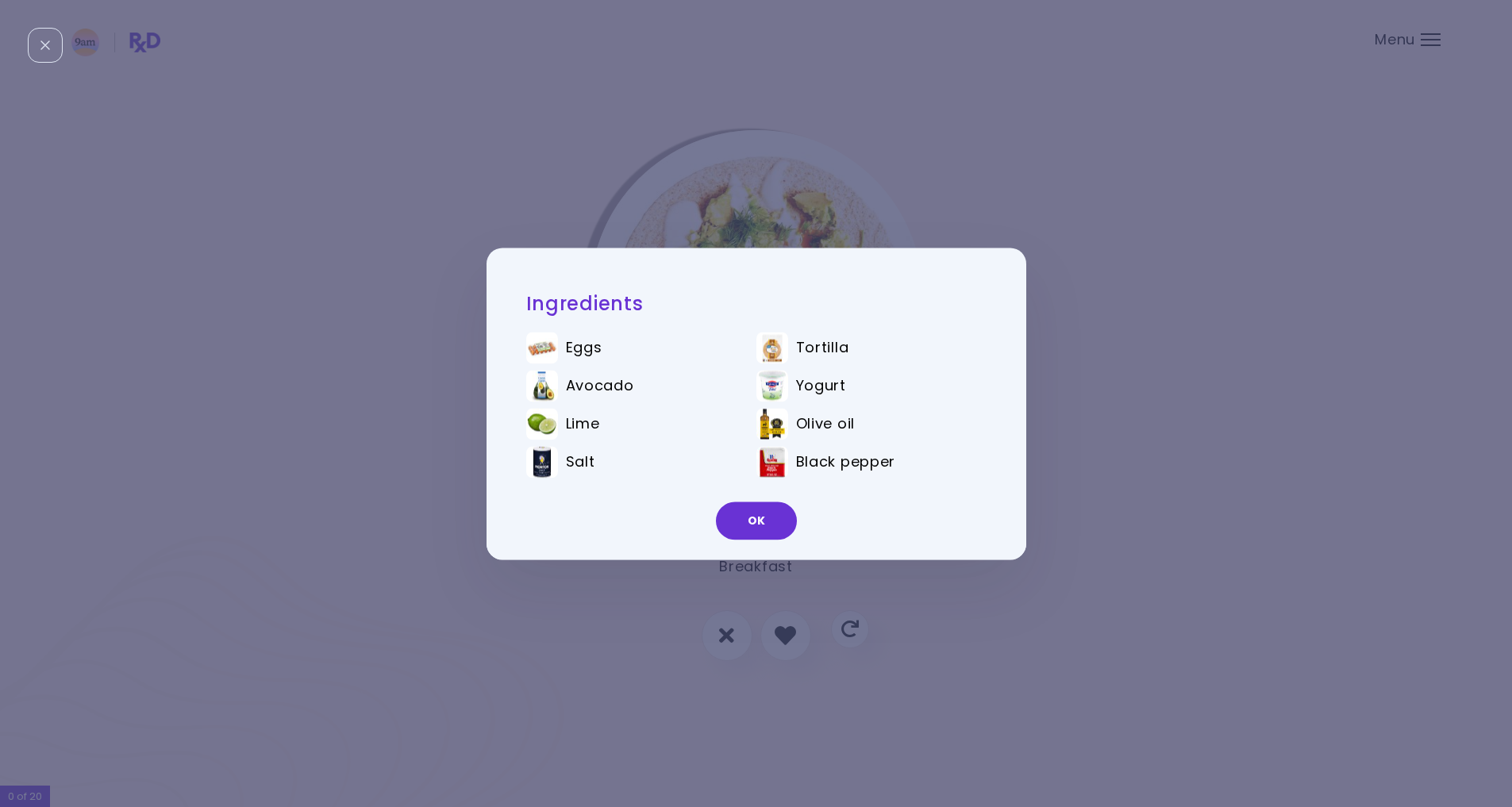
click at [771, 524] on button "OK" at bounding box center [756, 521] width 81 height 38
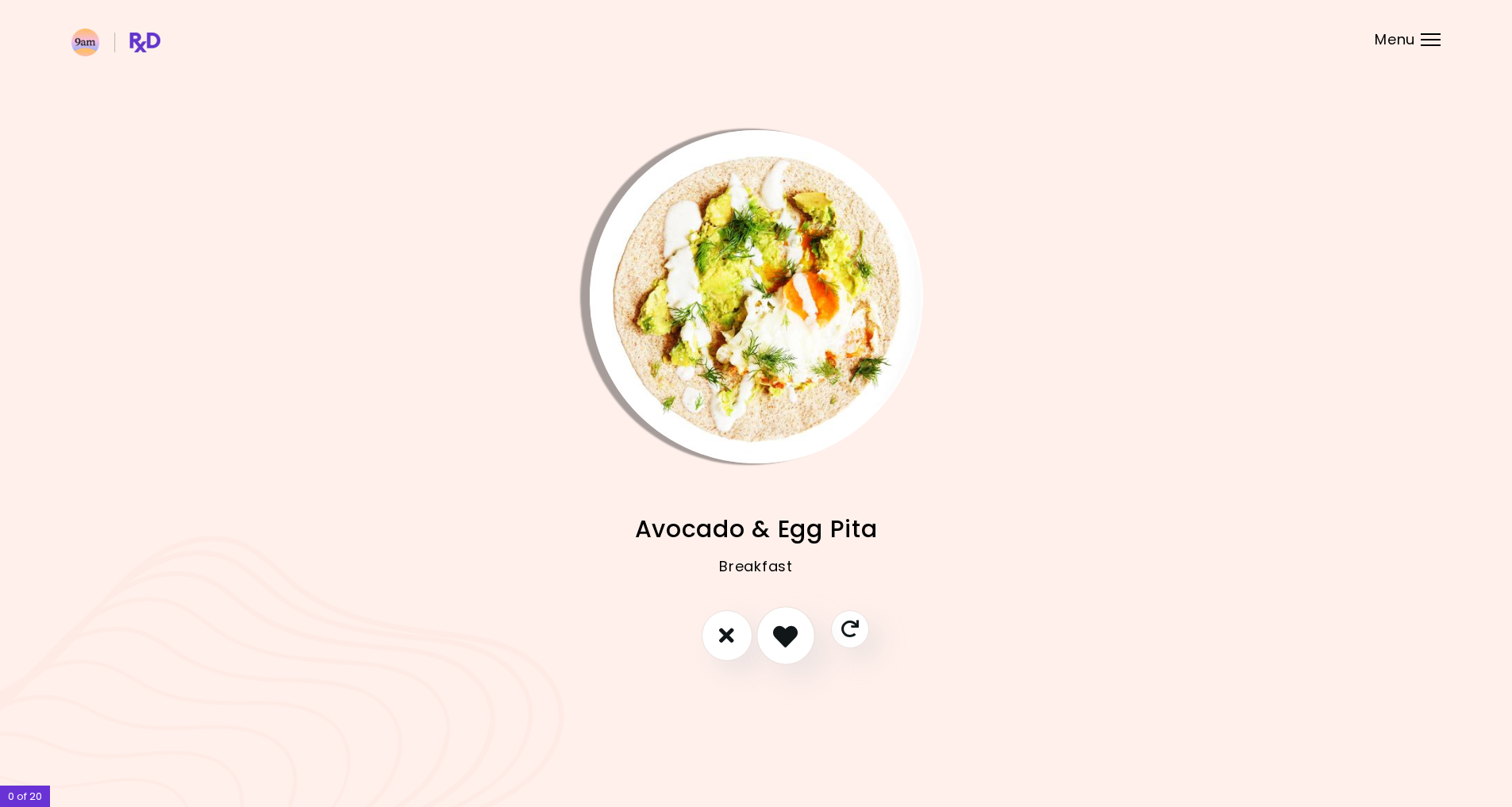
click at [799, 637] on button "I like this recipe" at bounding box center [786, 636] width 59 height 59
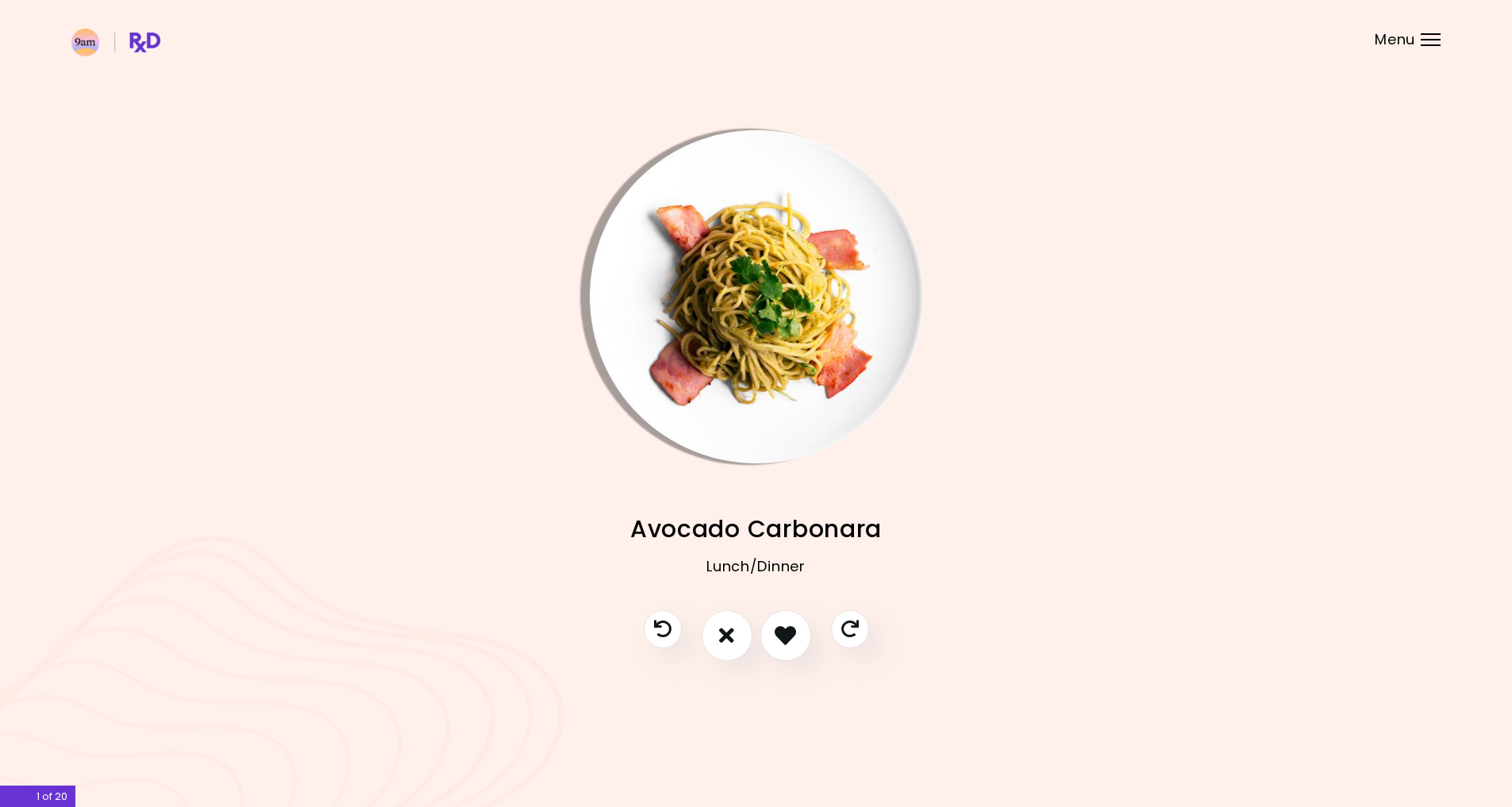
click at [715, 280] on img "Info - Avocado Carbonara" at bounding box center [756, 296] width 334 height 334
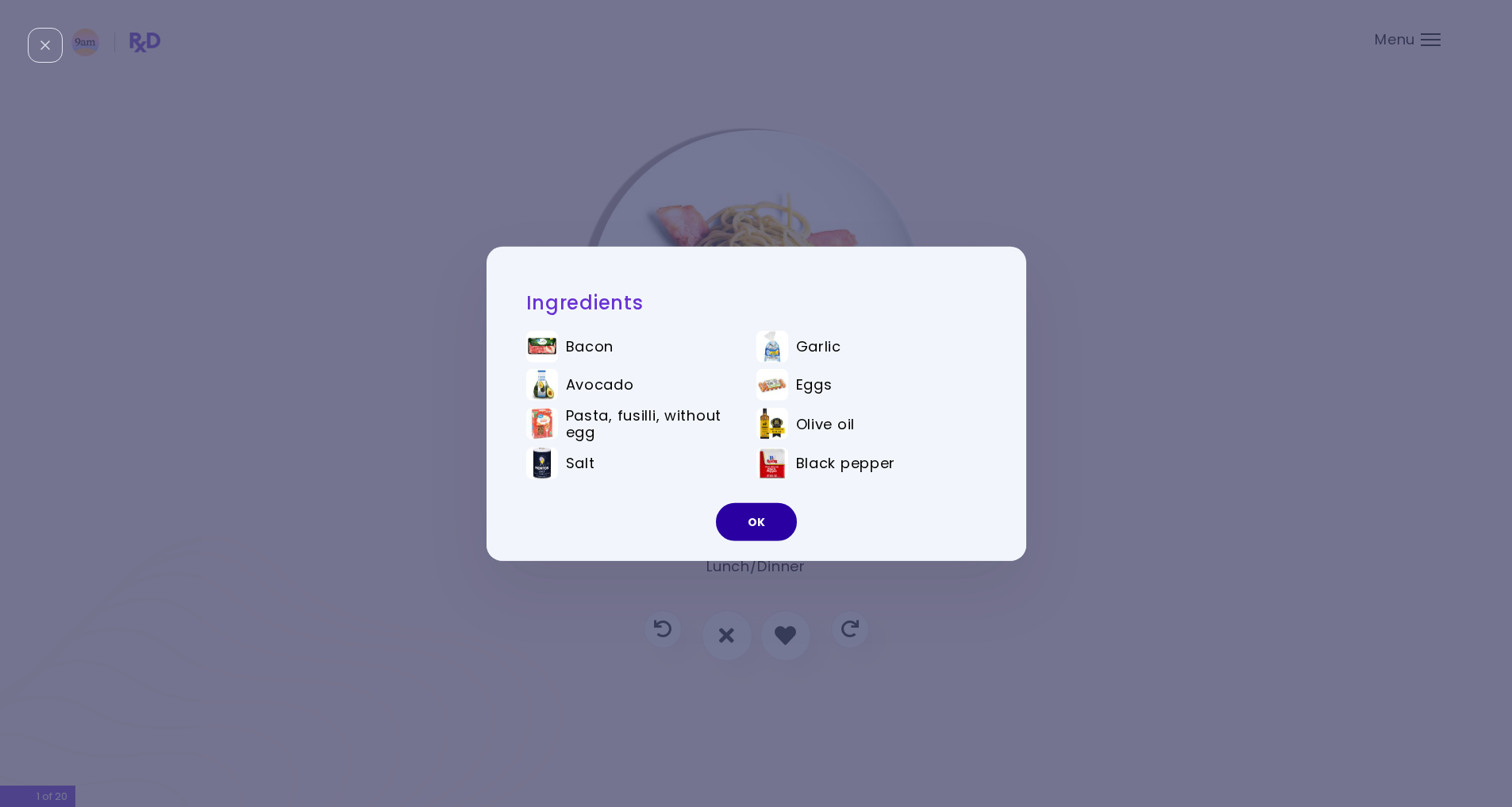
click at [773, 522] on button "OK" at bounding box center [756, 522] width 81 height 38
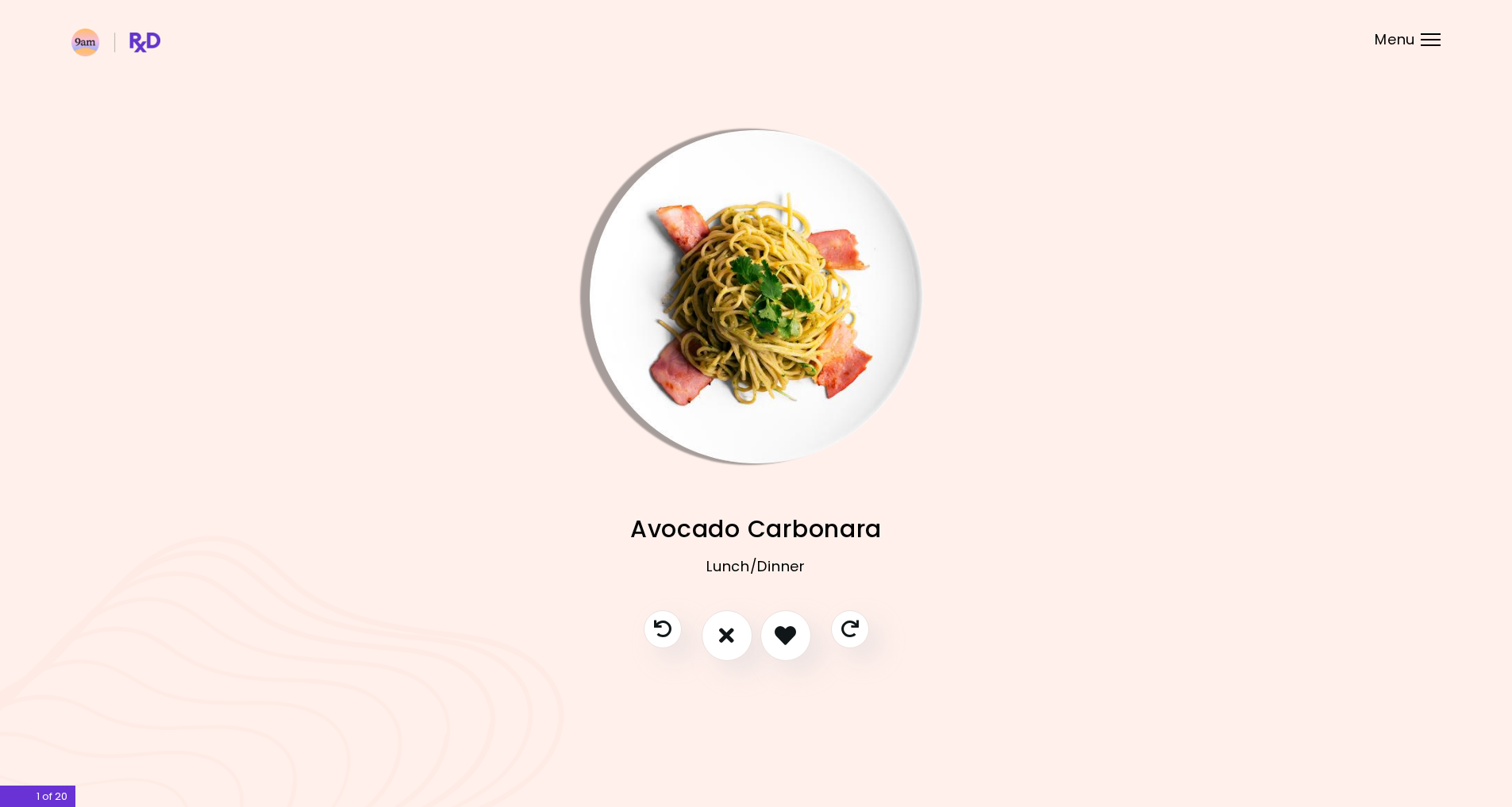
click at [763, 325] on img "Info - Avocado Carbonara" at bounding box center [756, 296] width 334 height 334
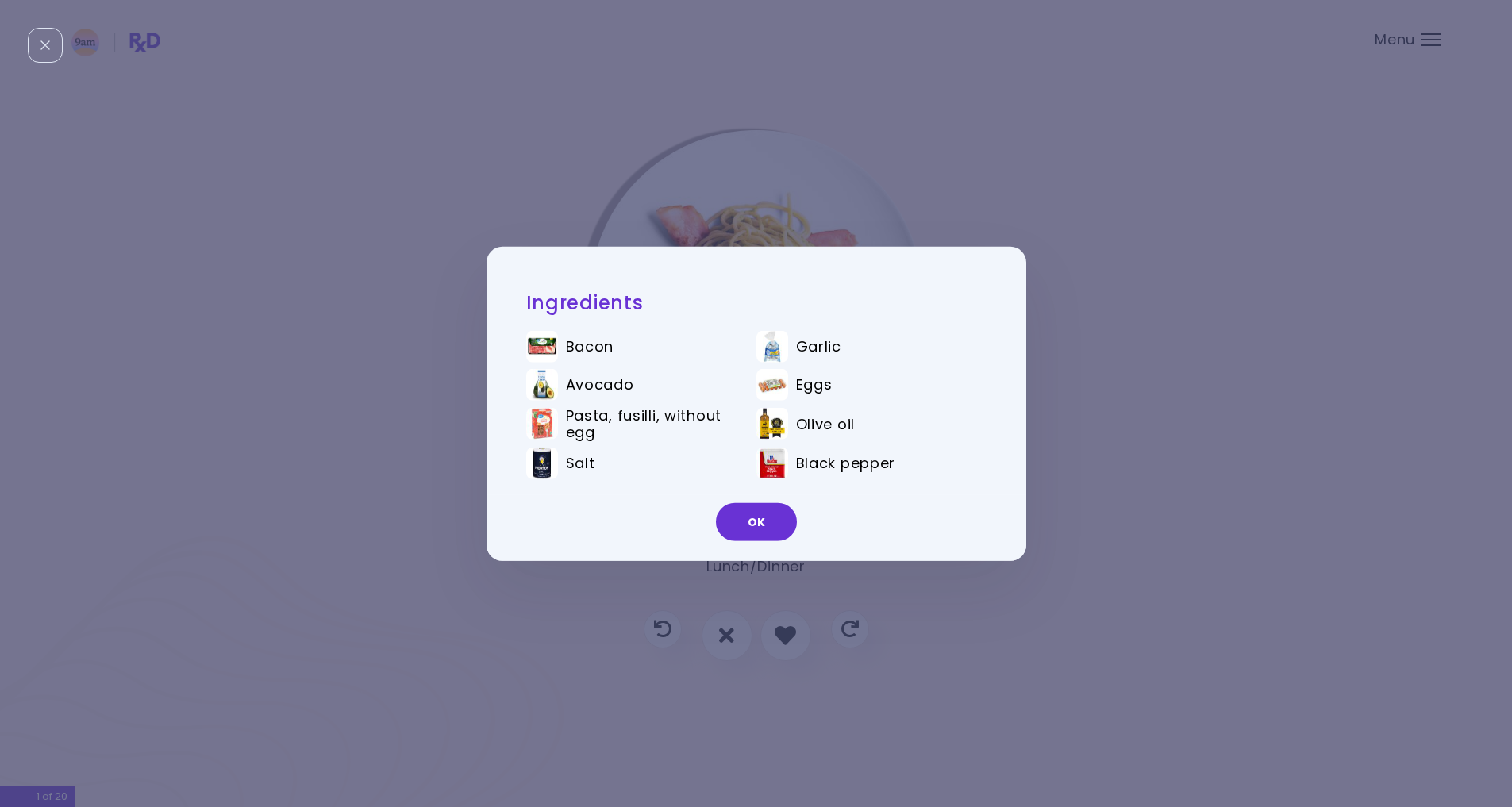
click at [763, 522] on button "OK" at bounding box center [756, 522] width 81 height 38
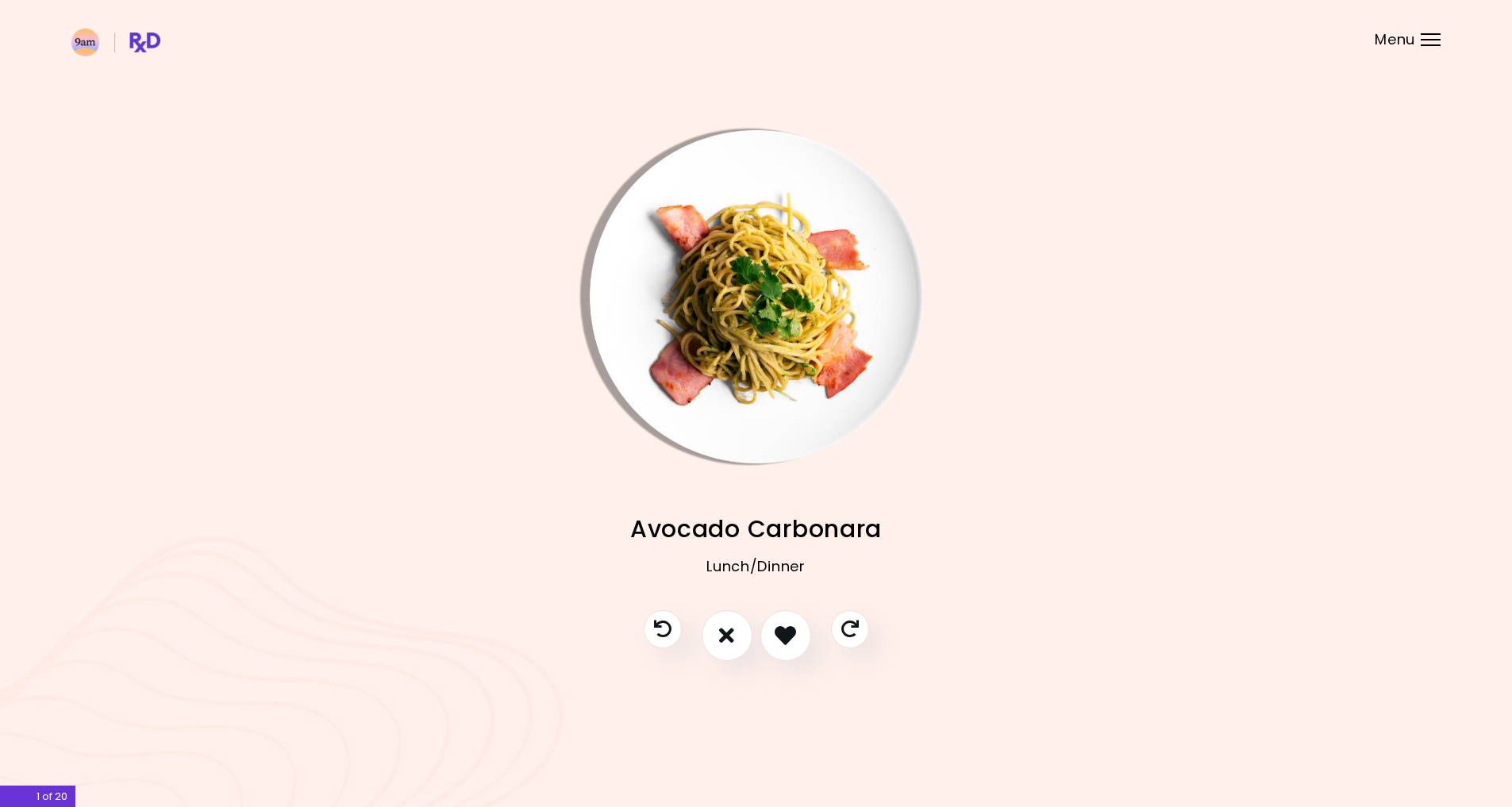
click at [730, 285] on img "Info - Avocado Carbonara" at bounding box center [756, 296] width 334 height 334
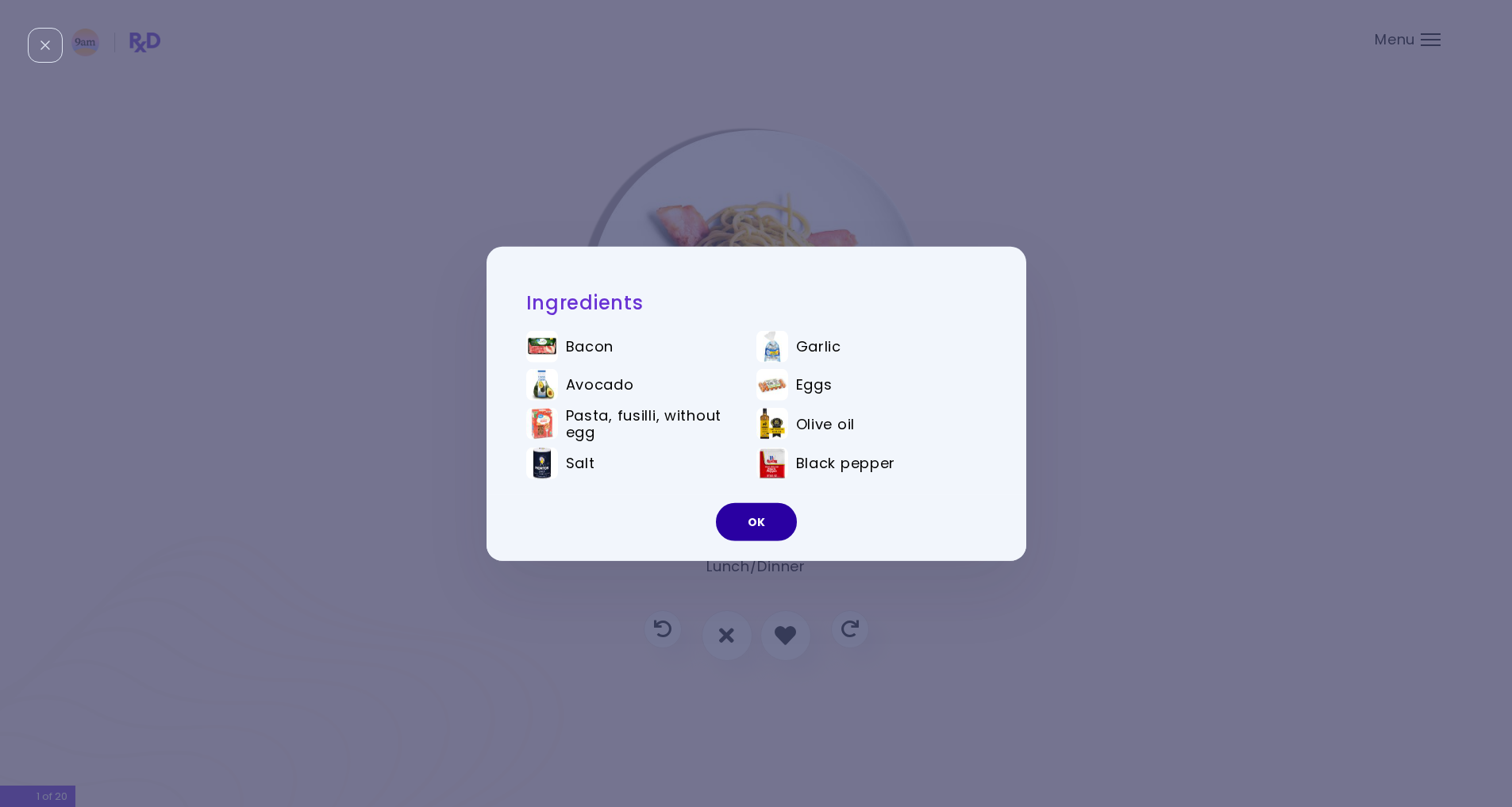
click at [755, 519] on button "OK" at bounding box center [756, 522] width 81 height 38
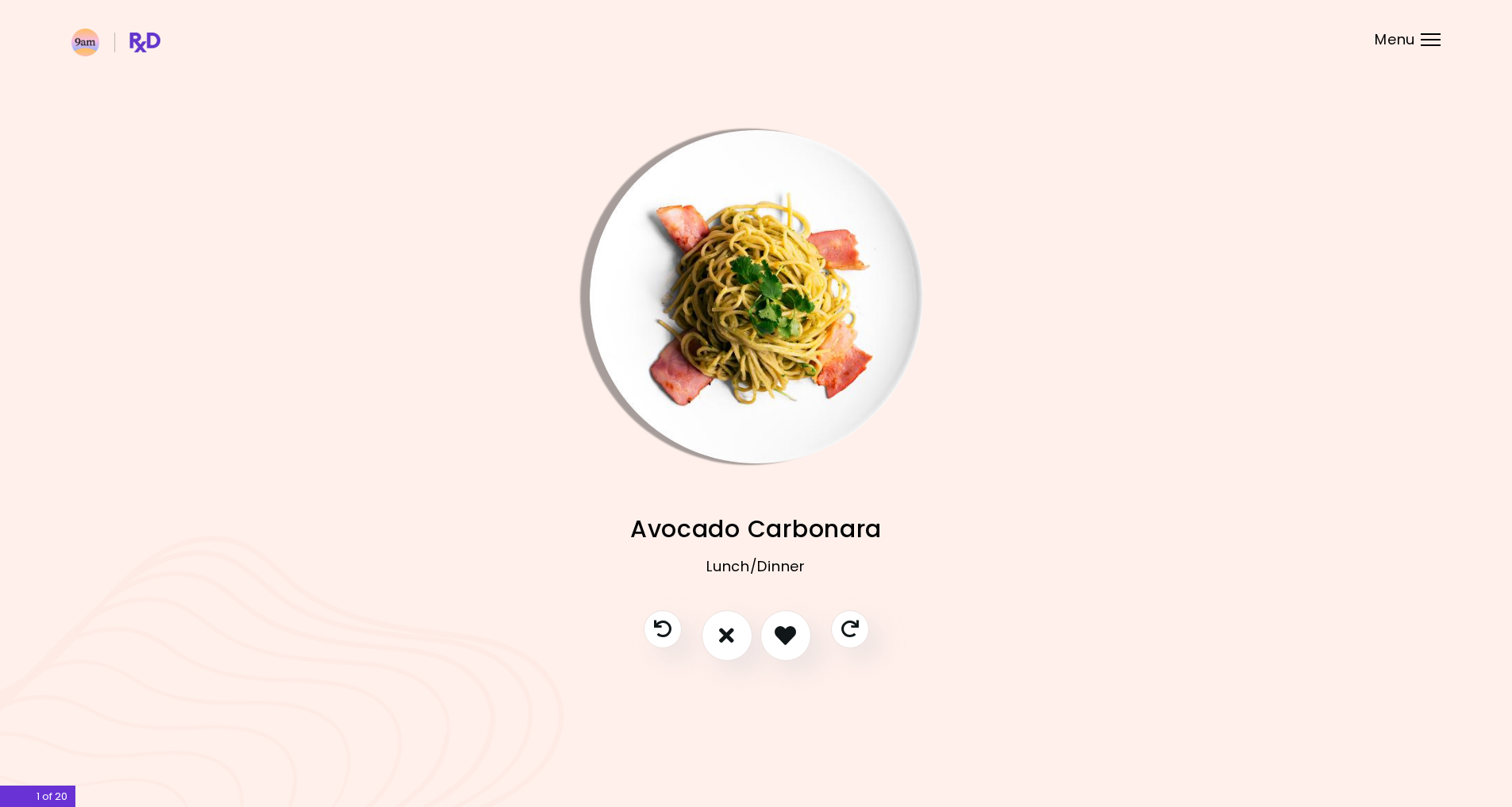
click at [795, 302] on img "Info - Avocado Carbonara" at bounding box center [756, 296] width 334 height 334
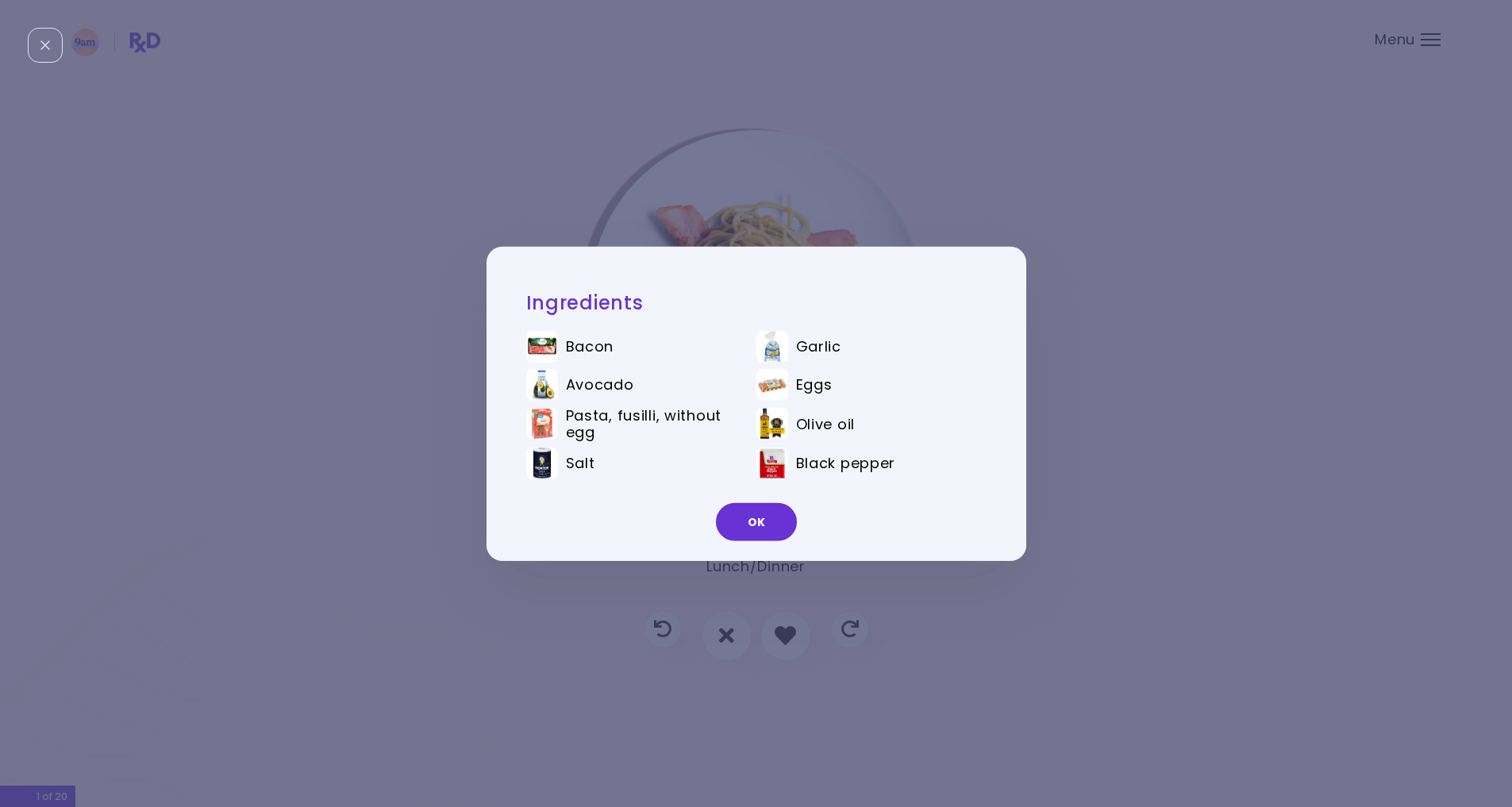
drag, startPoint x: 752, startPoint y: 508, endPoint x: 757, endPoint y: 516, distance: 9.4
click at [753, 508] on button "OK" at bounding box center [756, 522] width 81 height 38
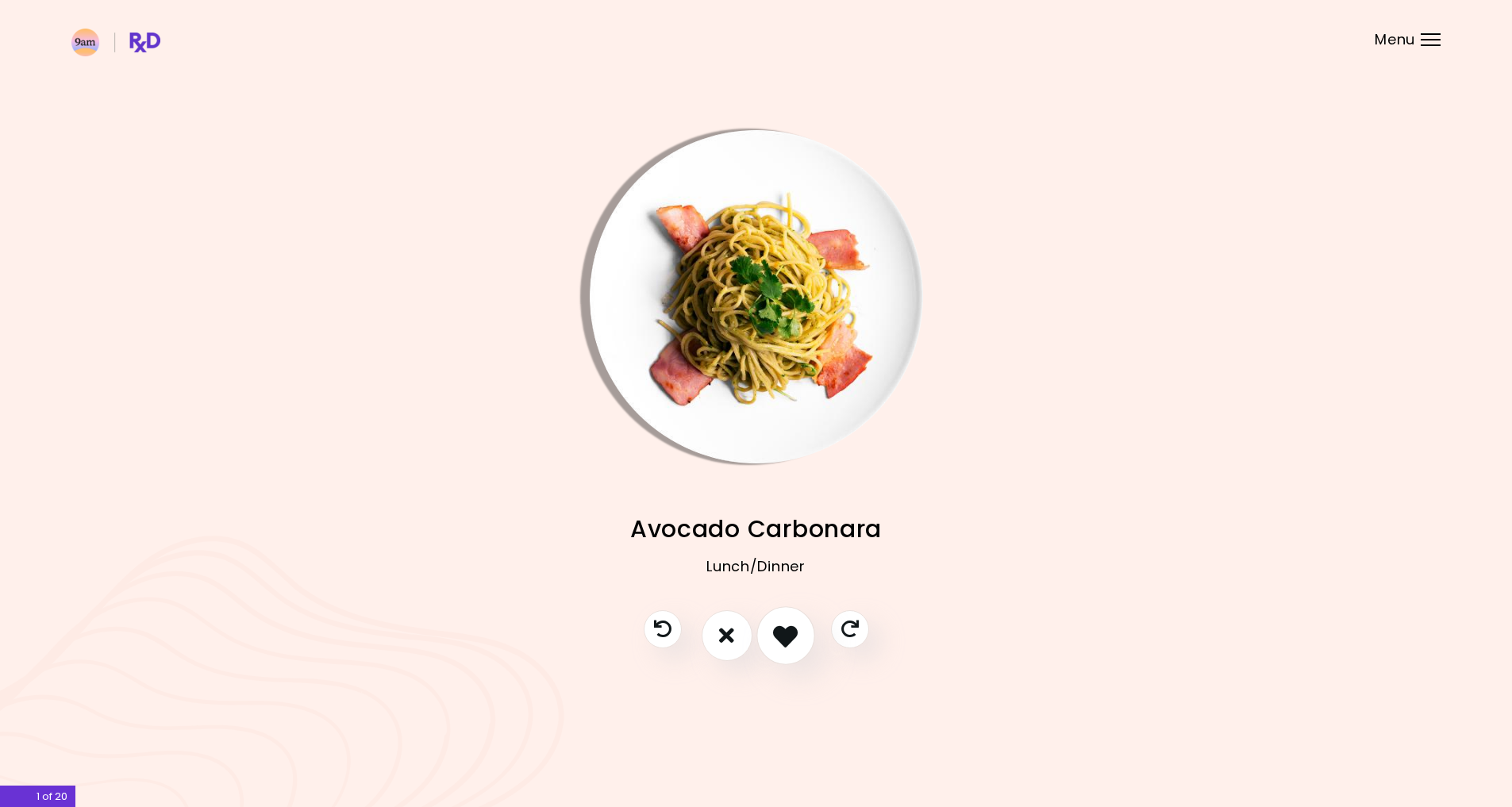
click at [790, 640] on icon "I like this recipe" at bounding box center [785, 635] width 25 height 25
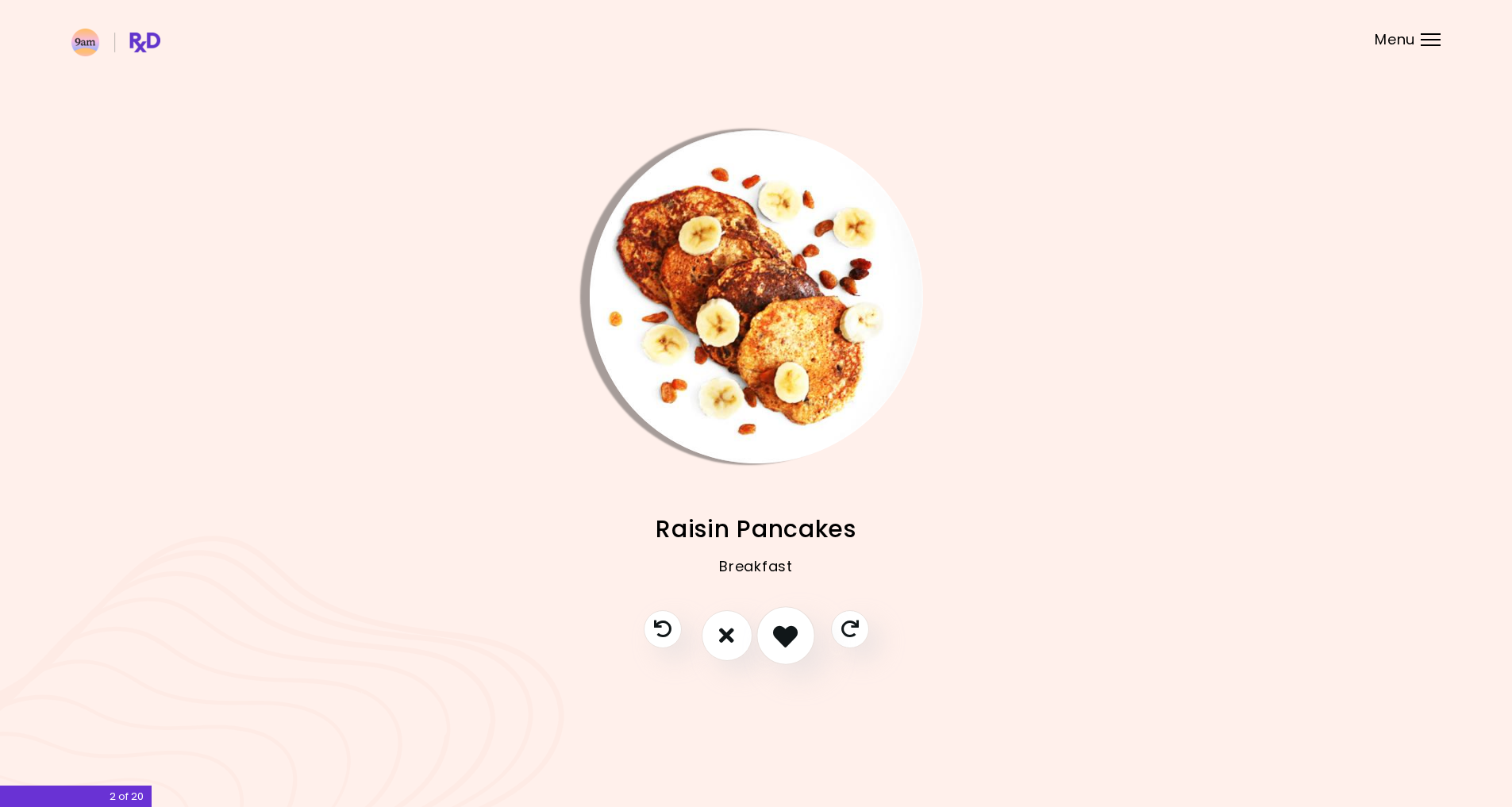
click at [788, 625] on icon "I like this recipe" at bounding box center [785, 635] width 25 height 25
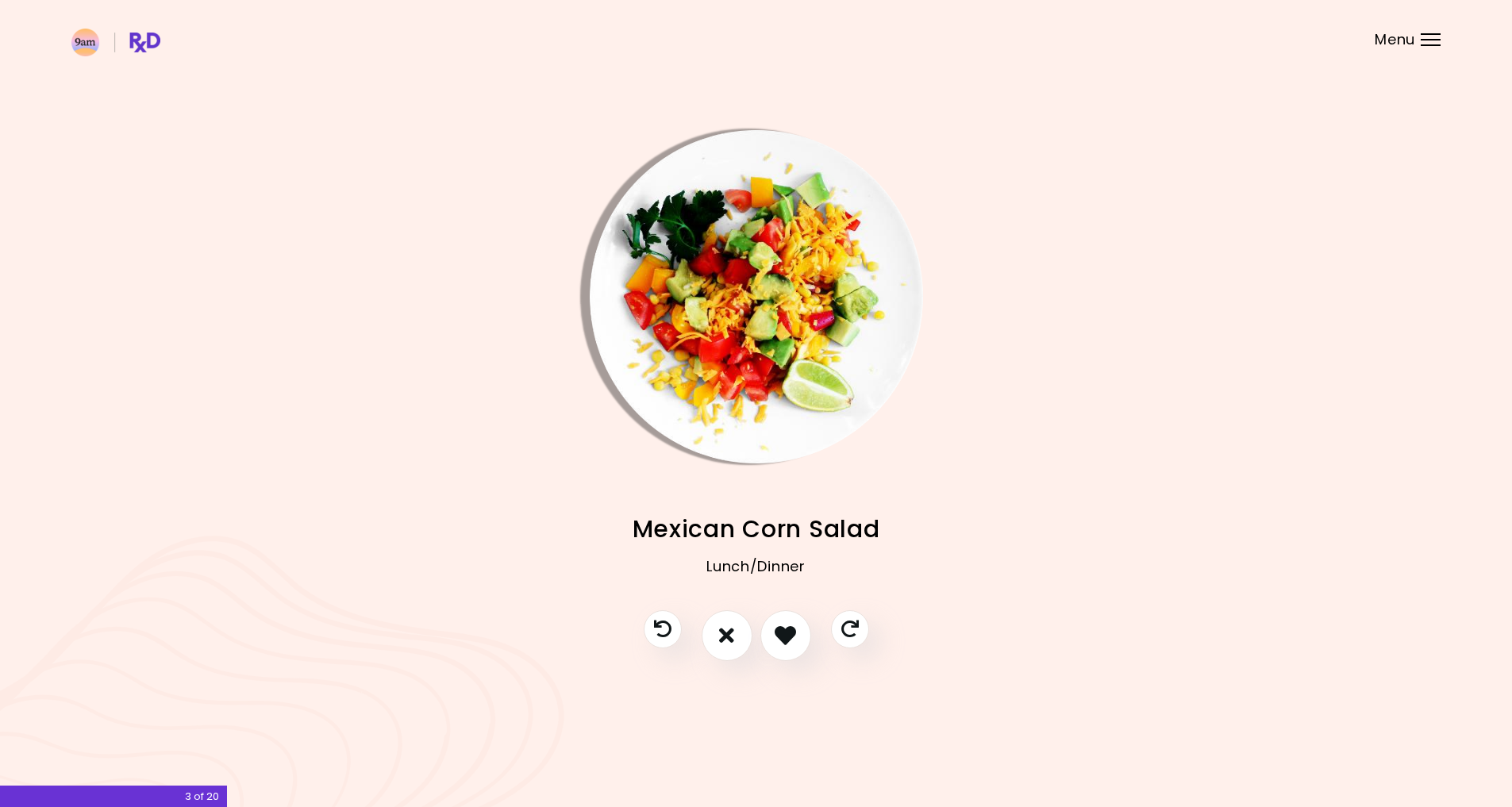
click at [792, 278] on img "Info - Mexican Corn Salad" at bounding box center [756, 296] width 334 height 334
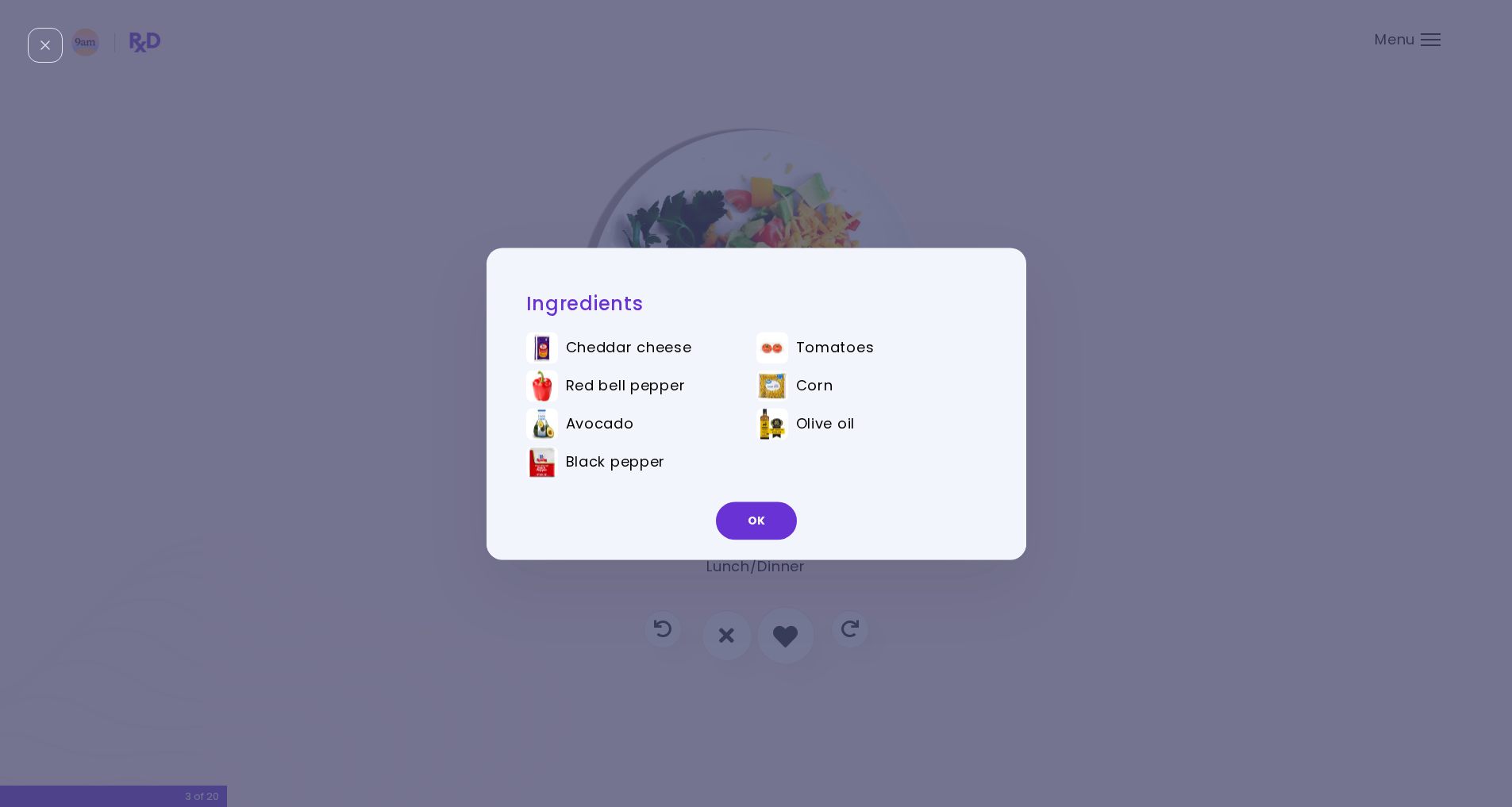
drag, startPoint x: 764, startPoint y: 517, endPoint x: 787, endPoint y: 611, distance: 96.8
click at [764, 520] on button "OK" at bounding box center [756, 521] width 81 height 38
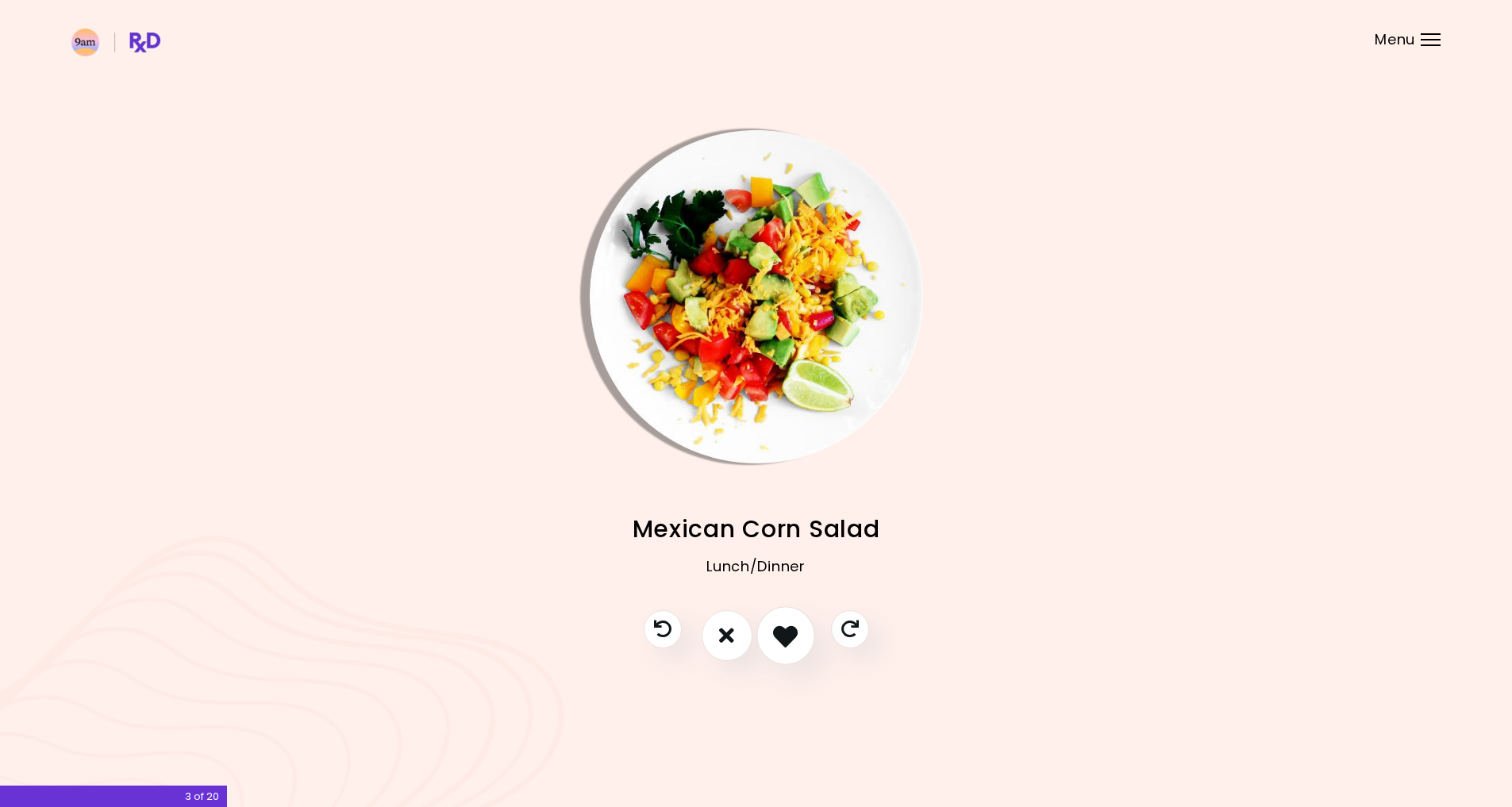
click at [780, 641] on icon "I like this recipe" at bounding box center [785, 635] width 25 height 25
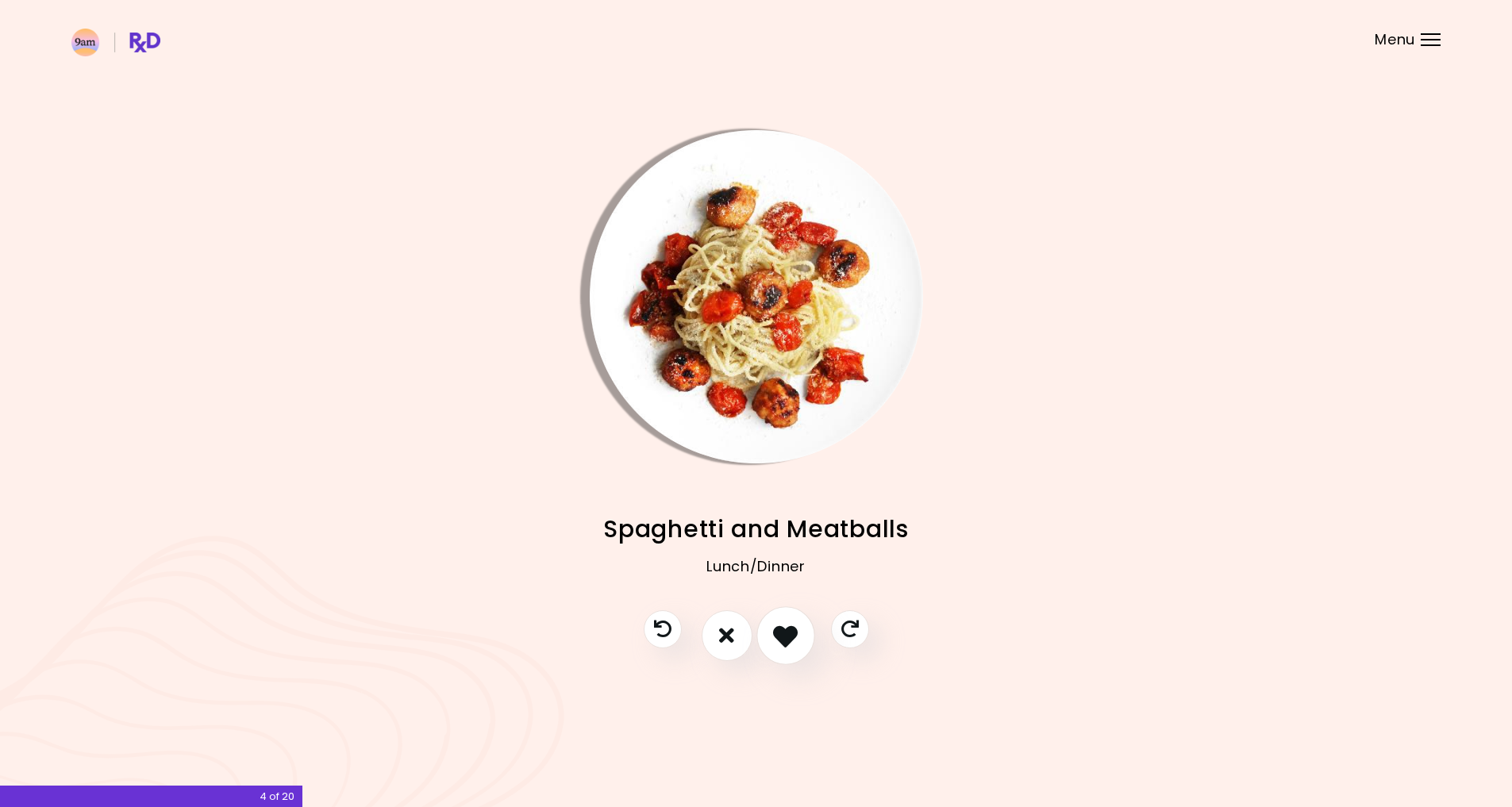
click at [785, 630] on icon "I like this recipe" at bounding box center [785, 635] width 25 height 25
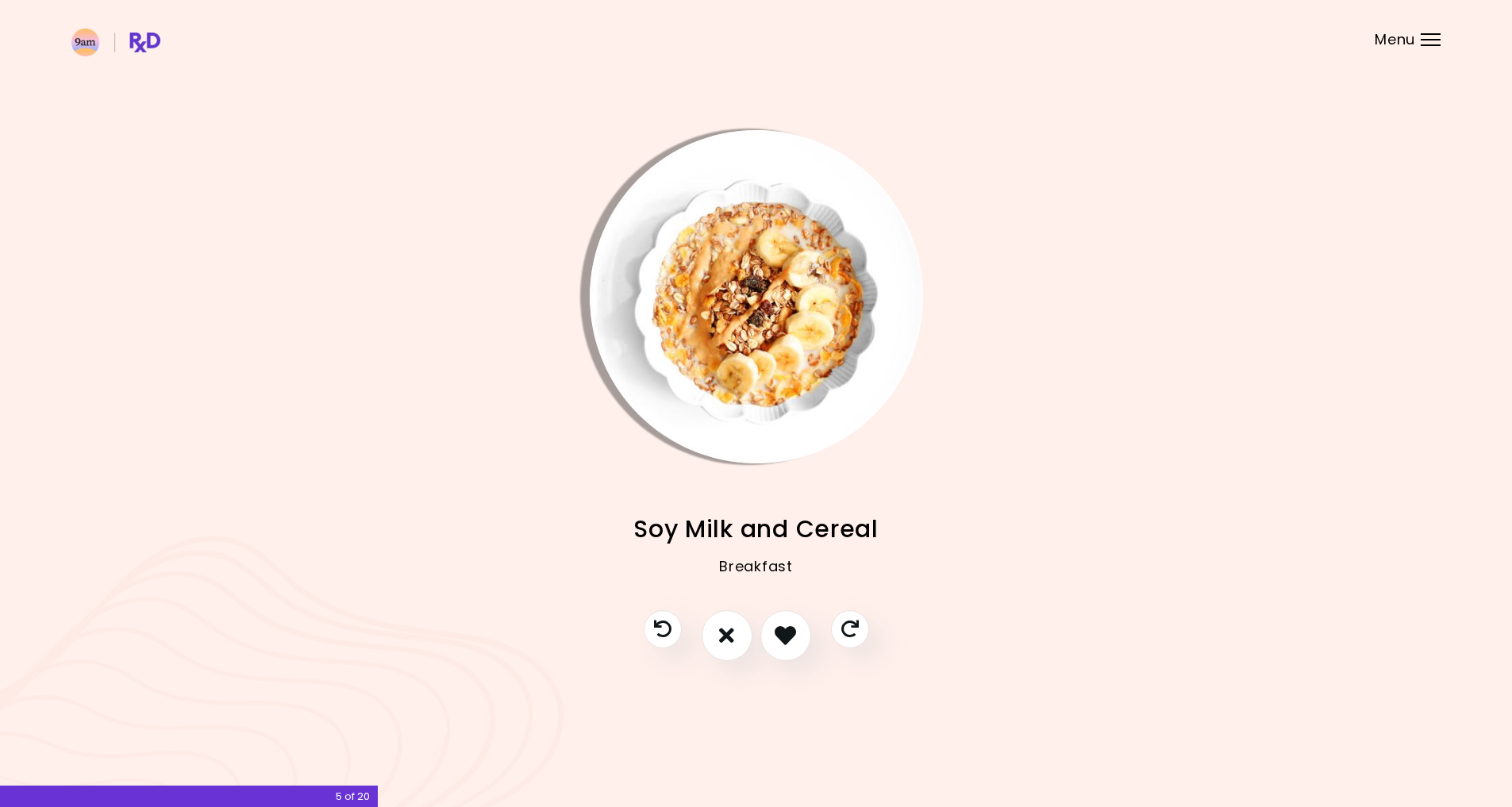
click at [772, 287] on img "Info - Soy Milk and Cereal" at bounding box center [756, 296] width 334 height 334
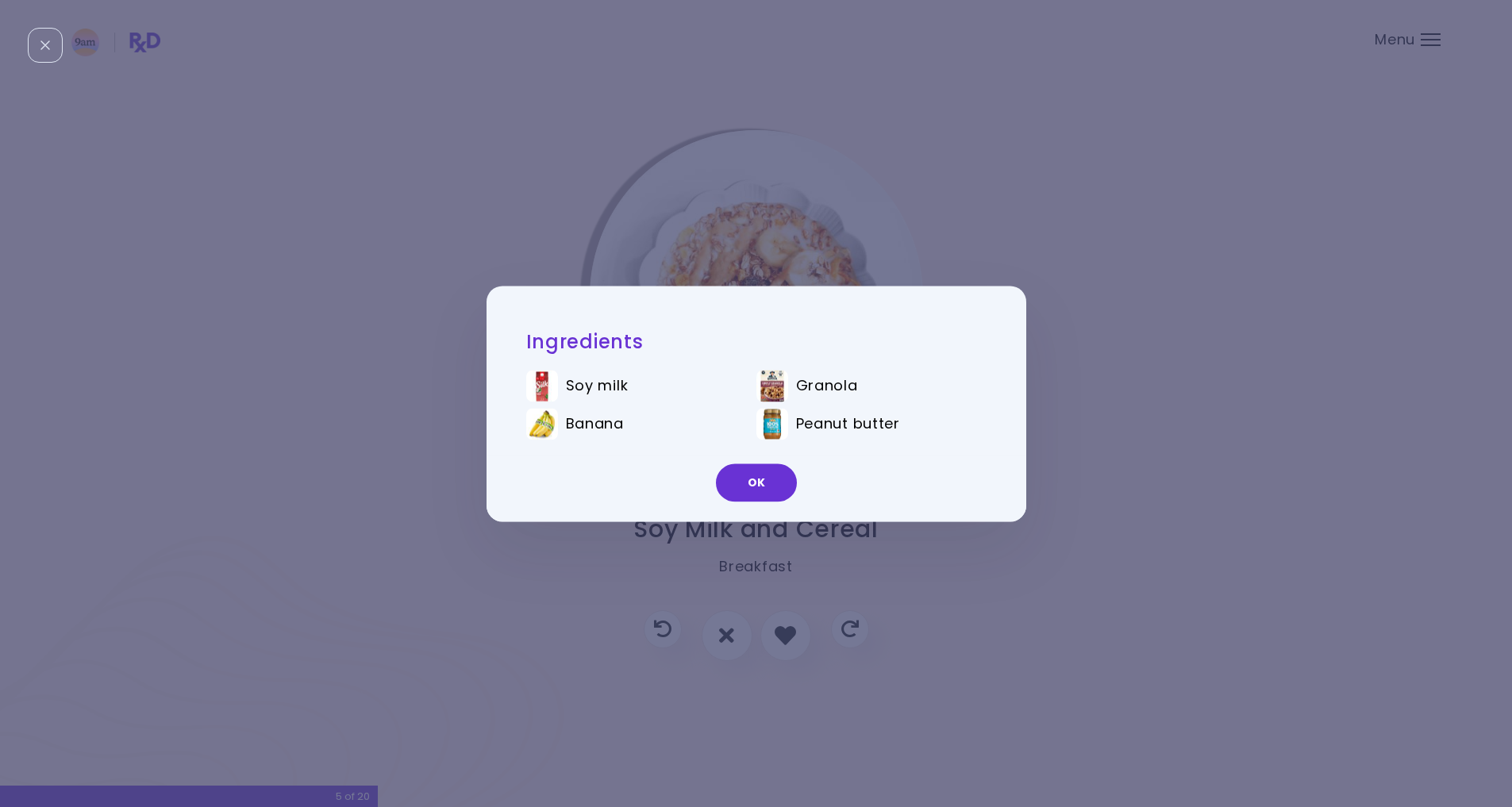
drag, startPoint x: 767, startPoint y: 489, endPoint x: 780, endPoint y: 515, distance: 29.1
click at [767, 489] on button "OK" at bounding box center [756, 482] width 81 height 38
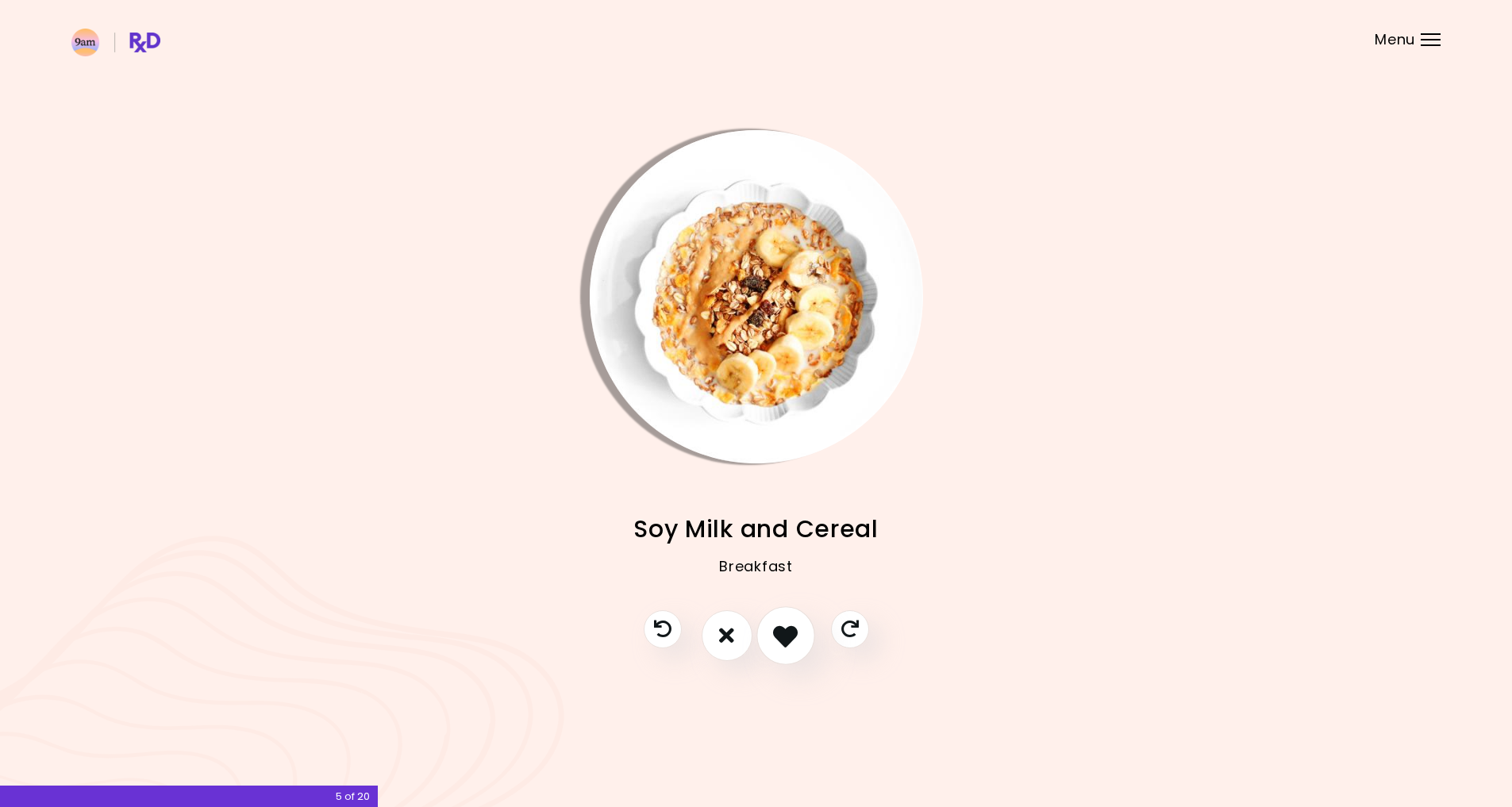
click at [785, 644] on icon "I like this recipe" at bounding box center [785, 635] width 25 height 25
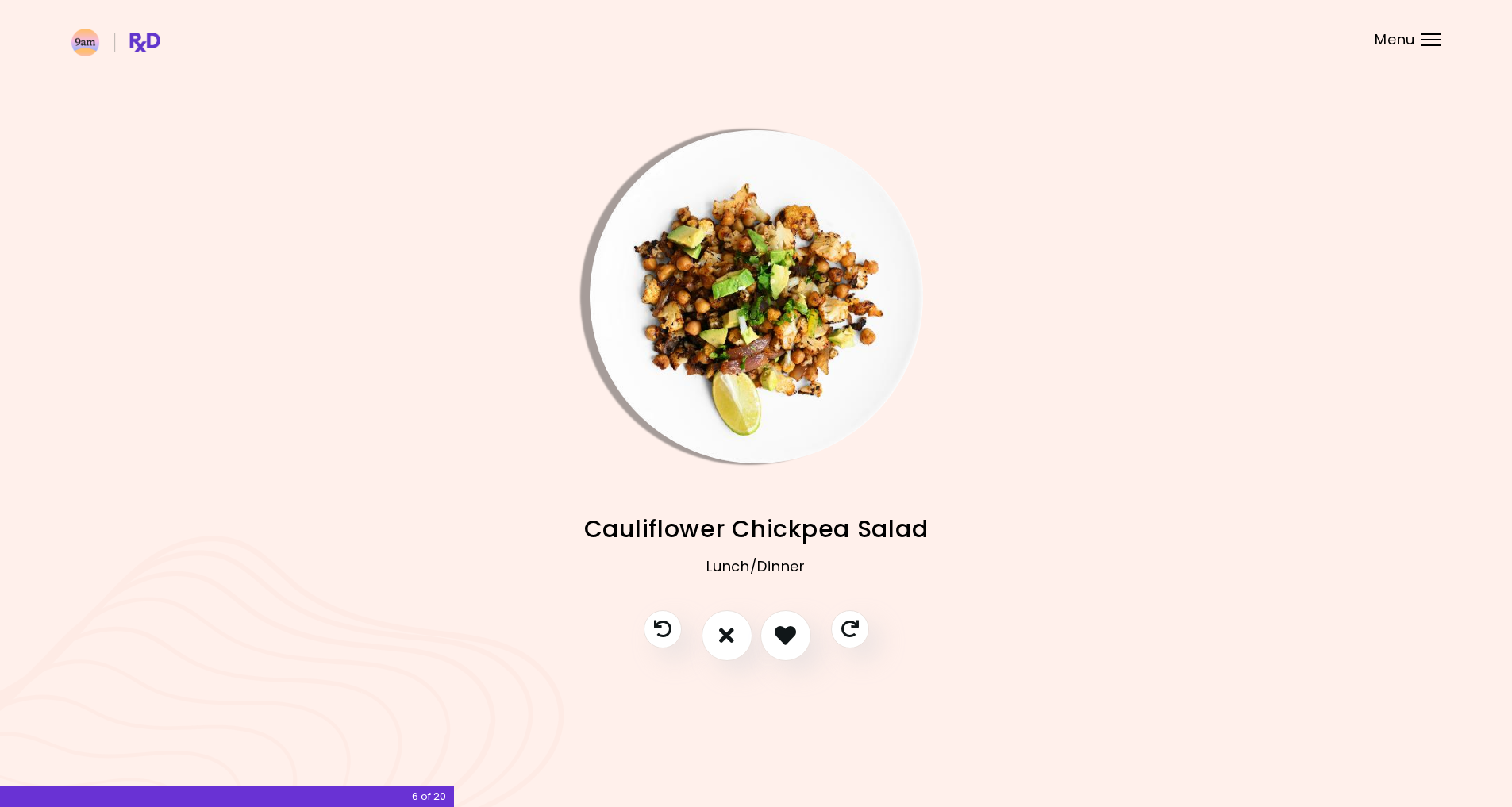
click at [749, 274] on img "Info - Cauliflower Chickpea Salad" at bounding box center [756, 296] width 334 height 334
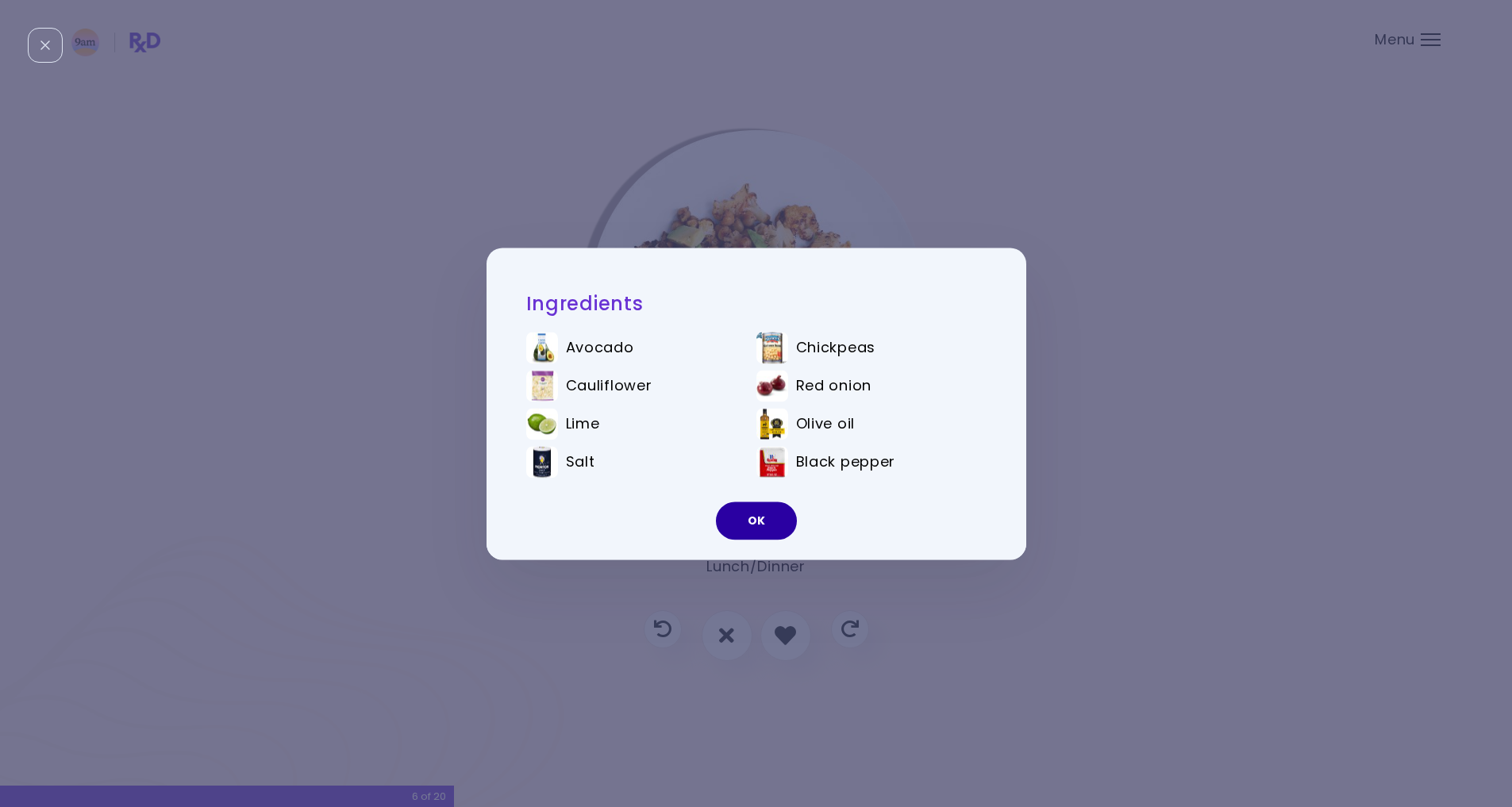
click at [764, 516] on button "OK" at bounding box center [756, 521] width 81 height 38
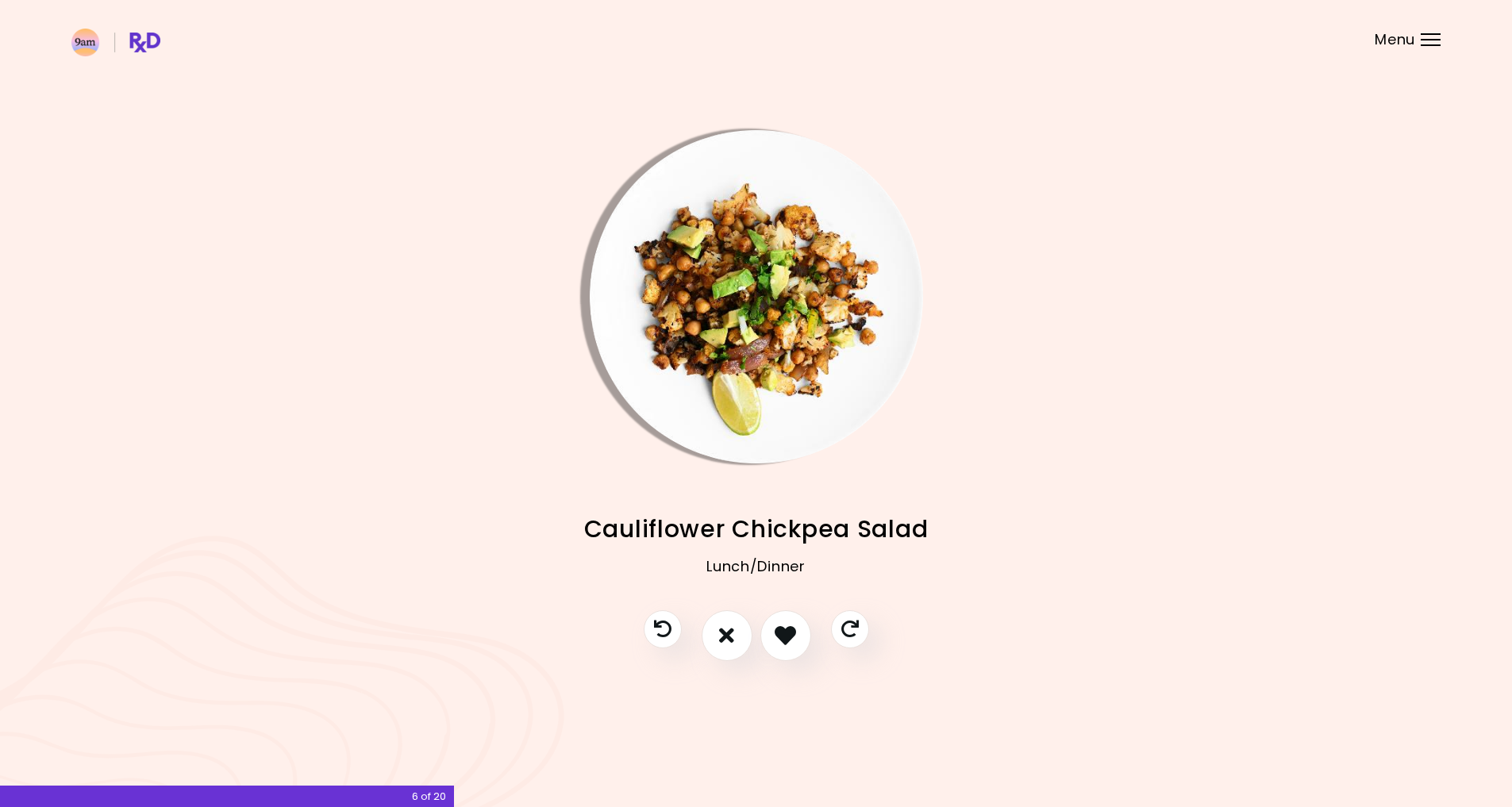
click at [728, 267] on img "Info - Cauliflower Chickpea Salad" at bounding box center [756, 296] width 334 height 334
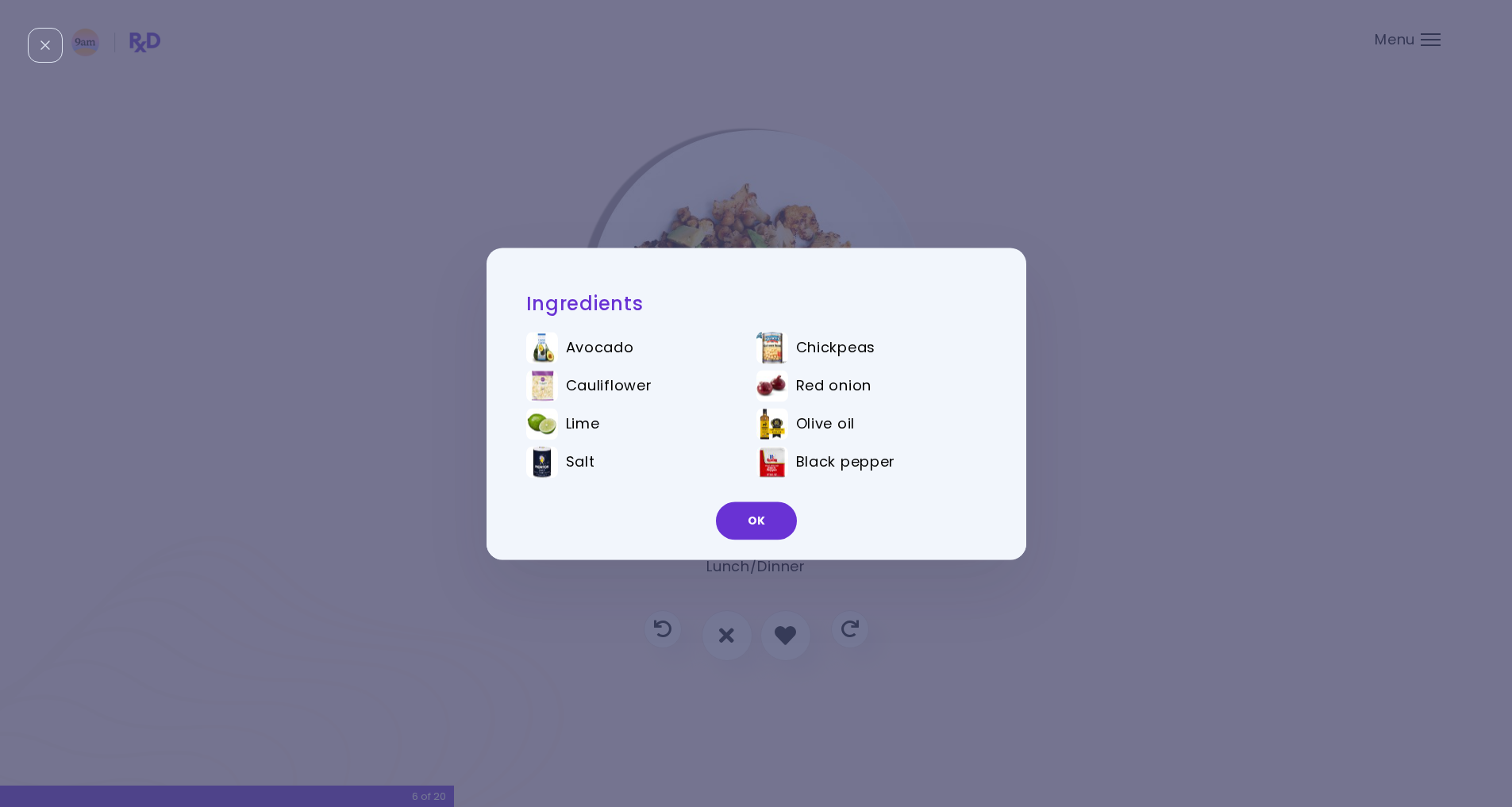
click at [1162, 393] on div "Ingredients Avocado Chickpeas Cauliflower Red onion Lime Olive oil Salt Black p…" at bounding box center [756, 404] width 1512 height 807
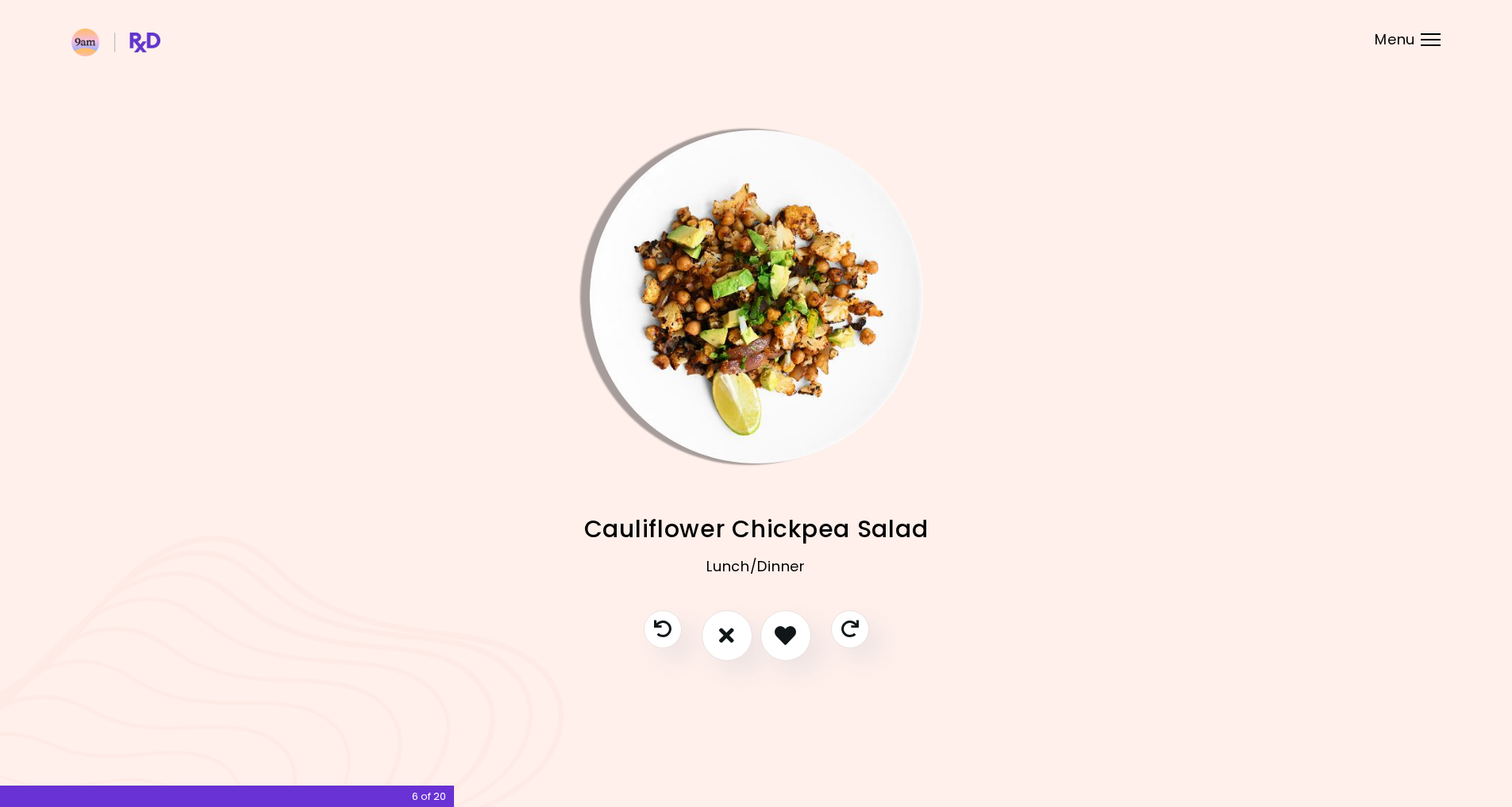
click at [748, 311] on img "Info - Cauliflower Chickpea Salad" at bounding box center [756, 296] width 334 height 334
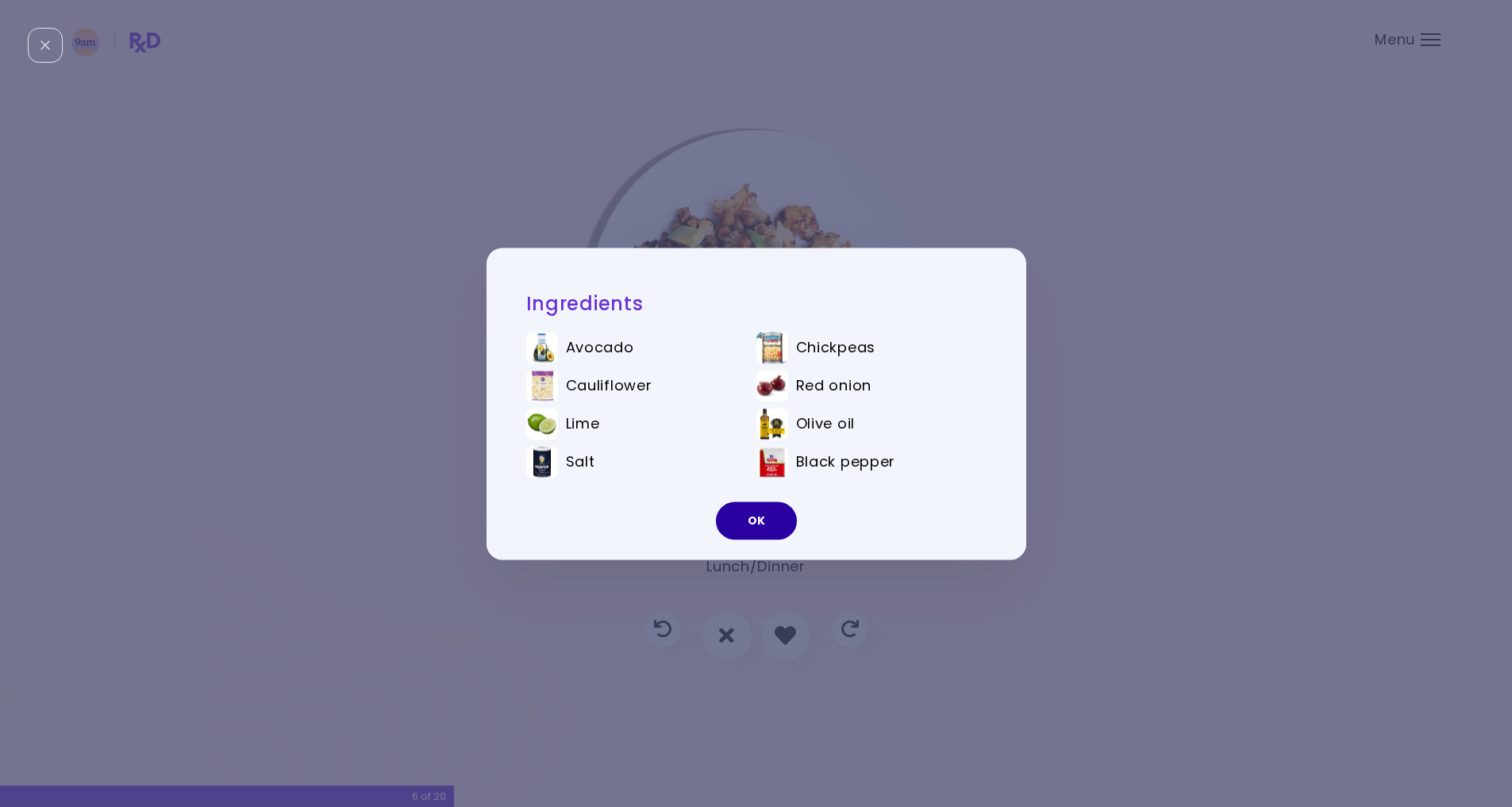
click at [758, 517] on button "OK" at bounding box center [756, 521] width 81 height 38
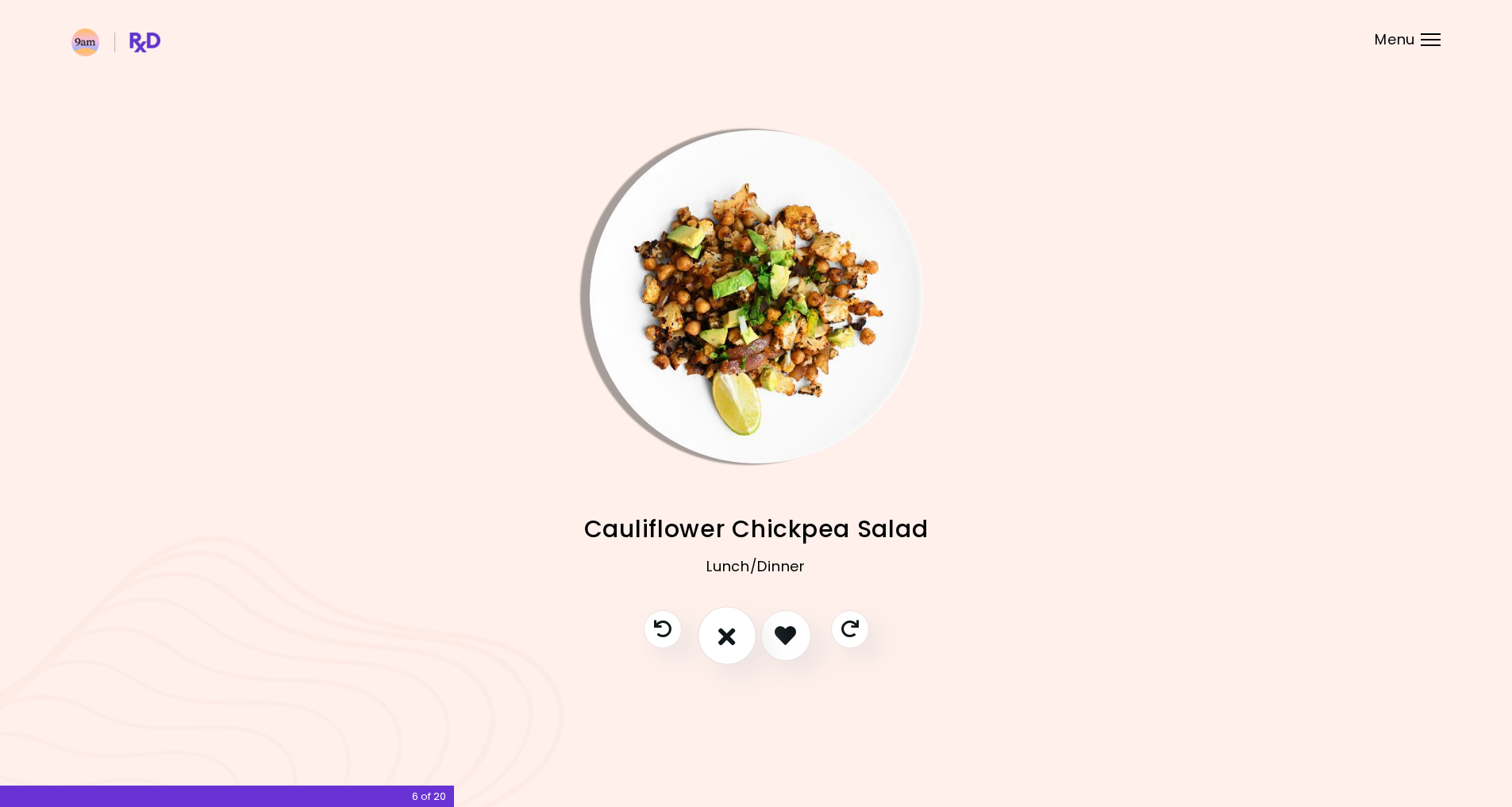
click at [723, 630] on icon "I don't like this recipe" at bounding box center [727, 635] width 18 height 25
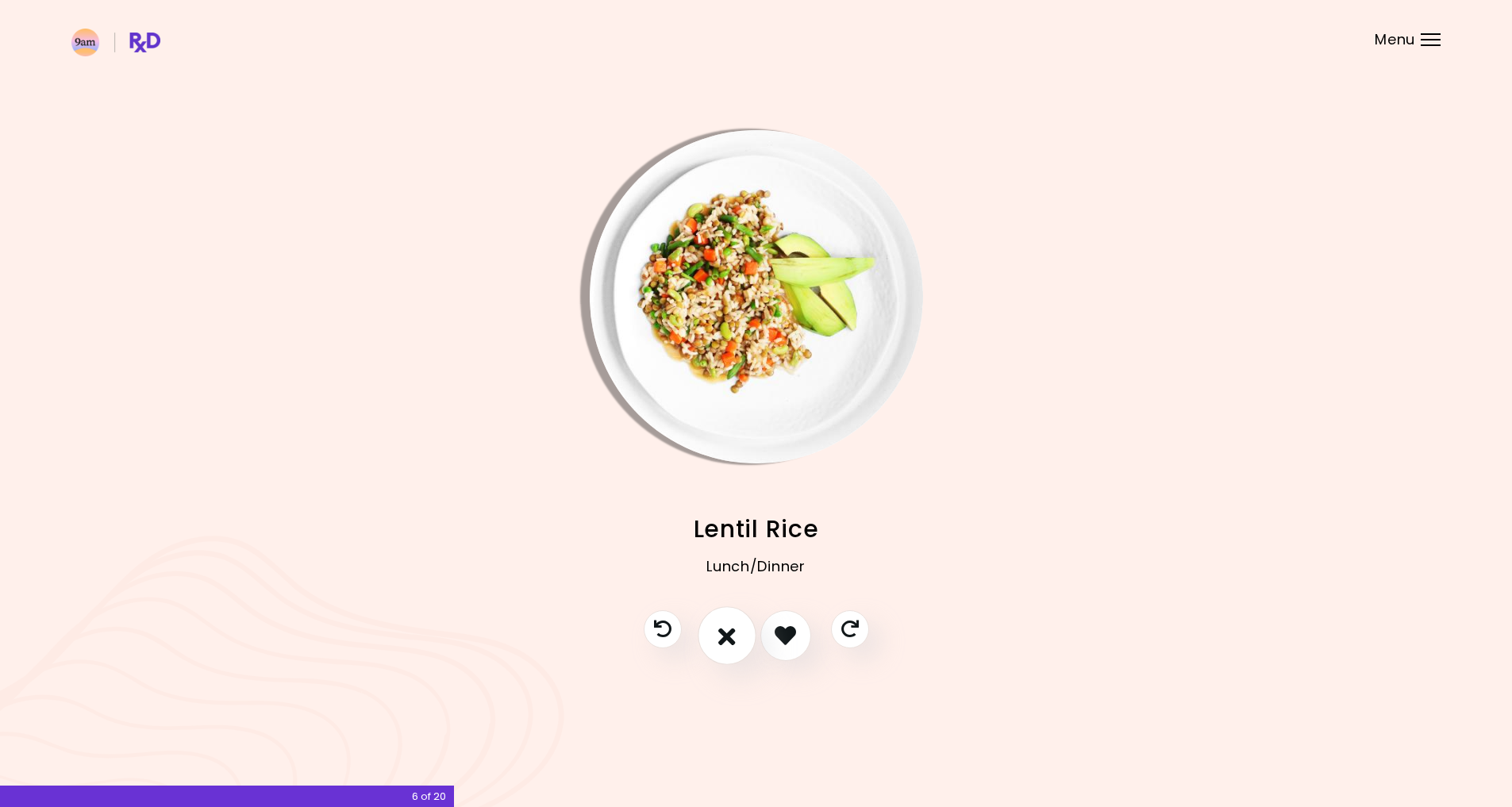
click at [728, 633] on icon "I don't like this recipe" at bounding box center [727, 635] width 18 height 25
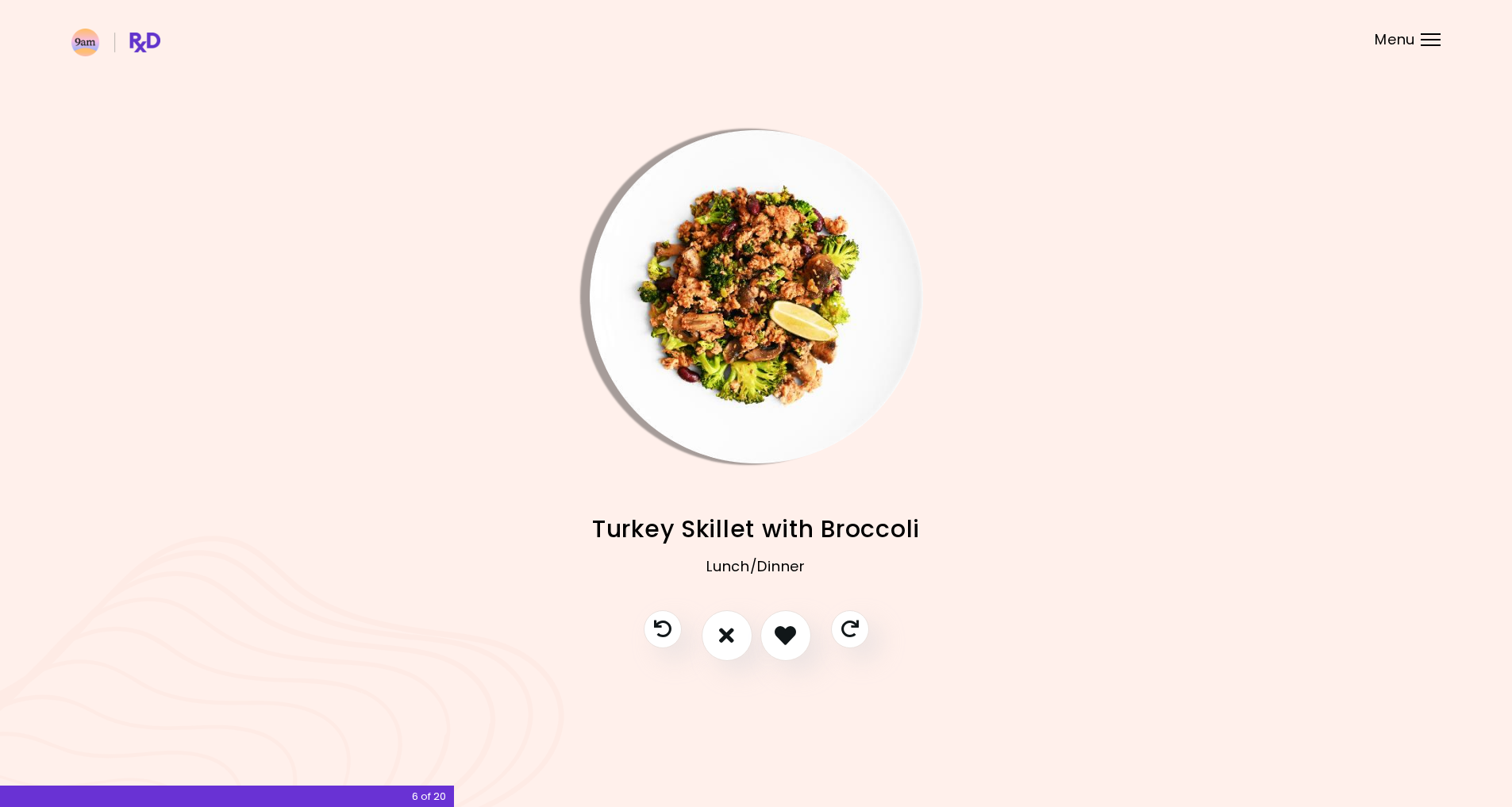
click at [735, 230] on img "Info - Turkey Skillet with Broccoli" at bounding box center [756, 296] width 334 height 334
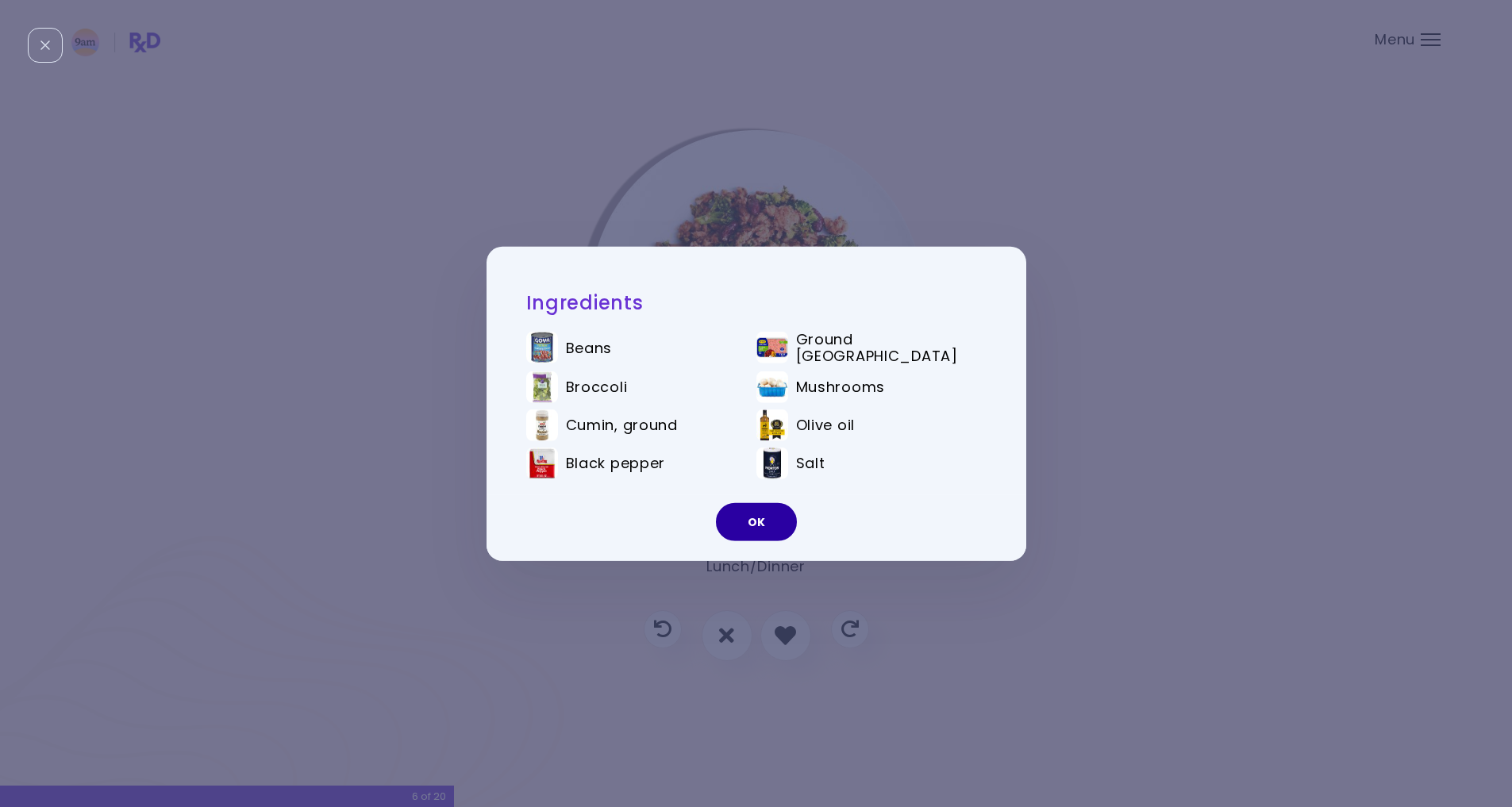
click at [761, 522] on button "OK" at bounding box center [756, 522] width 81 height 38
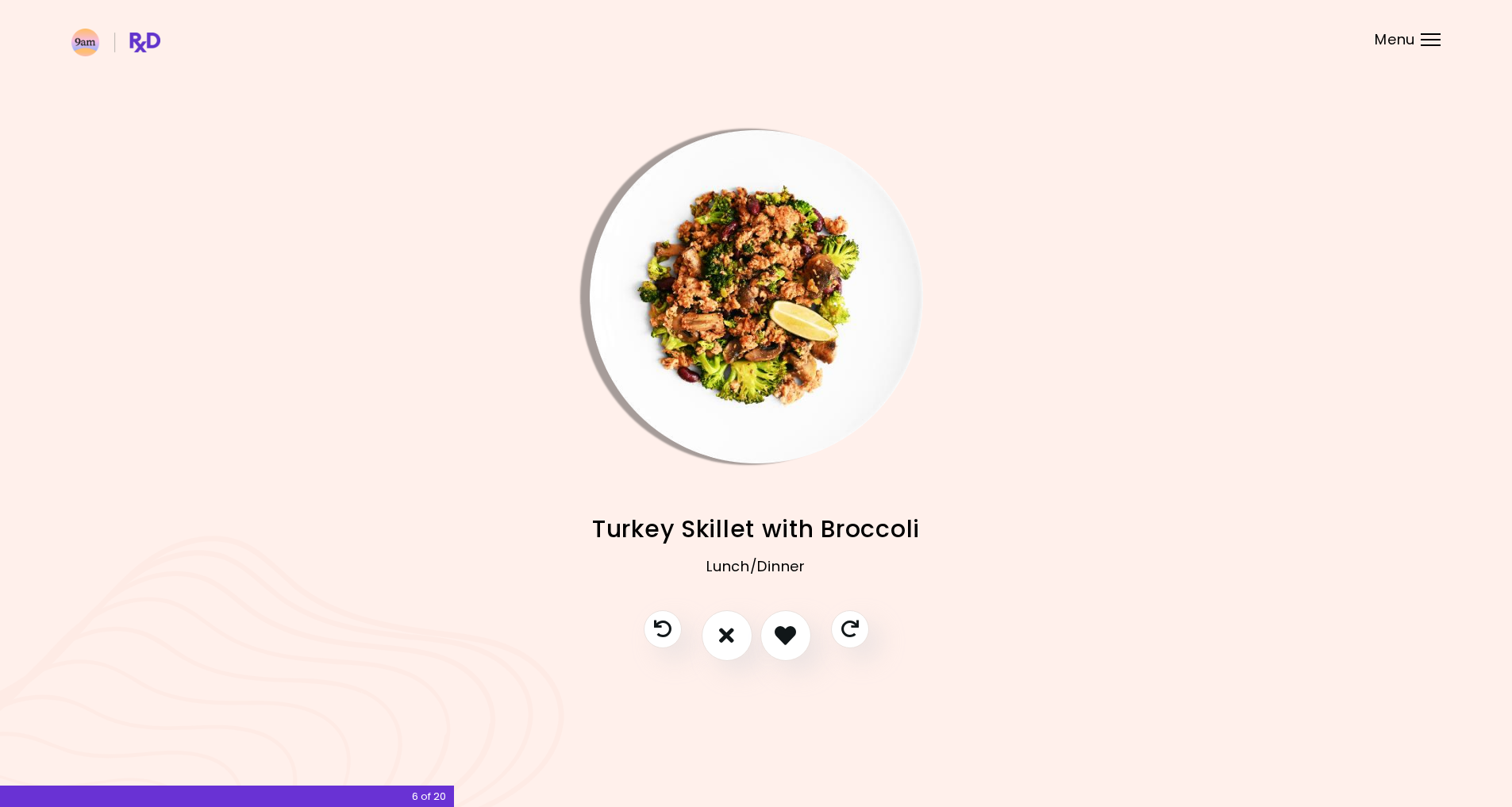
click at [747, 238] on img "Info - Turkey Skillet with Broccoli" at bounding box center [756, 296] width 334 height 334
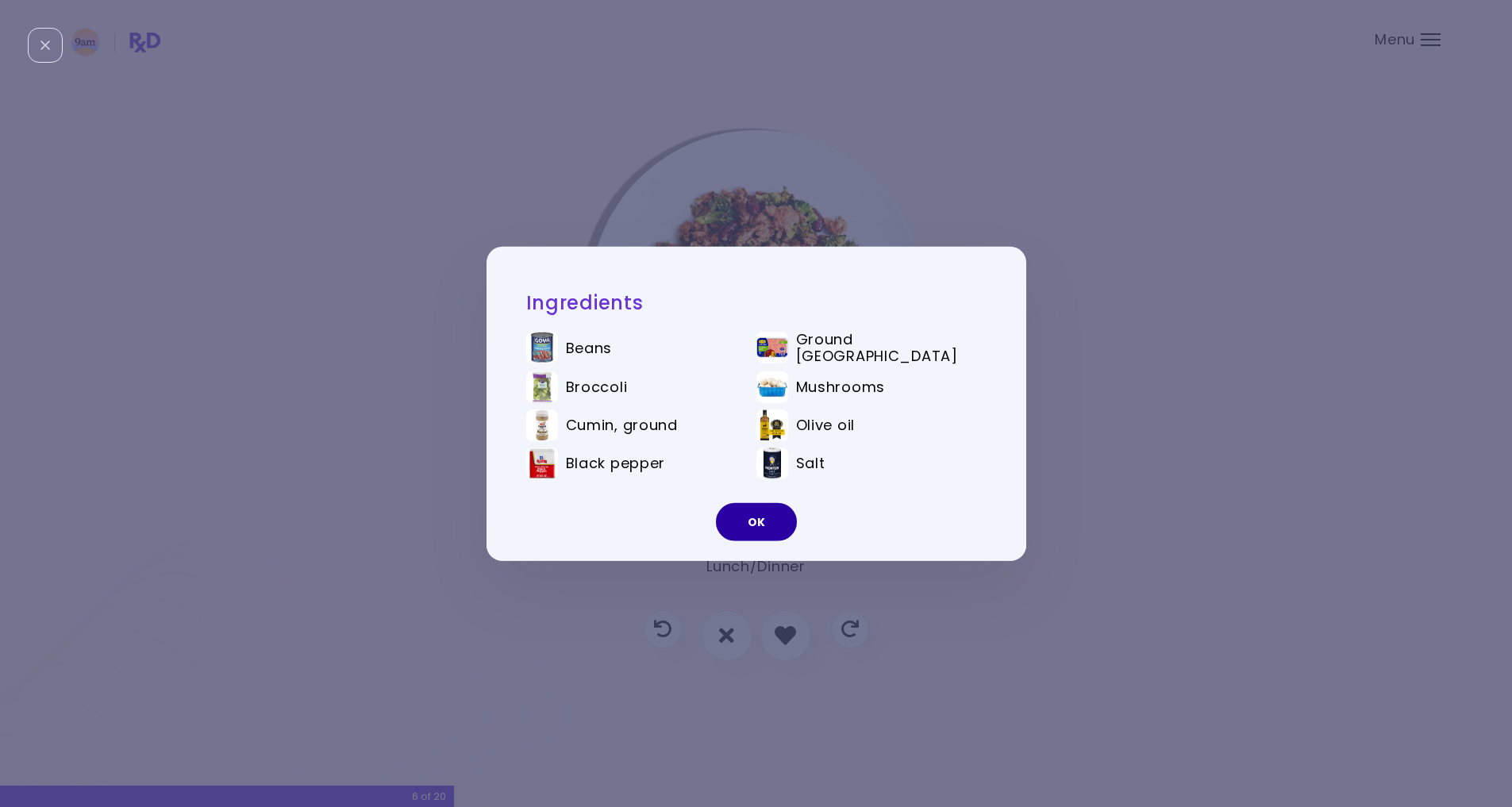
click at [777, 529] on button "OK" at bounding box center [756, 522] width 81 height 38
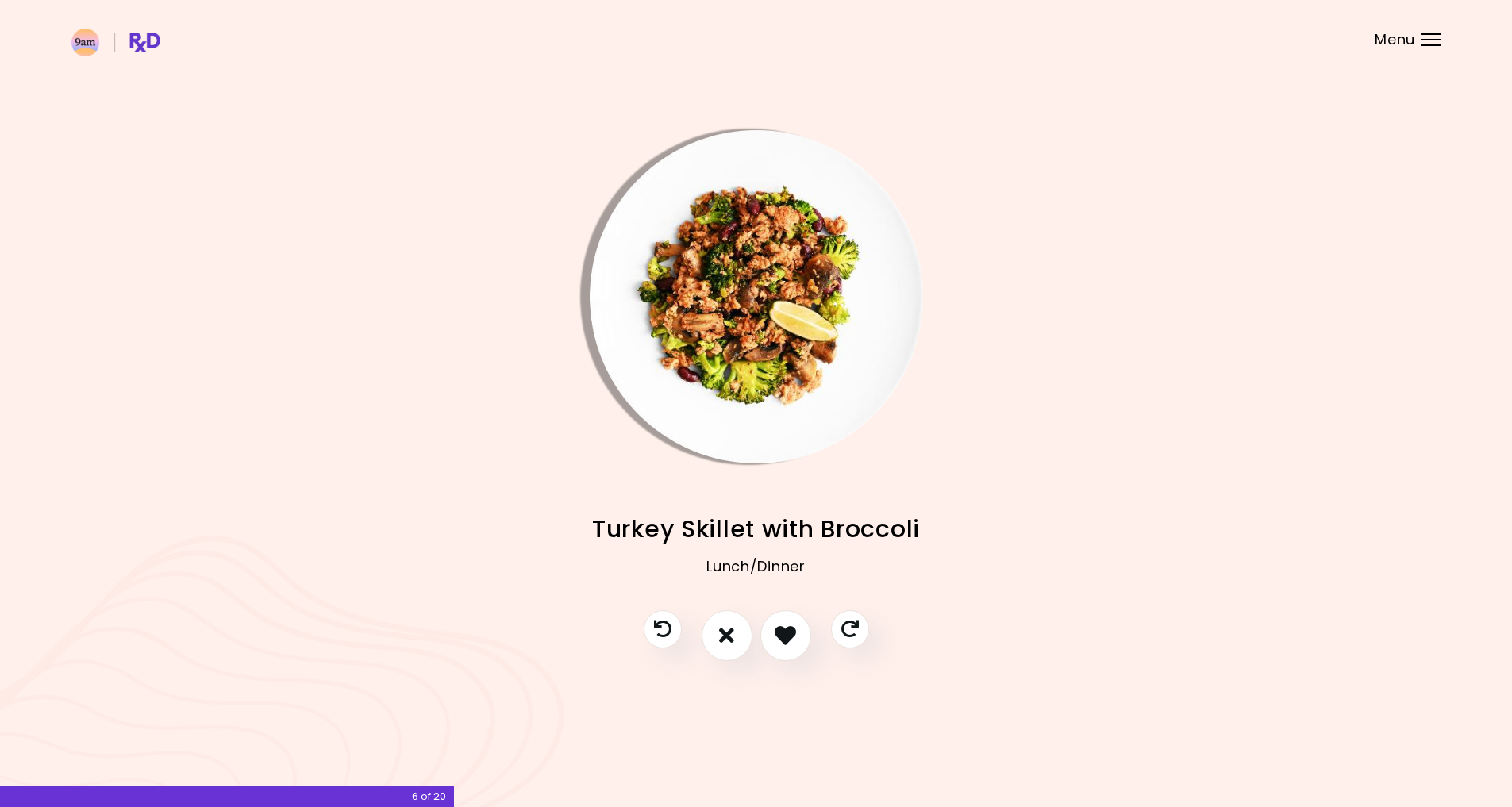
click at [726, 296] on img "Info - Turkey Skillet with Broccoli" at bounding box center [756, 296] width 334 height 334
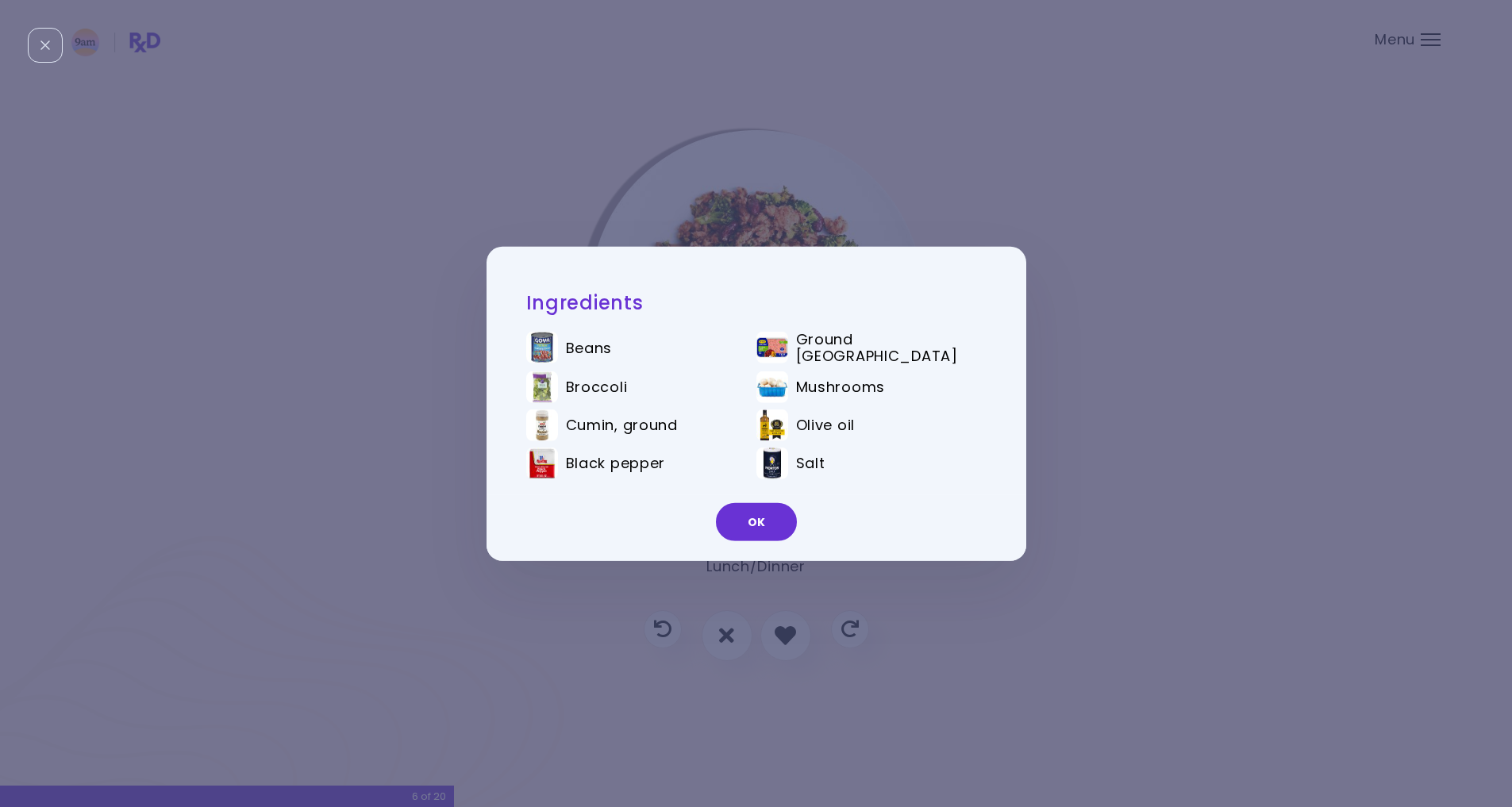
click at [786, 525] on button "OK" at bounding box center [756, 522] width 81 height 38
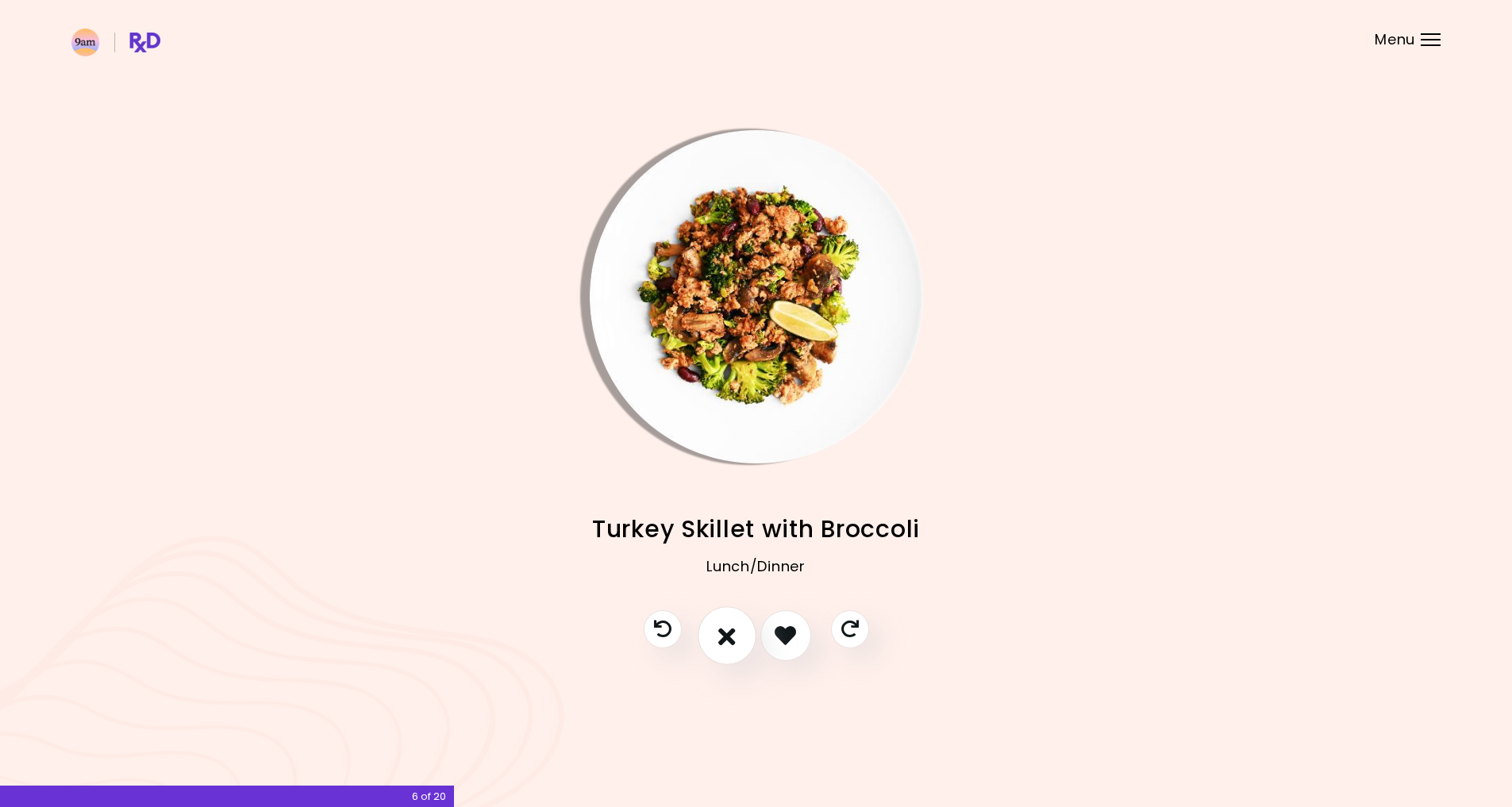
click at [728, 637] on icon "I don't like this recipe" at bounding box center [727, 635] width 18 height 25
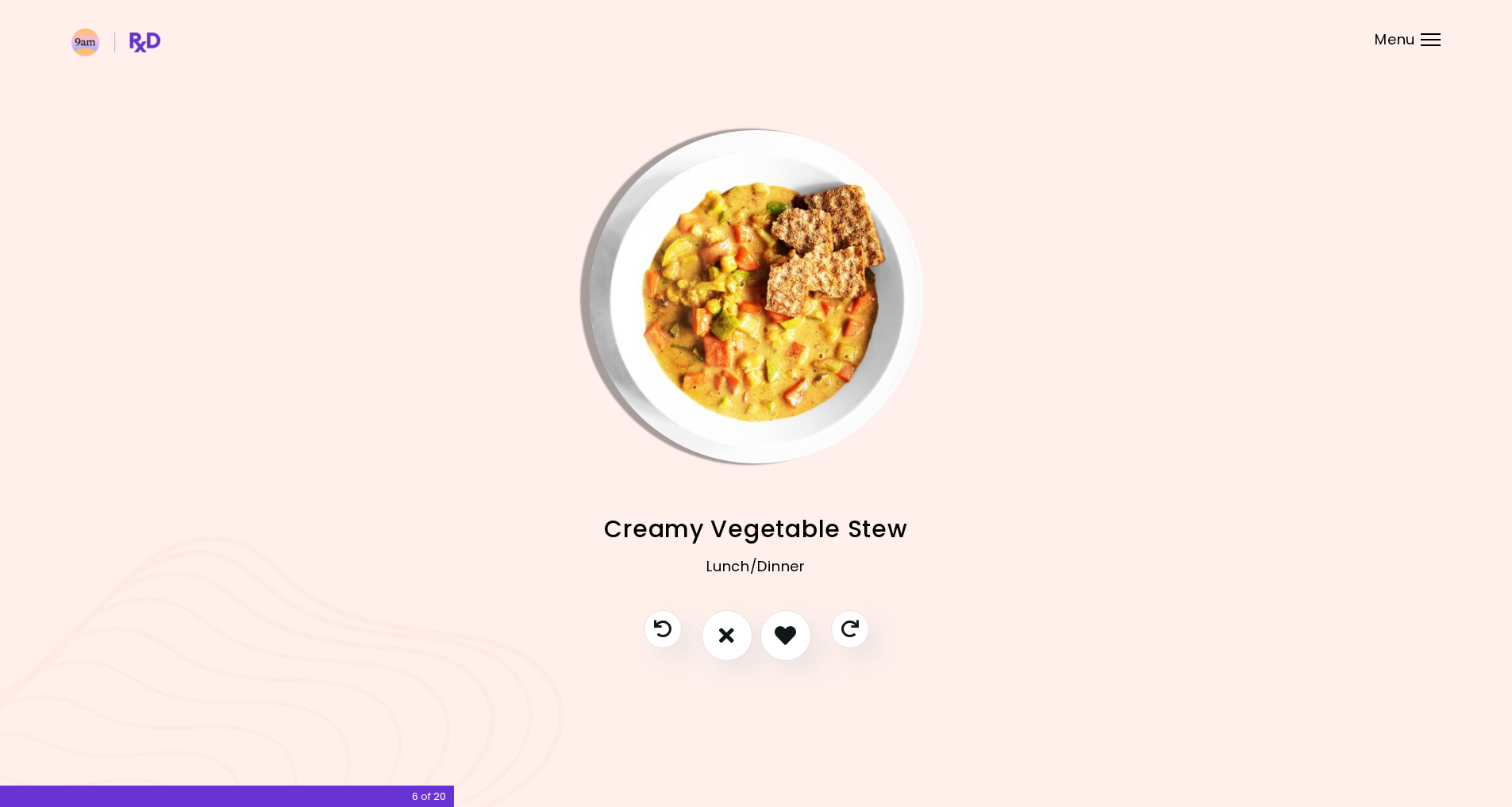
click at [752, 343] on img "Info - Creamy Vegetable Stew" at bounding box center [756, 296] width 334 height 334
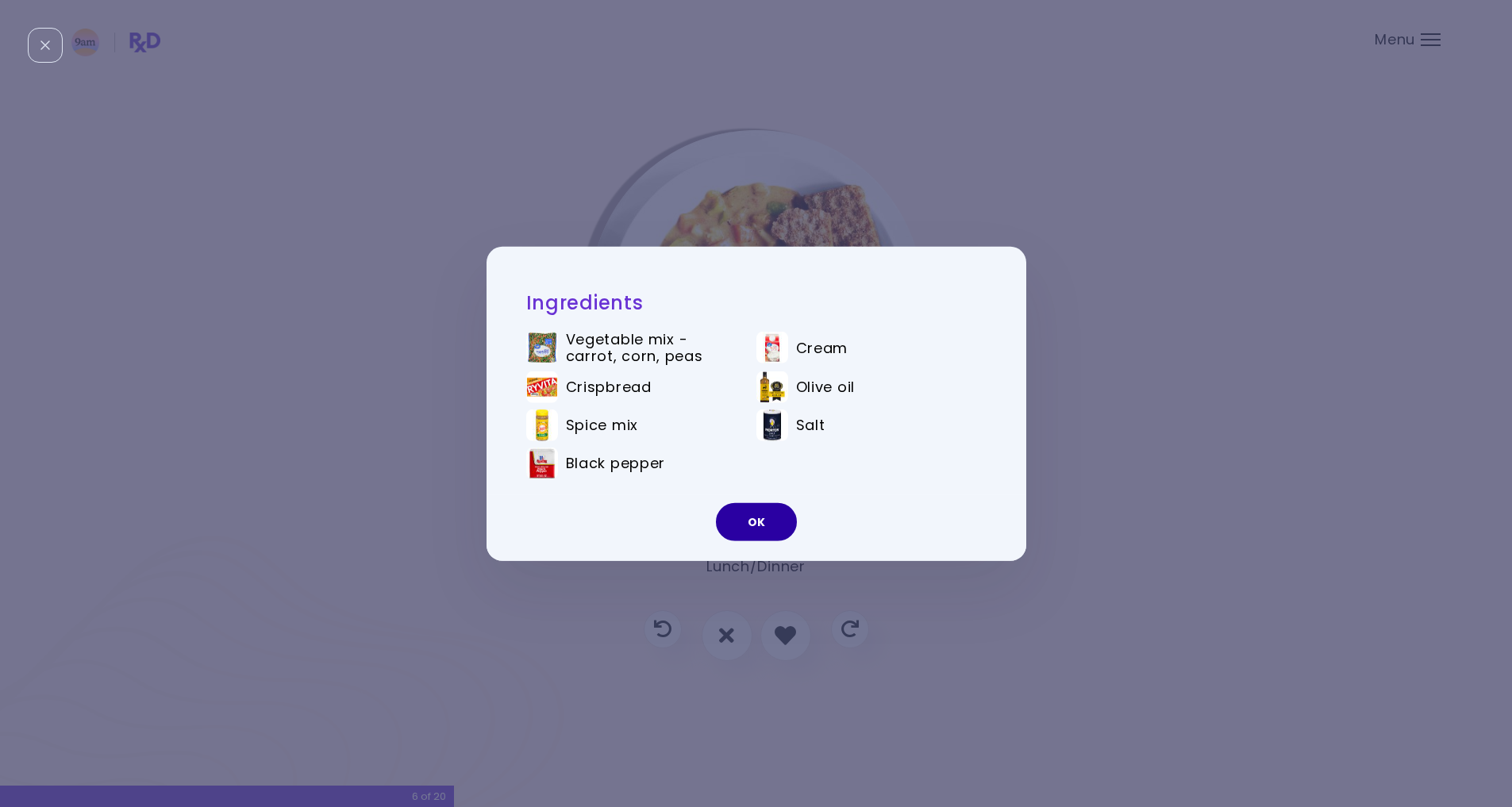
click at [761, 525] on button "OK" at bounding box center [756, 522] width 81 height 38
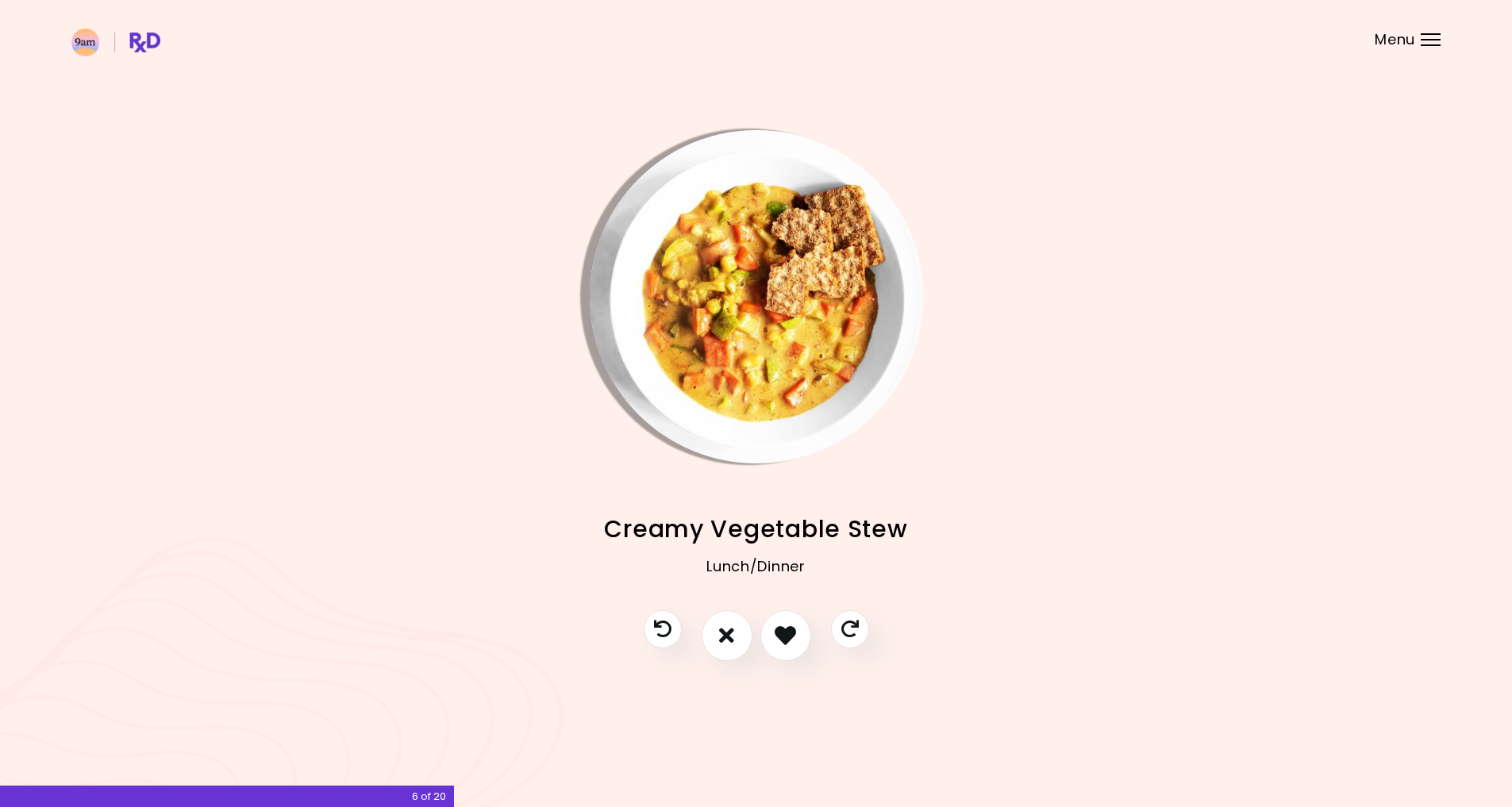
click at [744, 341] on img "Info - Creamy Vegetable Stew" at bounding box center [756, 296] width 334 height 334
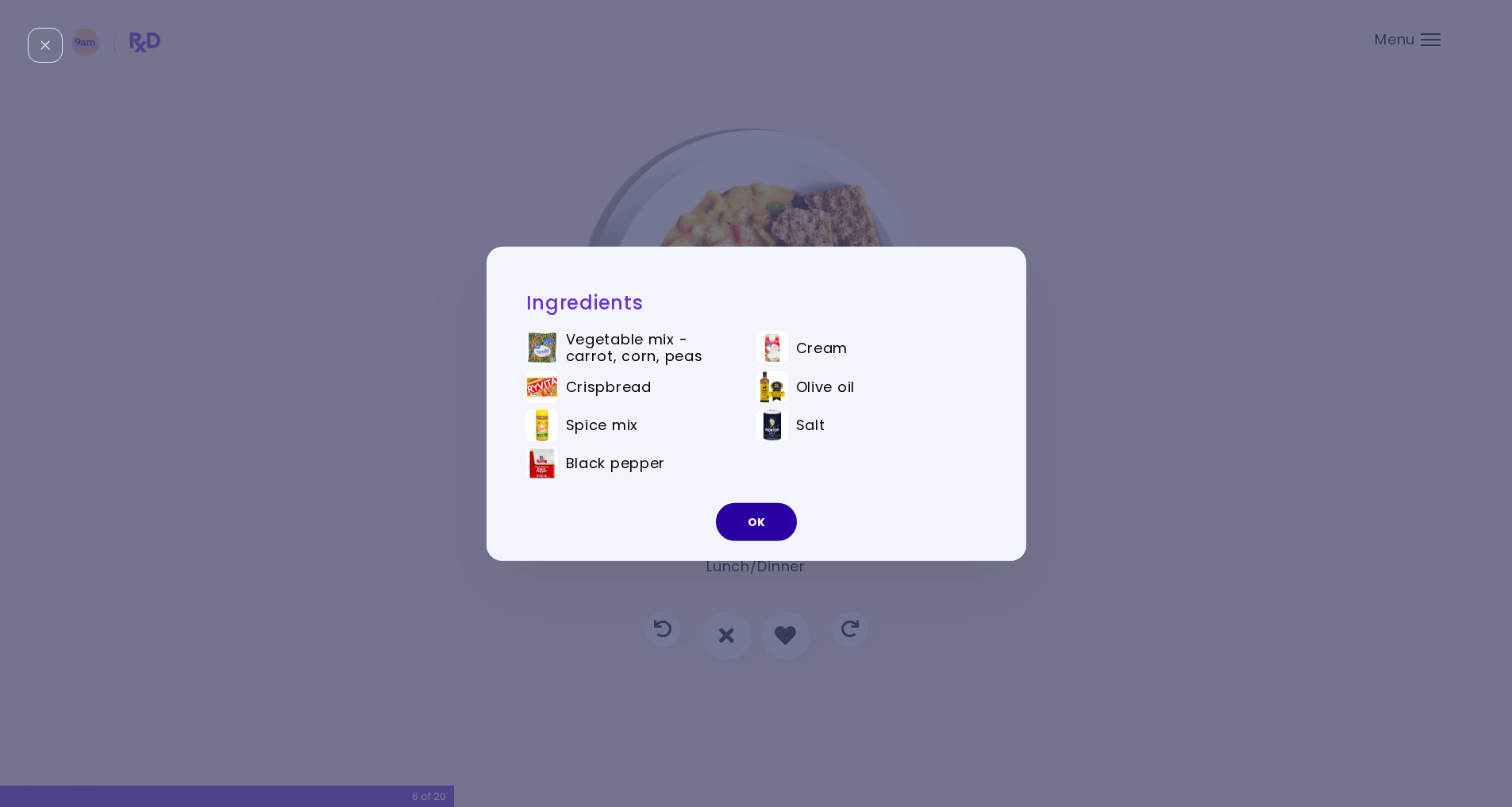
click at [769, 539] on button "OK" at bounding box center [756, 522] width 81 height 38
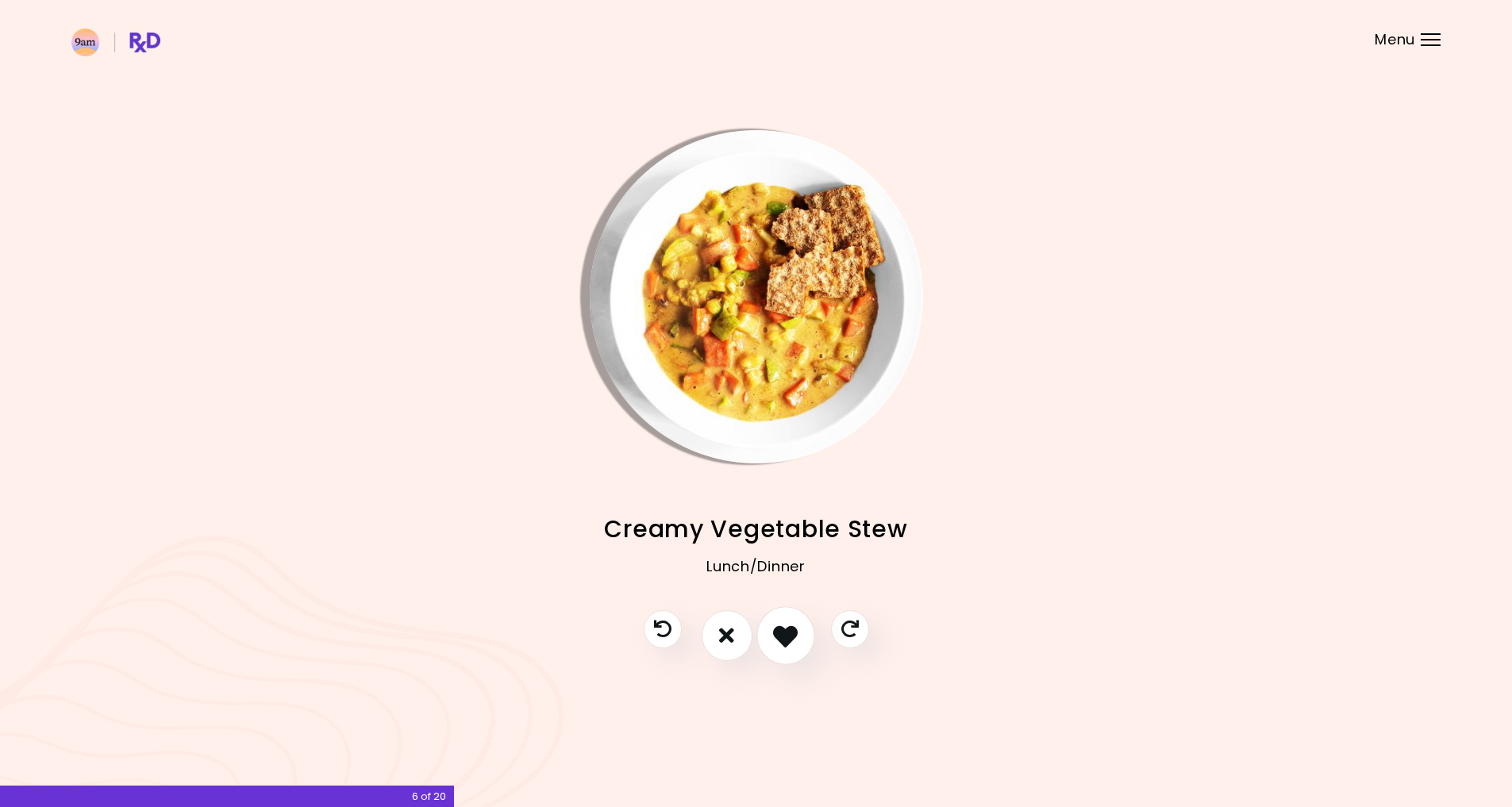
click at [788, 626] on icon "I like this recipe" at bounding box center [785, 635] width 25 height 25
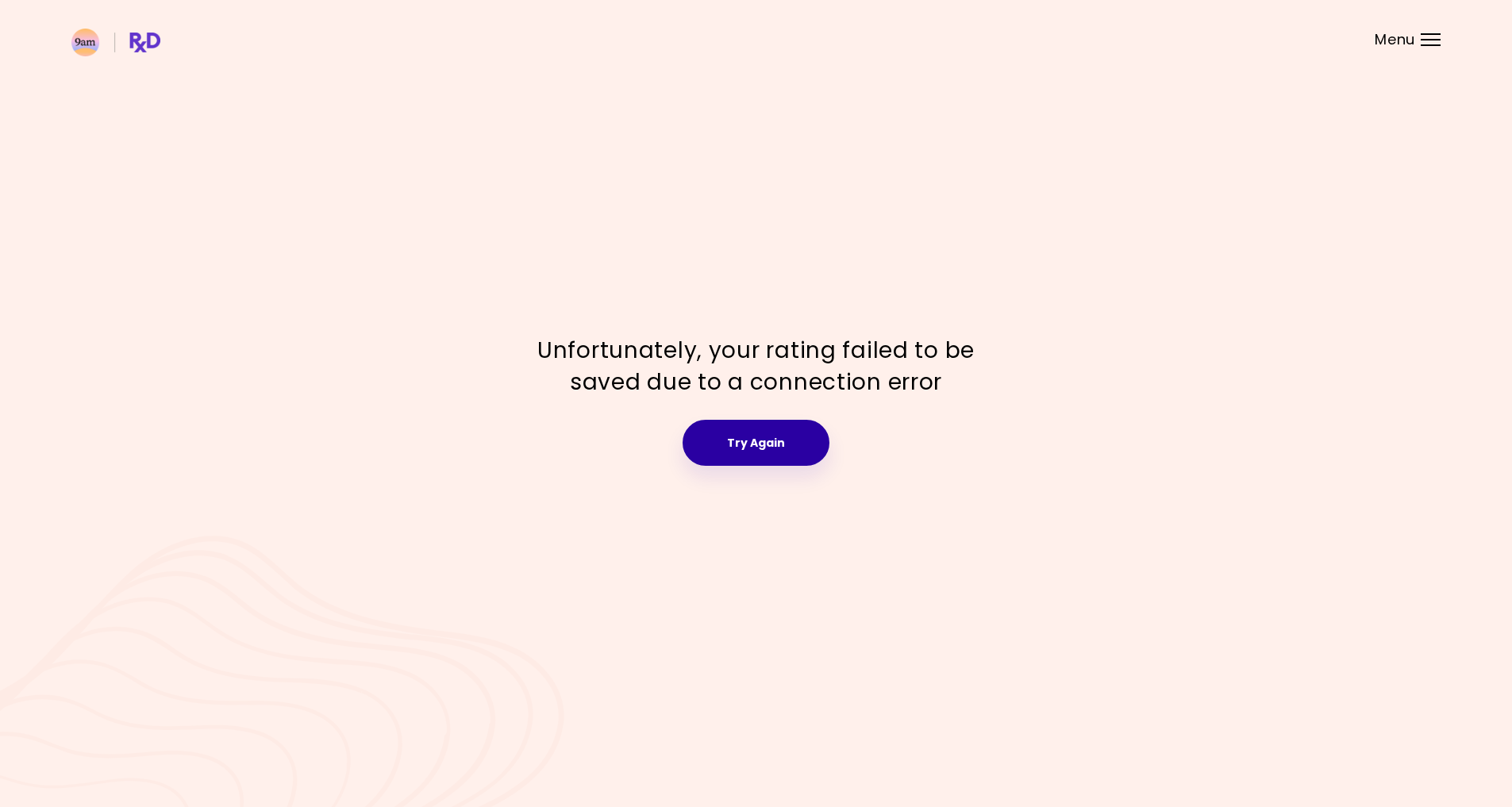
click at [772, 444] on button "Try Again" at bounding box center [755, 442] width 147 height 46
click at [772, 446] on button "Try Again" at bounding box center [755, 442] width 147 height 46
click at [797, 447] on button "Try Again" at bounding box center [755, 442] width 147 height 46
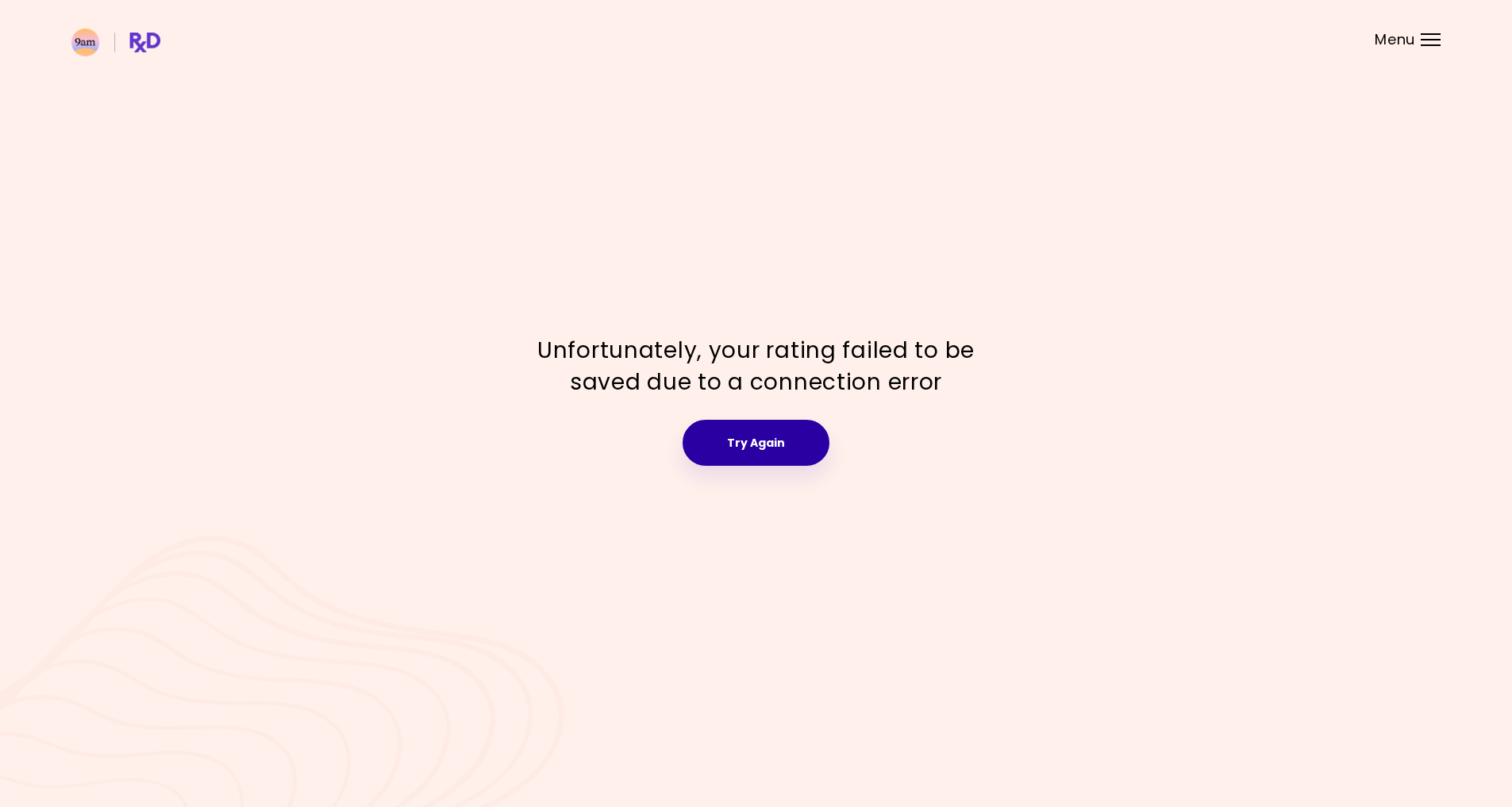
click at [797, 445] on button "Try Again" at bounding box center [755, 442] width 147 height 46
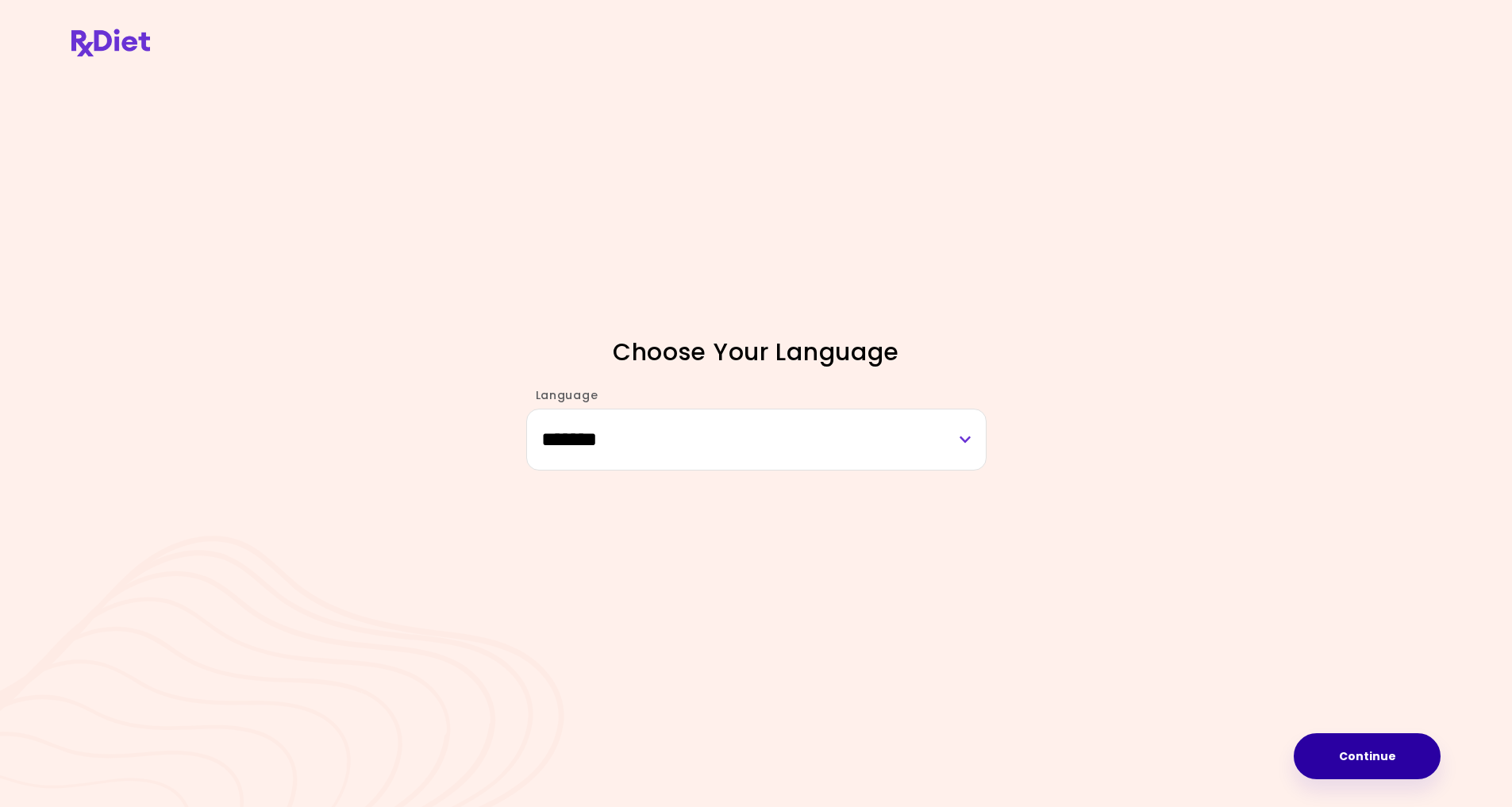
click at [1397, 740] on button "Continue" at bounding box center [1366, 756] width 147 height 46
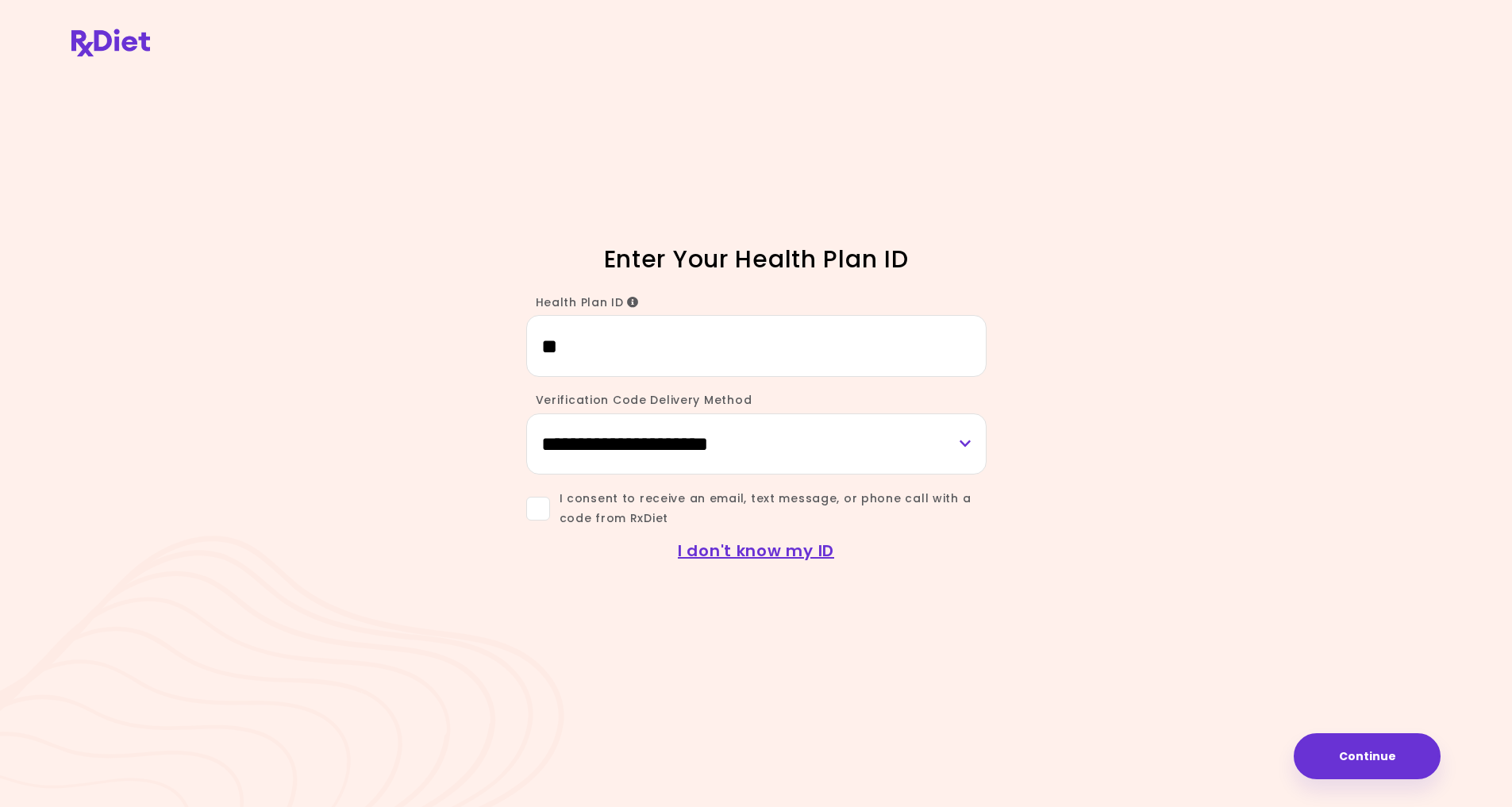
type input "*"
